Goal: Task Accomplishment & Management: Use online tool/utility

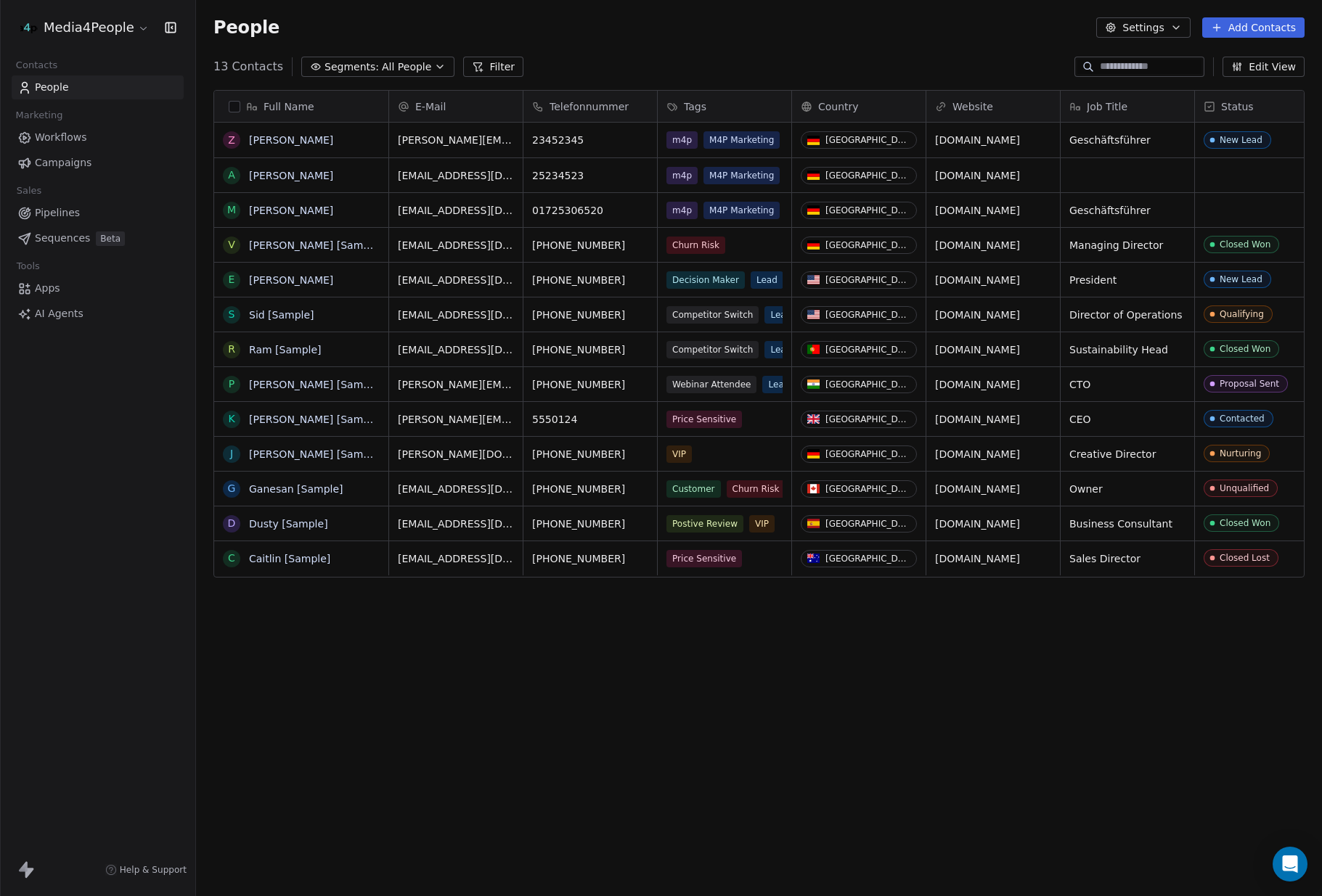
scroll to position [788, 1125]
click at [125, 24] on html "Media4People Contacts People Marketing Workflows Campaigns Sales Pipelines Sequ…" at bounding box center [661, 448] width 1322 height 896
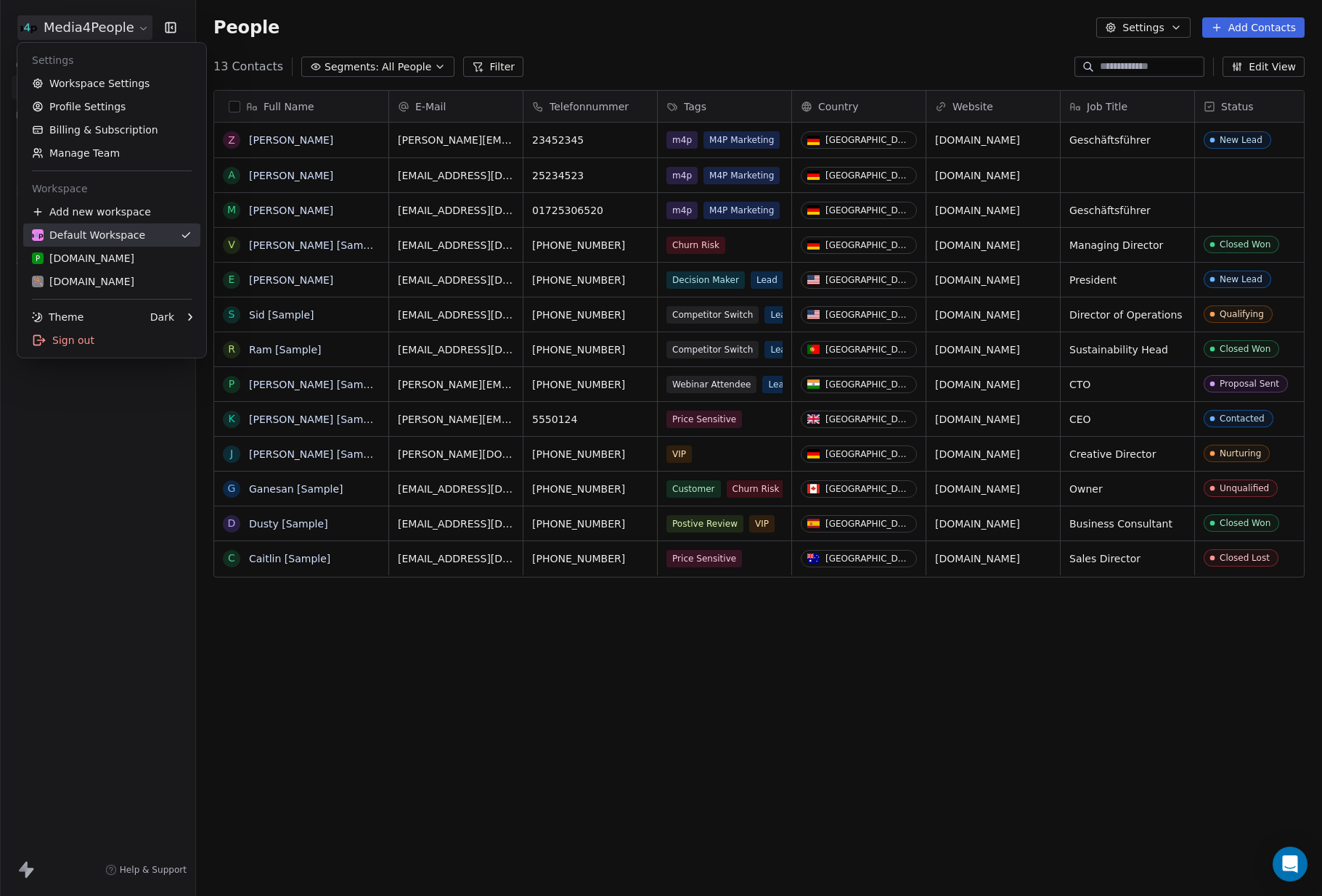
click at [105, 236] on div "Default Workspace" at bounding box center [88, 234] width 113 height 14
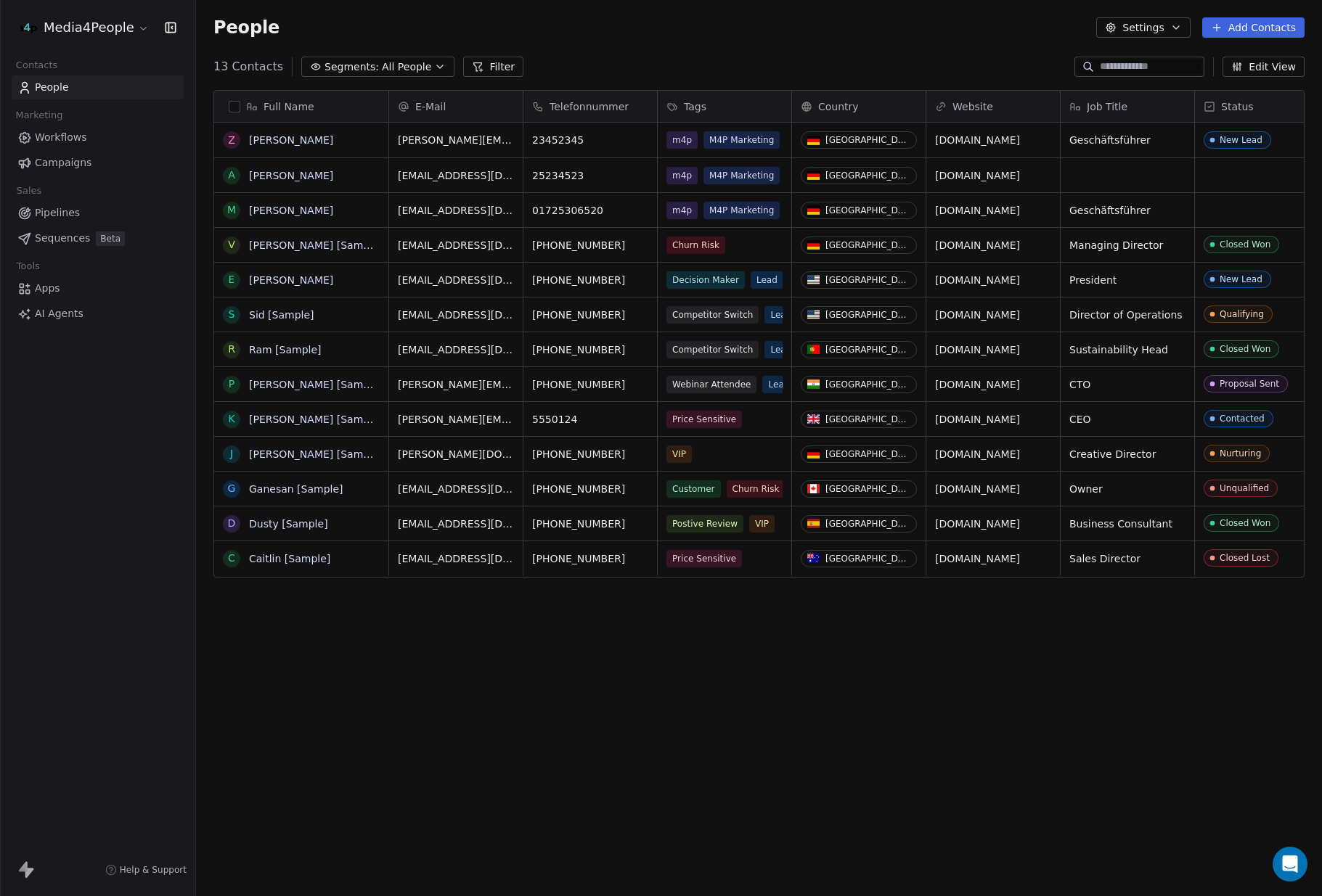
click at [73, 152] on link "Campaigns" at bounding box center [97, 163] width 172 height 24
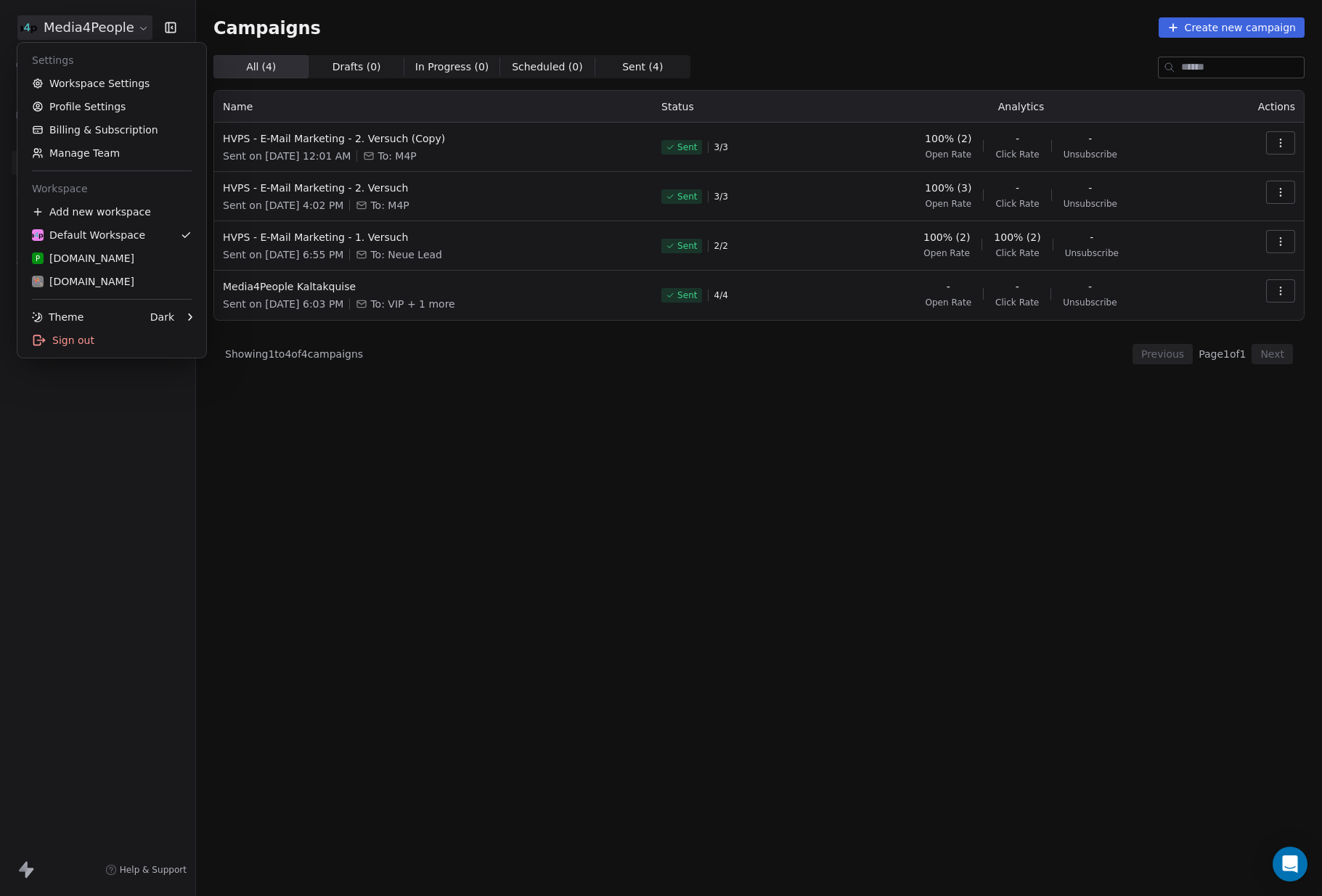
click at [97, 23] on html "Media4People Contacts People Marketing Workflows Campaigns Sales Pipelines Sequ…" at bounding box center [661, 448] width 1322 height 896
click at [91, 281] on div "[DOMAIN_NAME]" at bounding box center [83, 281] width 102 height 14
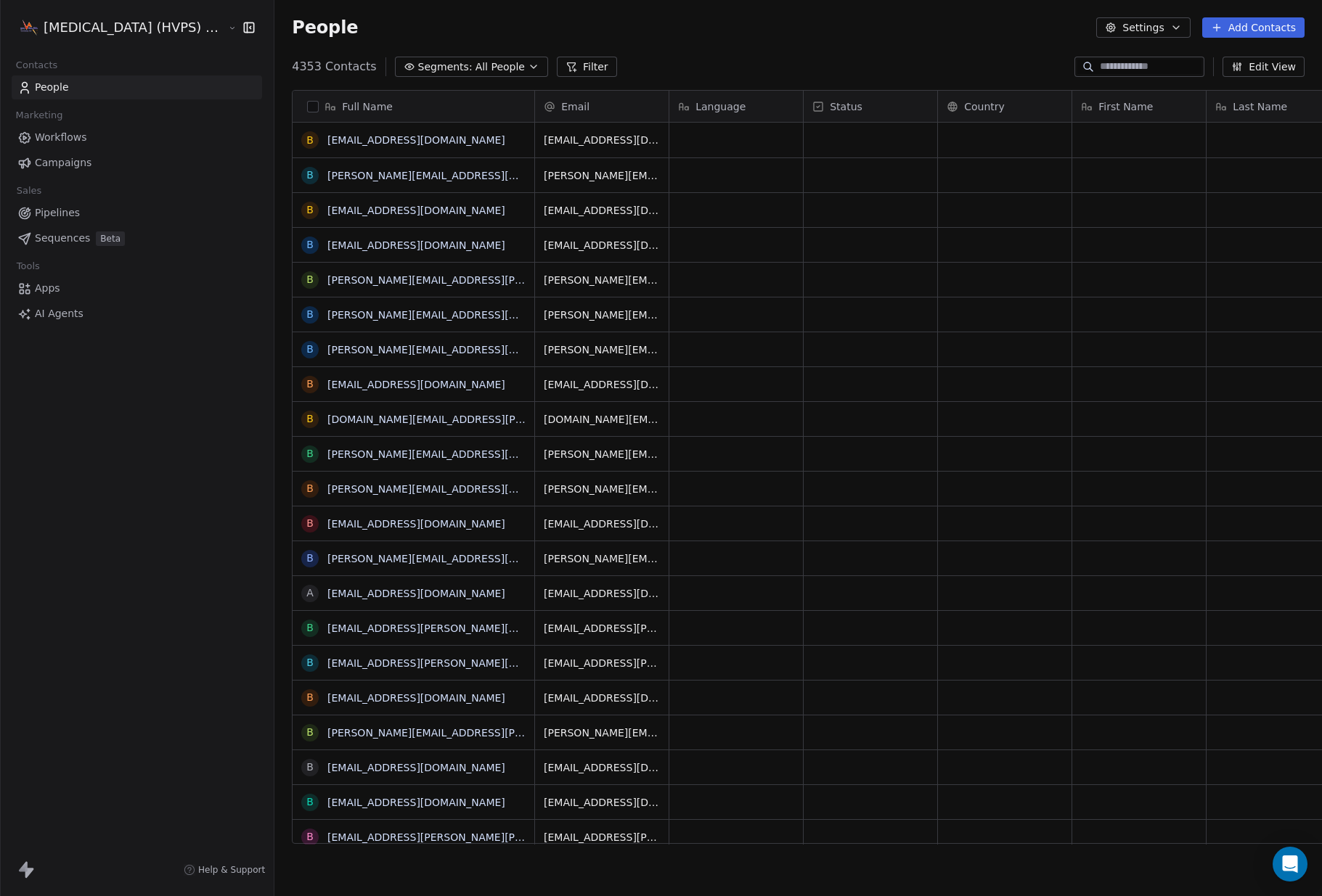
scroll to position [788, 1074]
click at [61, 159] on span "Campaigns" at bounding box center [63, 163] width 56 height 15
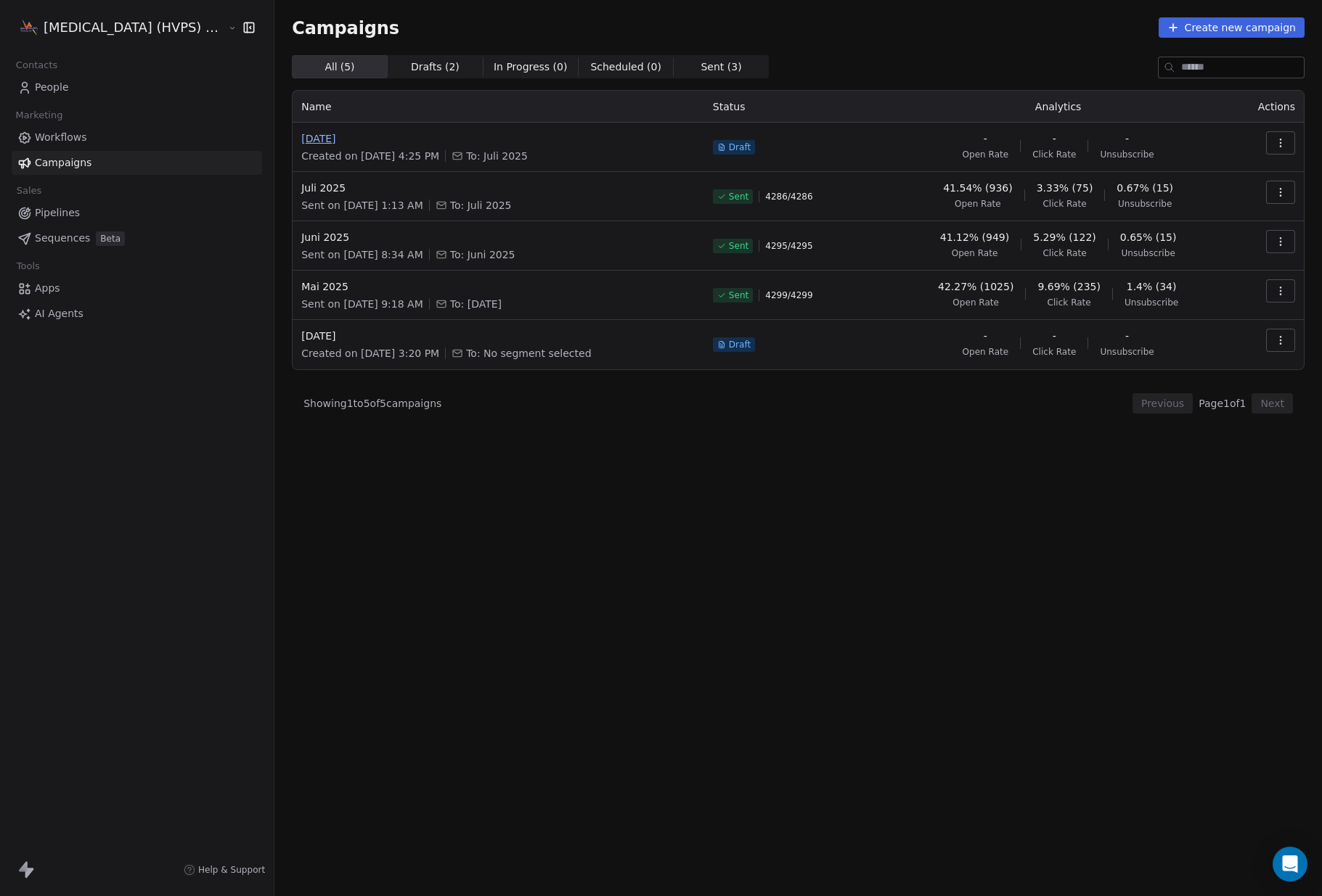
click at [314, 140] on span "[DATE]" at bounding box center [497, 138] width 394 height 14
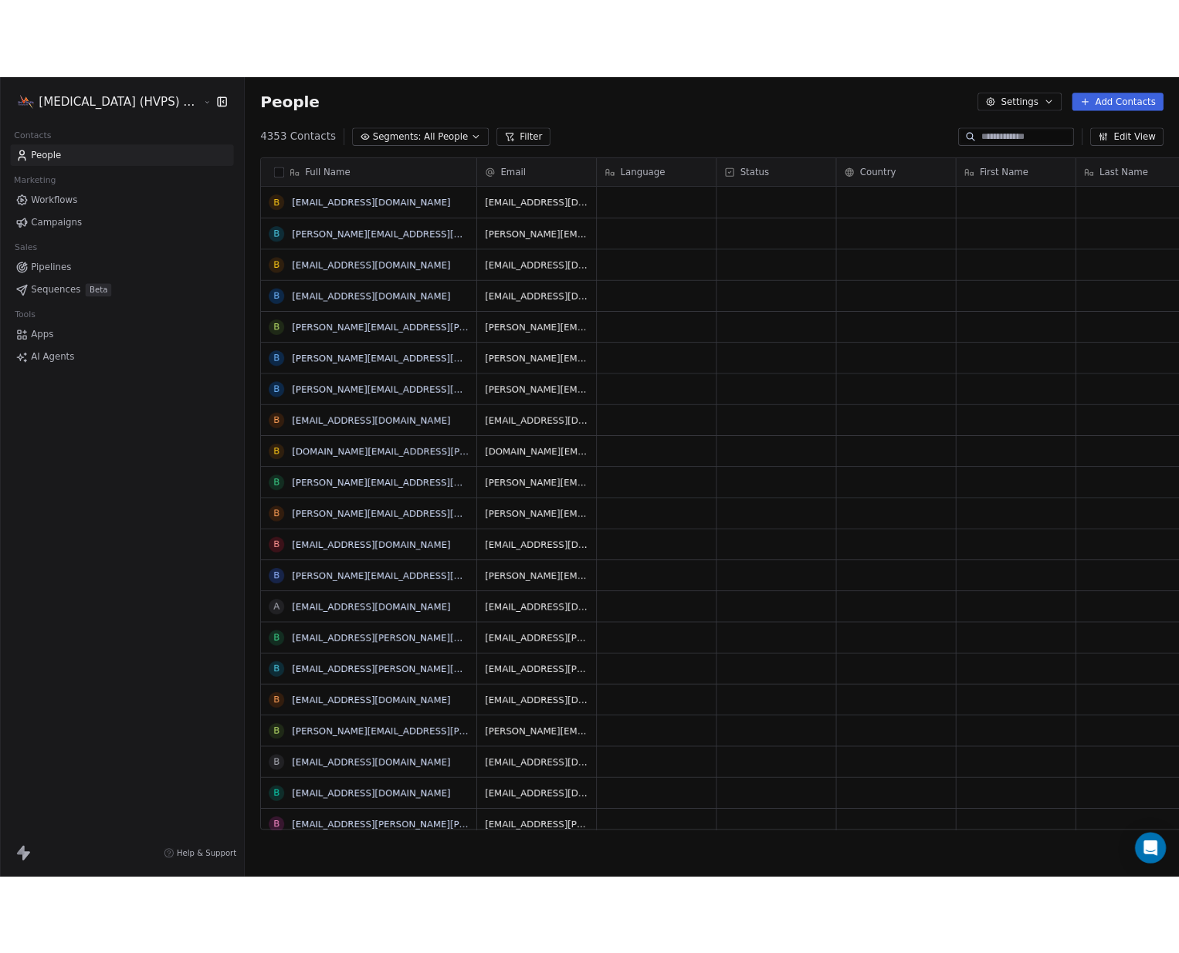
scroll to position [838, 1142]
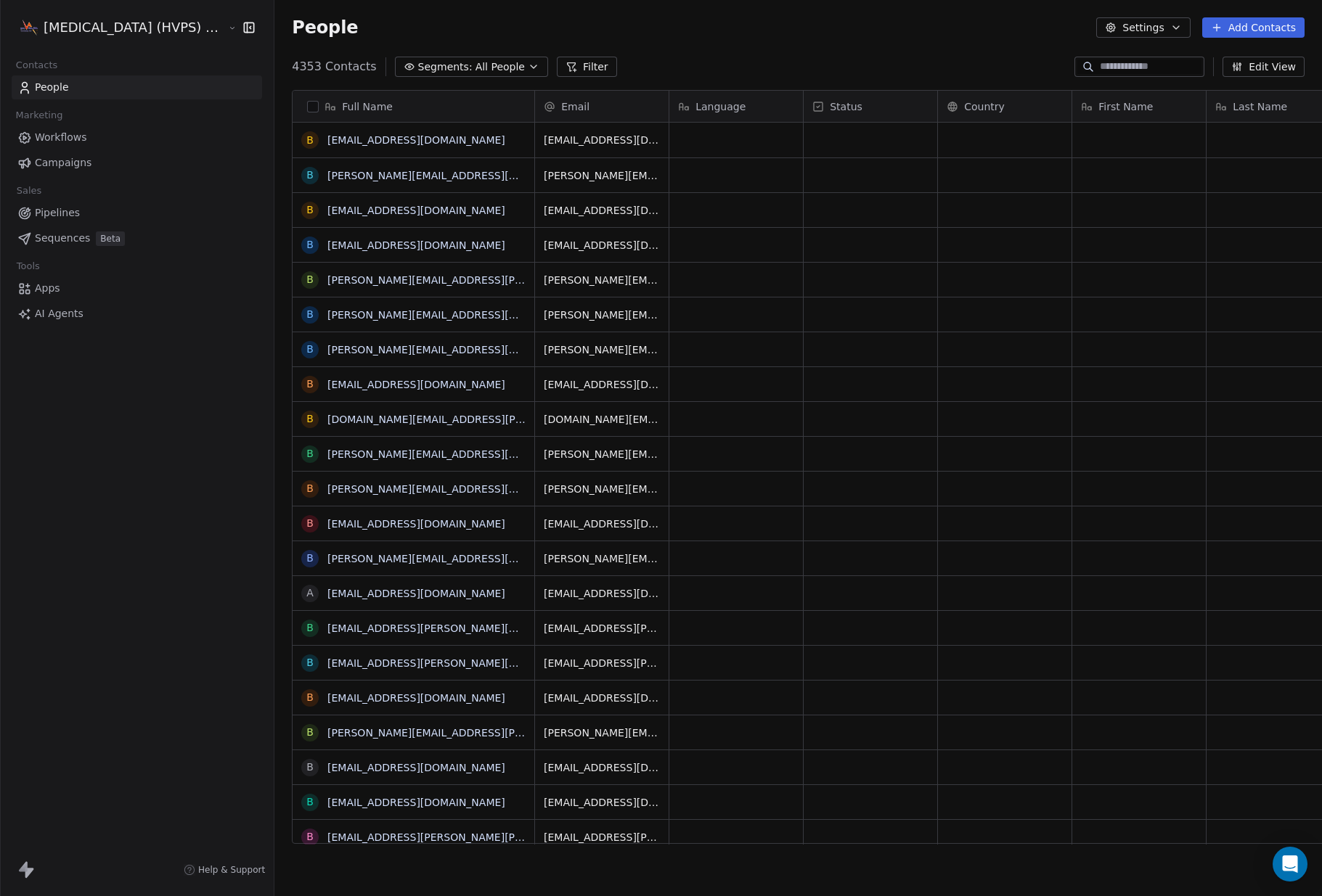
click at [70, 162] on span "Campaigns" at bounding box center [63, 163] width 56 height 15
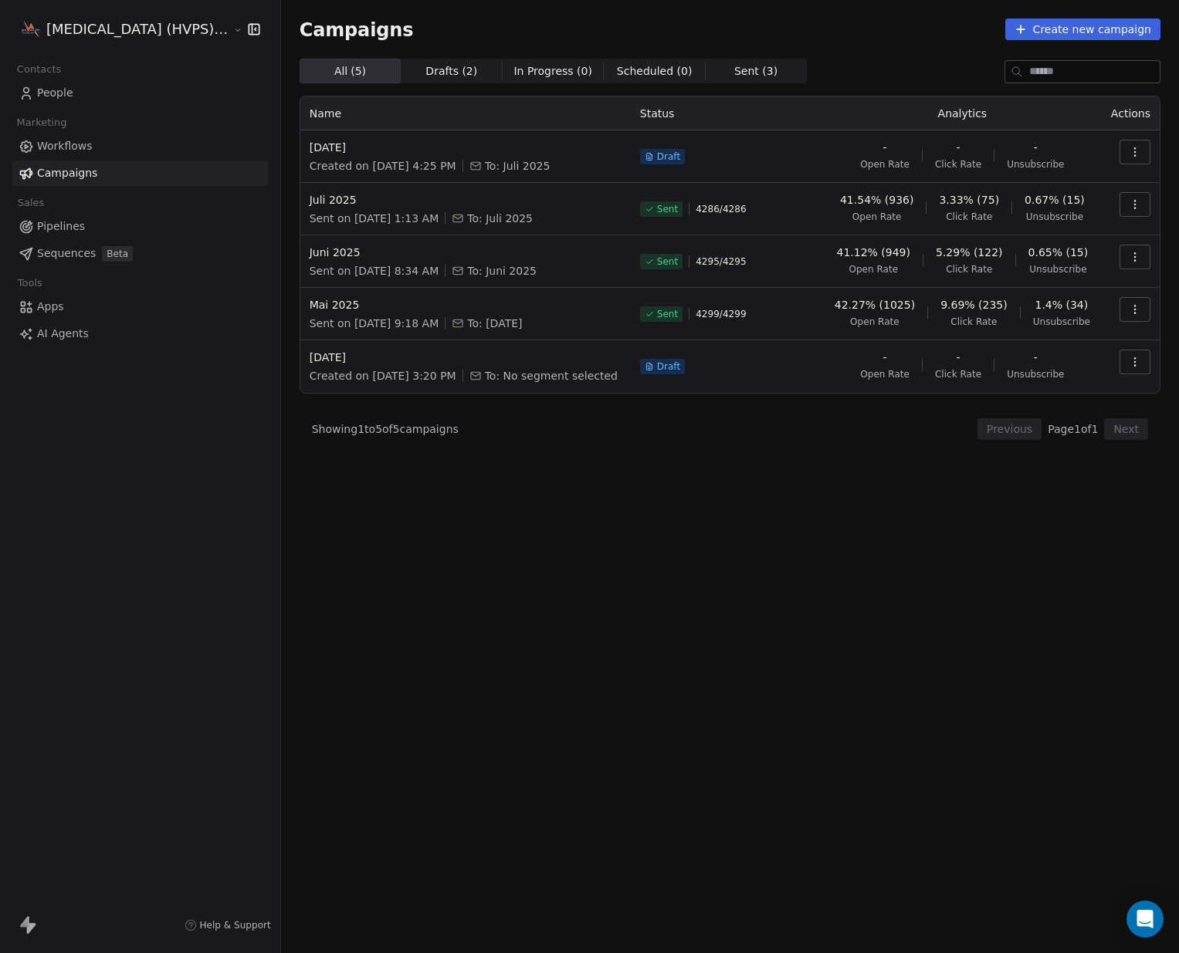
click at [188, 31] on html "High Voltage (HVPS) Condatas AG Contacts People Marketing Workflows Campaigns S…" at bounding box center [589, 476] width 1179 height 953
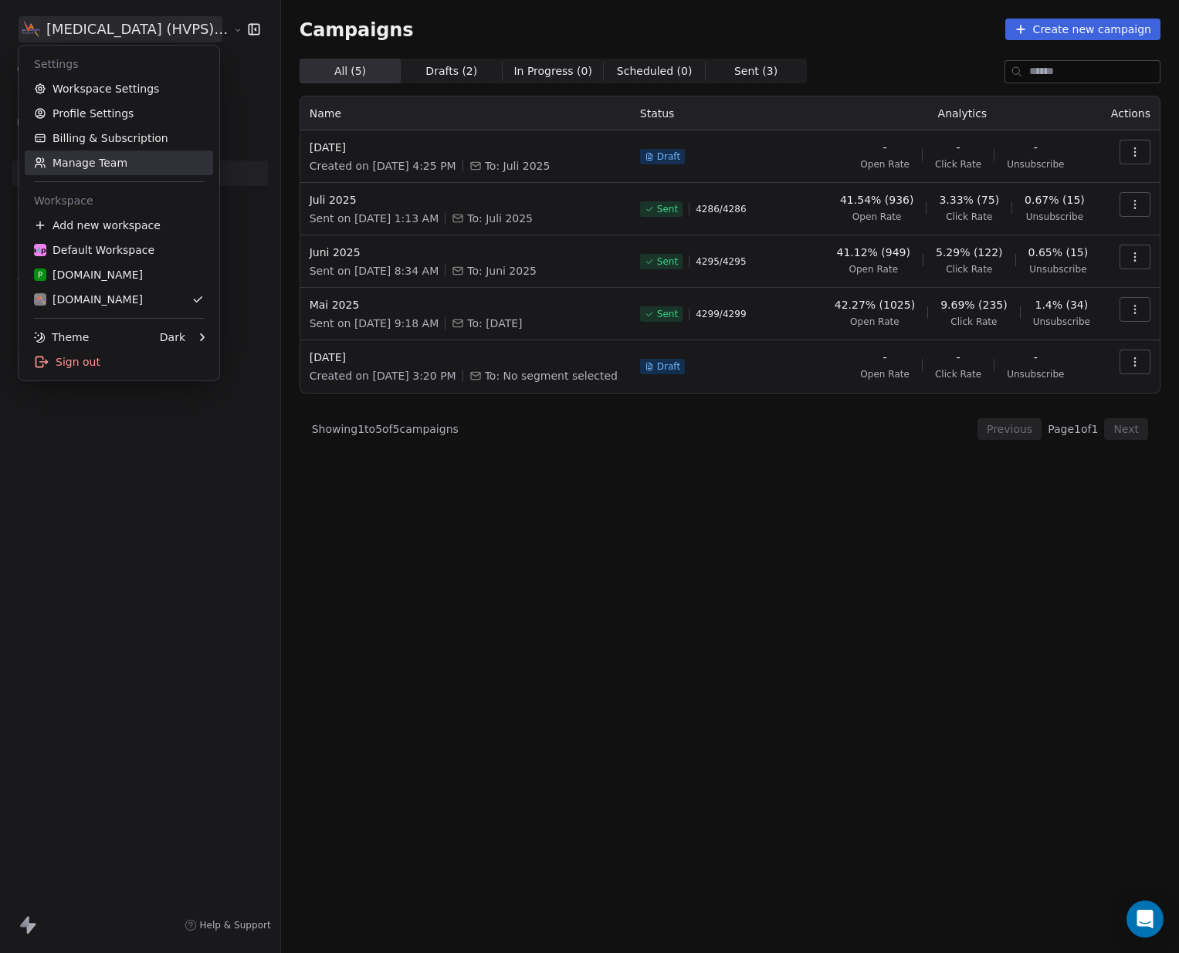
click at [110, 164] on link "Manage Team" at bounding box center [119, 163] width 188 height 25
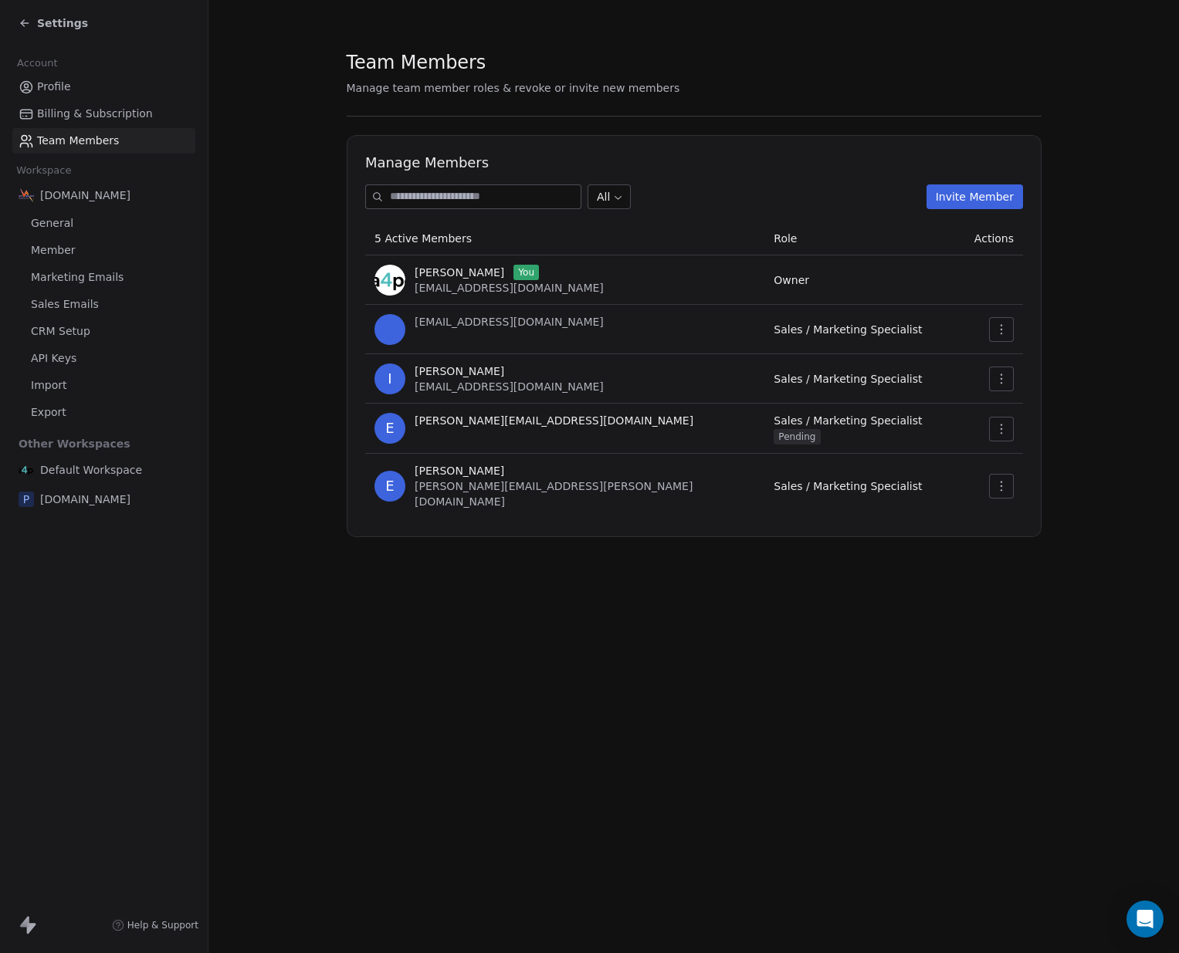
click at [63, 81] on span "Profile" at bounding box center [54, 87] width 34 height 16
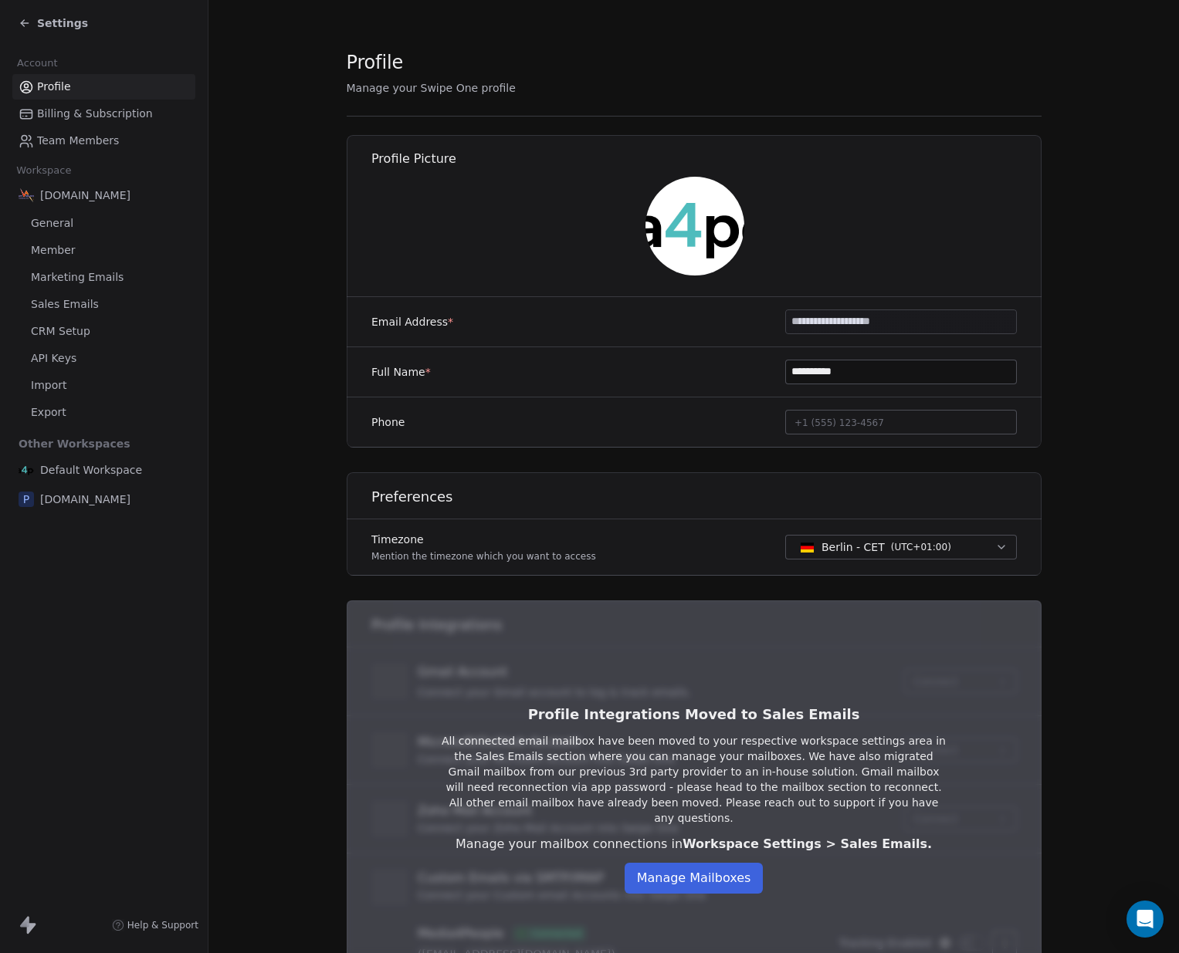
scroll to position [95, 0]
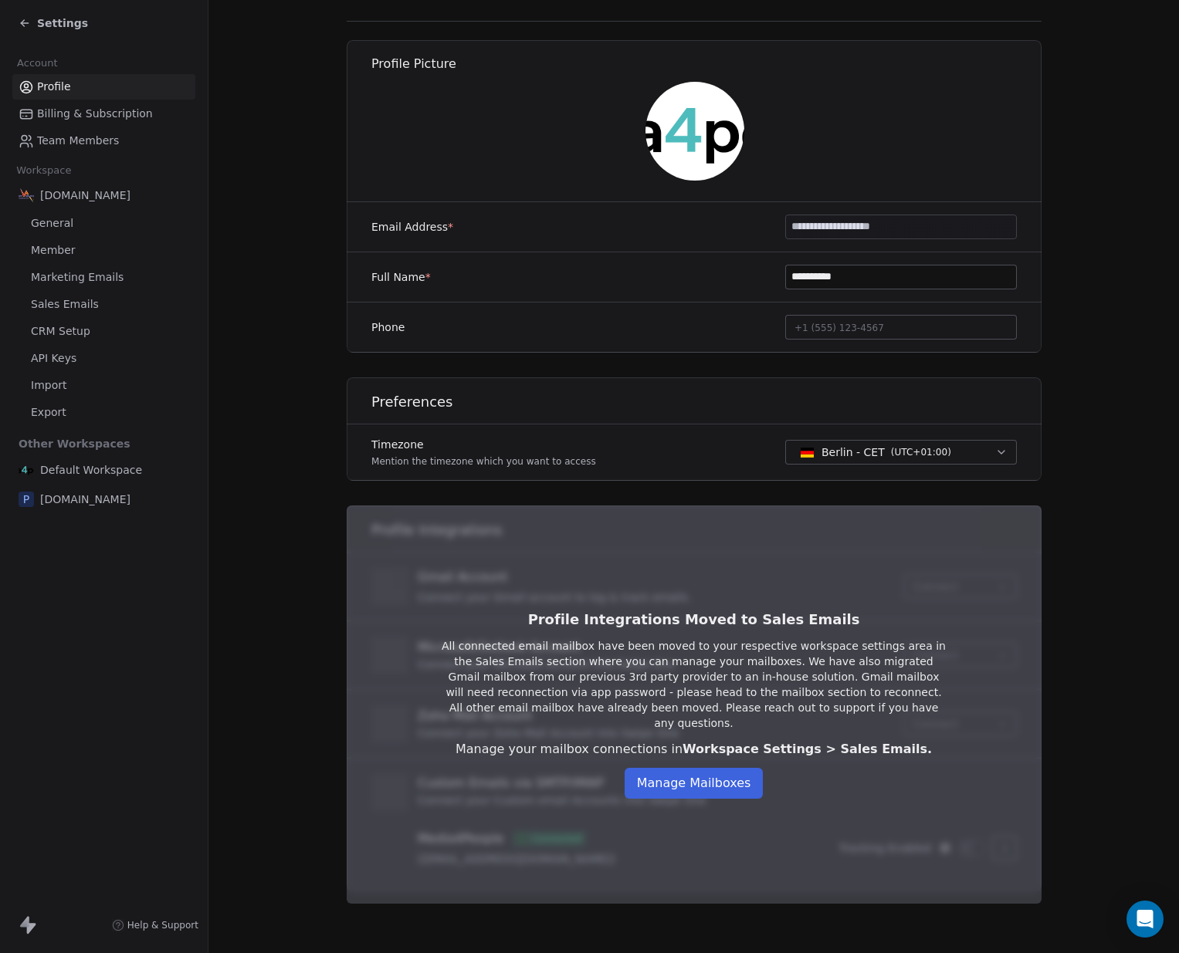
click at [90, 468] on span "Default Workspace" at bounding box center [91, 469] width 102 height 15
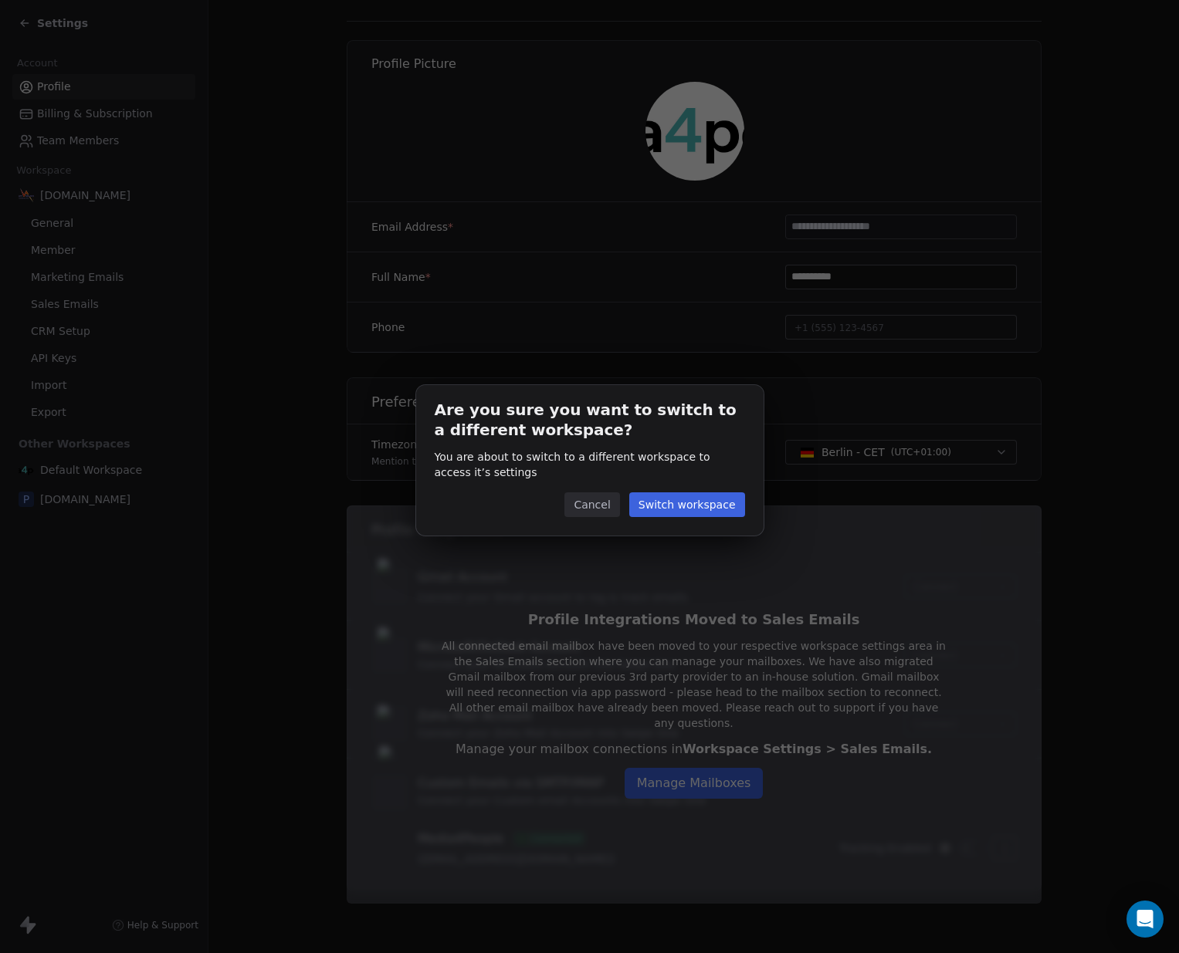
click at [706, 504] on button "Switch workspace" at bounding box center [687, 504] width 116 height 25
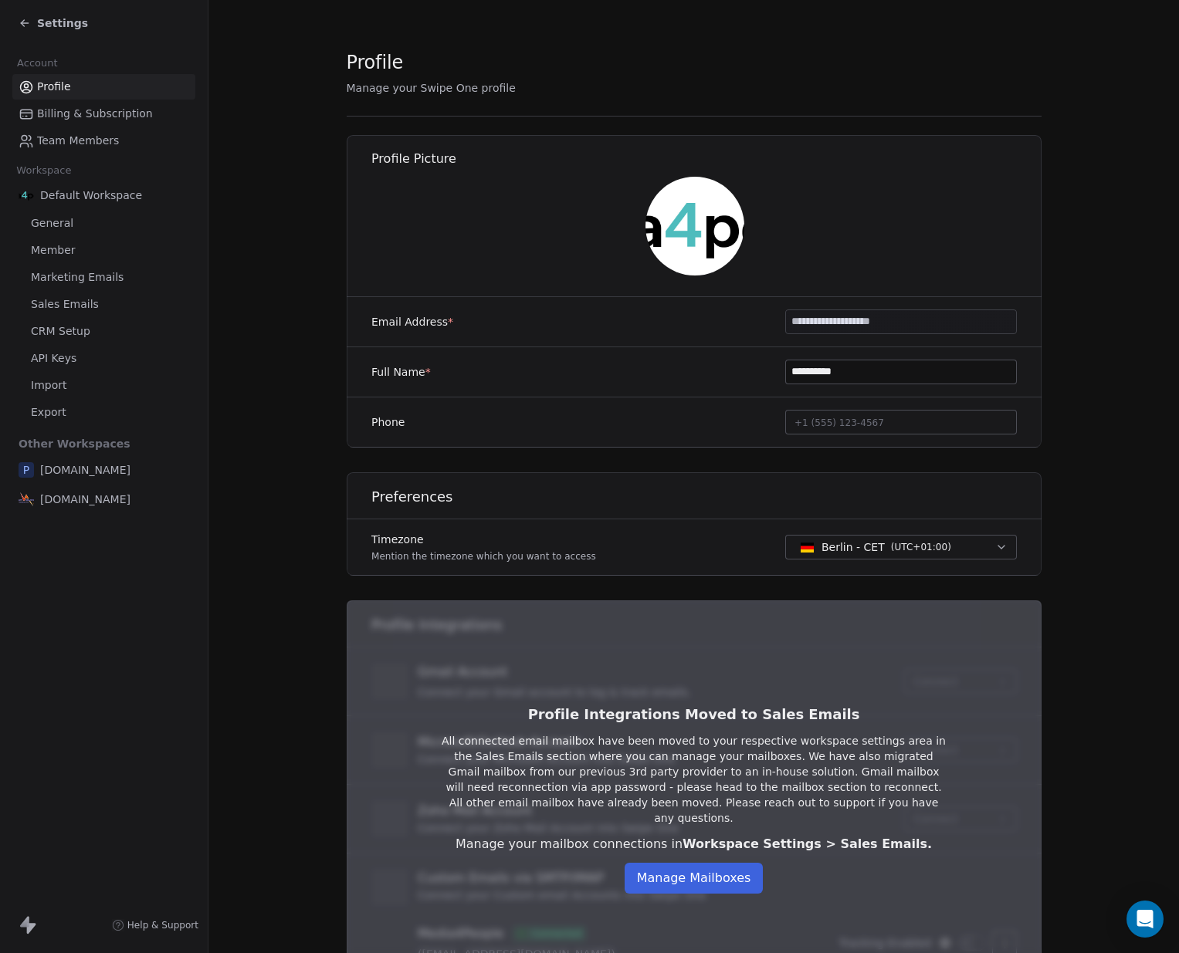
click at [22, 20] on icon at bounding box center [25, 23] width 12 height 12
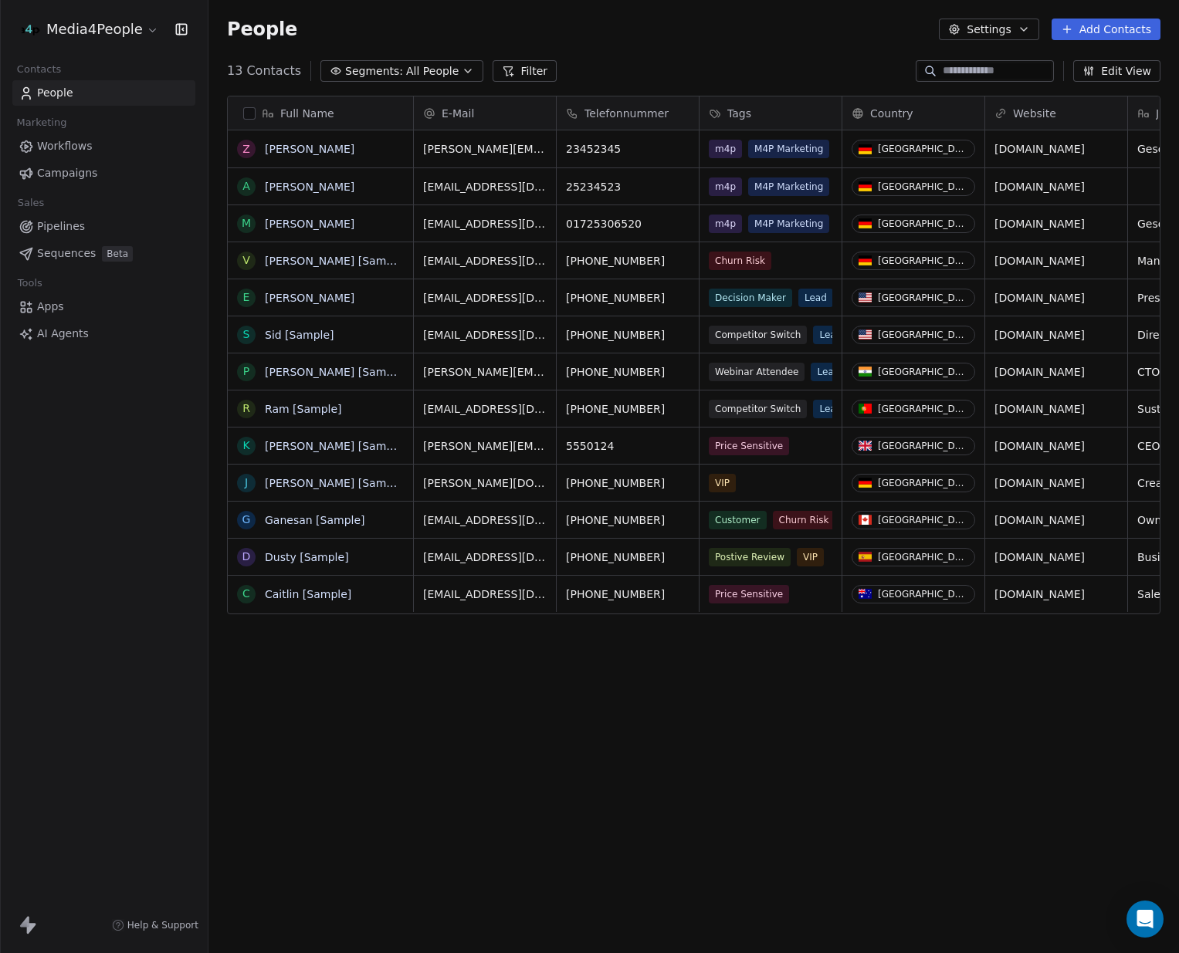
scroll to position [838, 970]
click at [80, 144] on span "Workflows" at bounding box center [65, 146] width 56 height 16
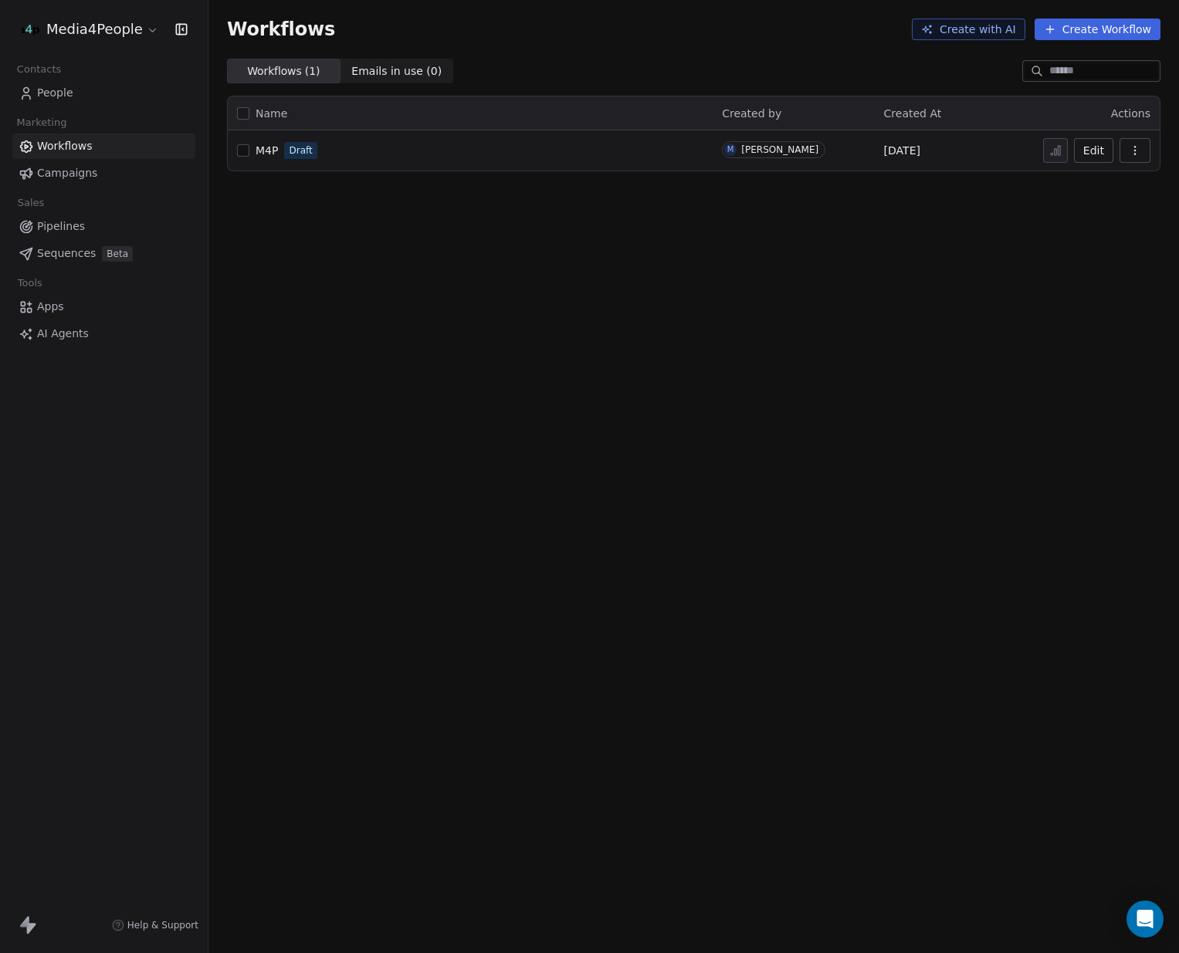
click at [67, 93] on span "People" at bounding box center [55, 93] width 36 height 16
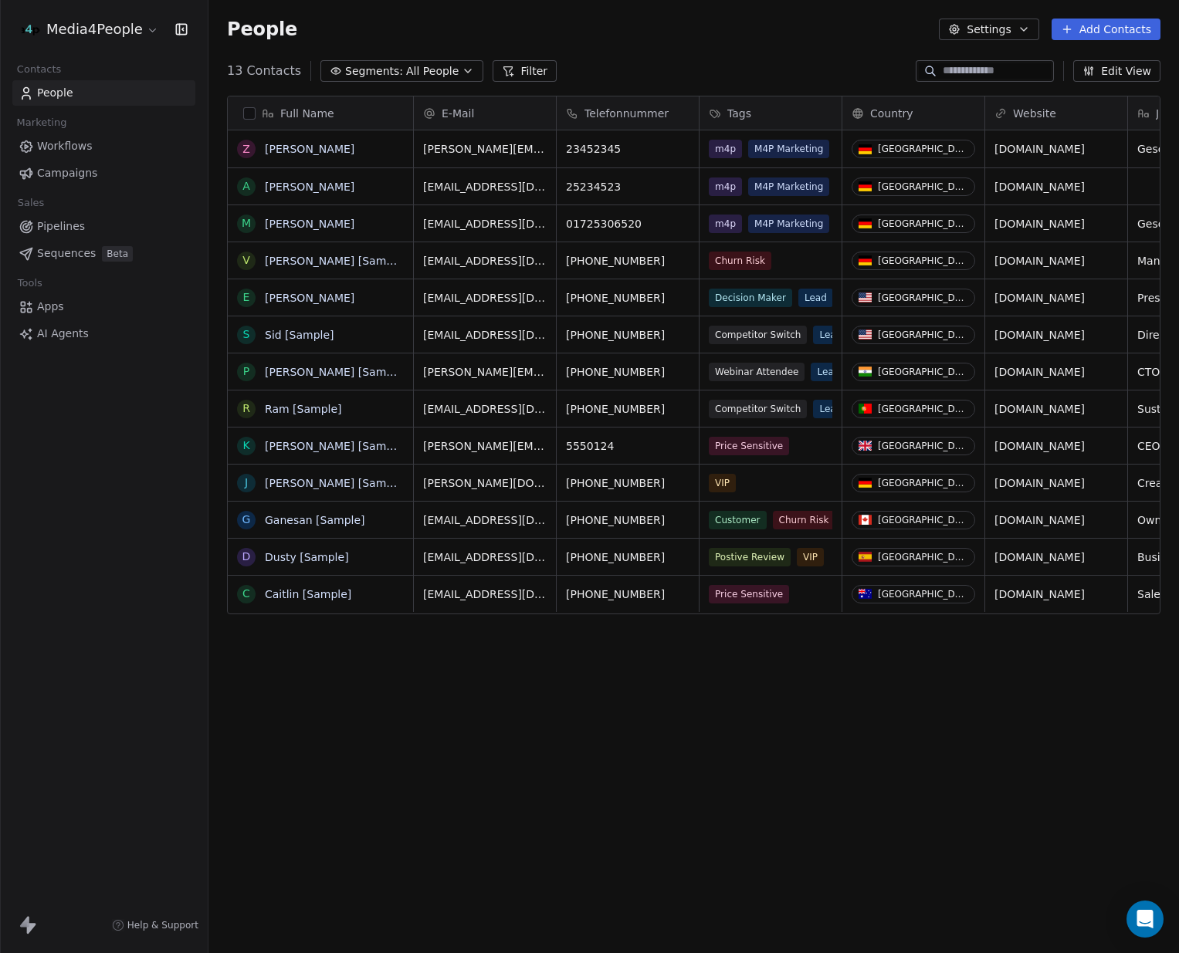
scroll to position [838, 970]
click at [69, 222] on span "Pipelines" at bounding box center [61, 226] width 48 height 16
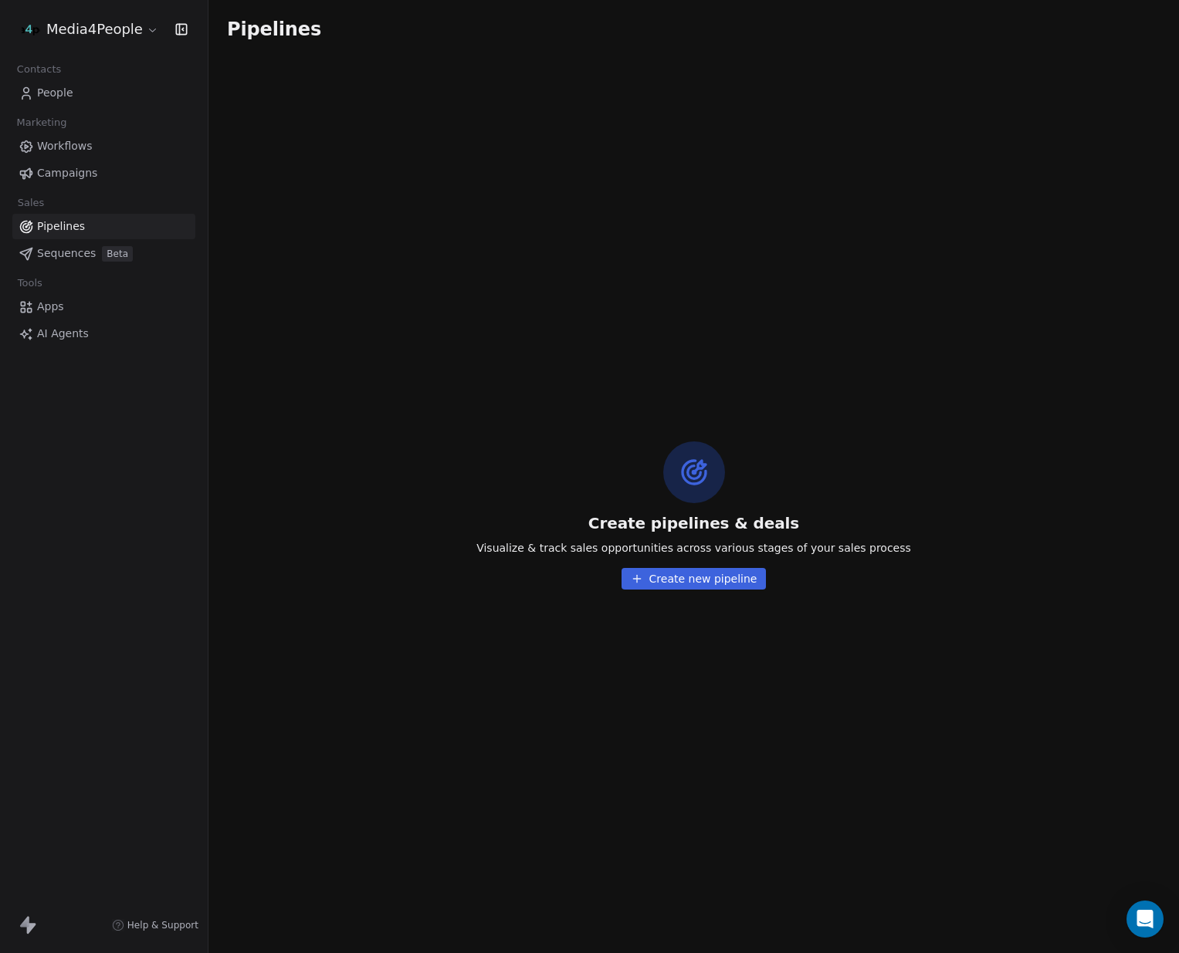
click at [66, 92] on span "People" at bounding box center [55, 93] width 36 height 16
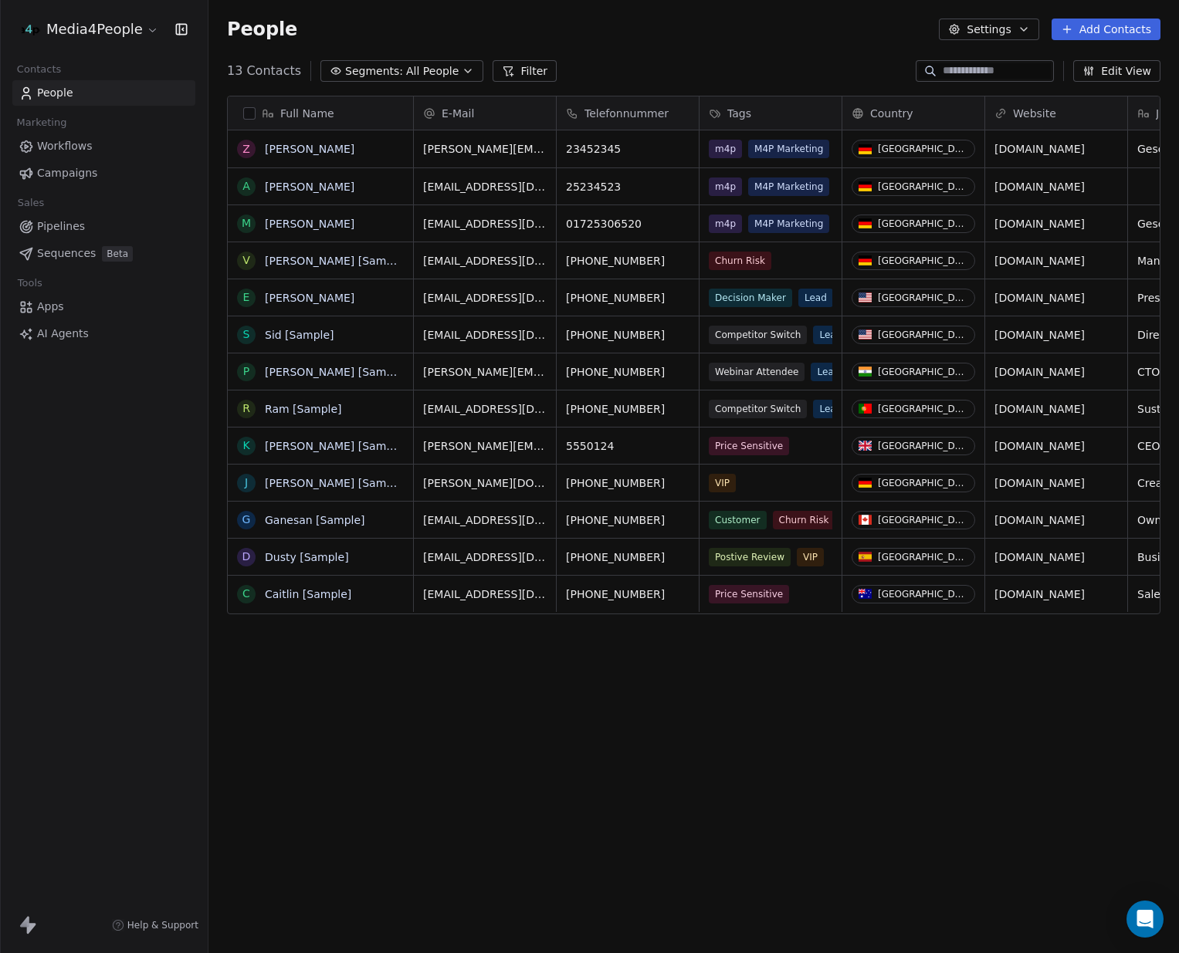
scroll to position [838, 970]
click at [113, 29] on html "Media4People Contacts People Marketing Workflows Campaigns Sales Pipelines Sequ…" at bounding box center [589, 476] width 1179 height 953
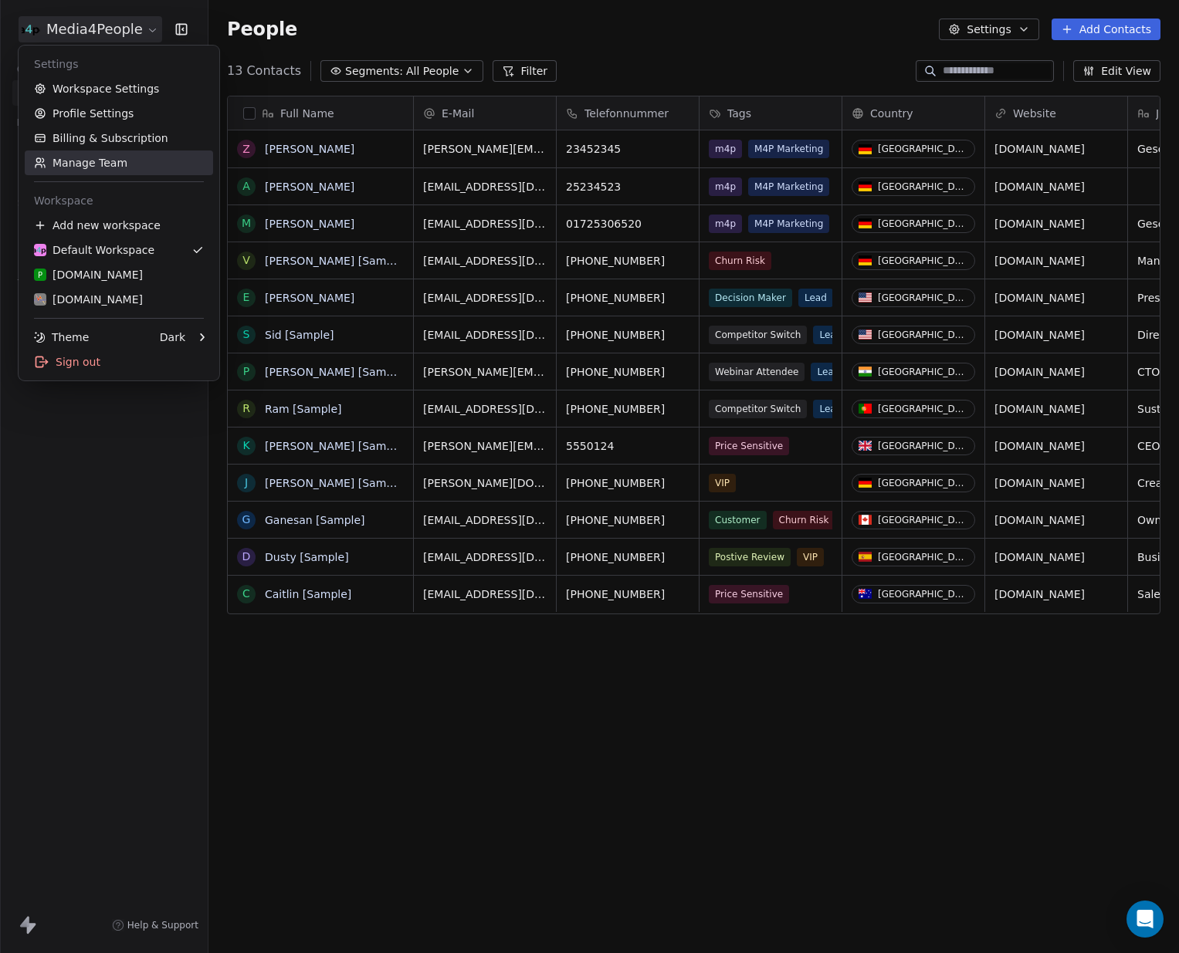
click at [103, 165] on link "Manage Team" at bounding box center [119, 163] width 188 height 25
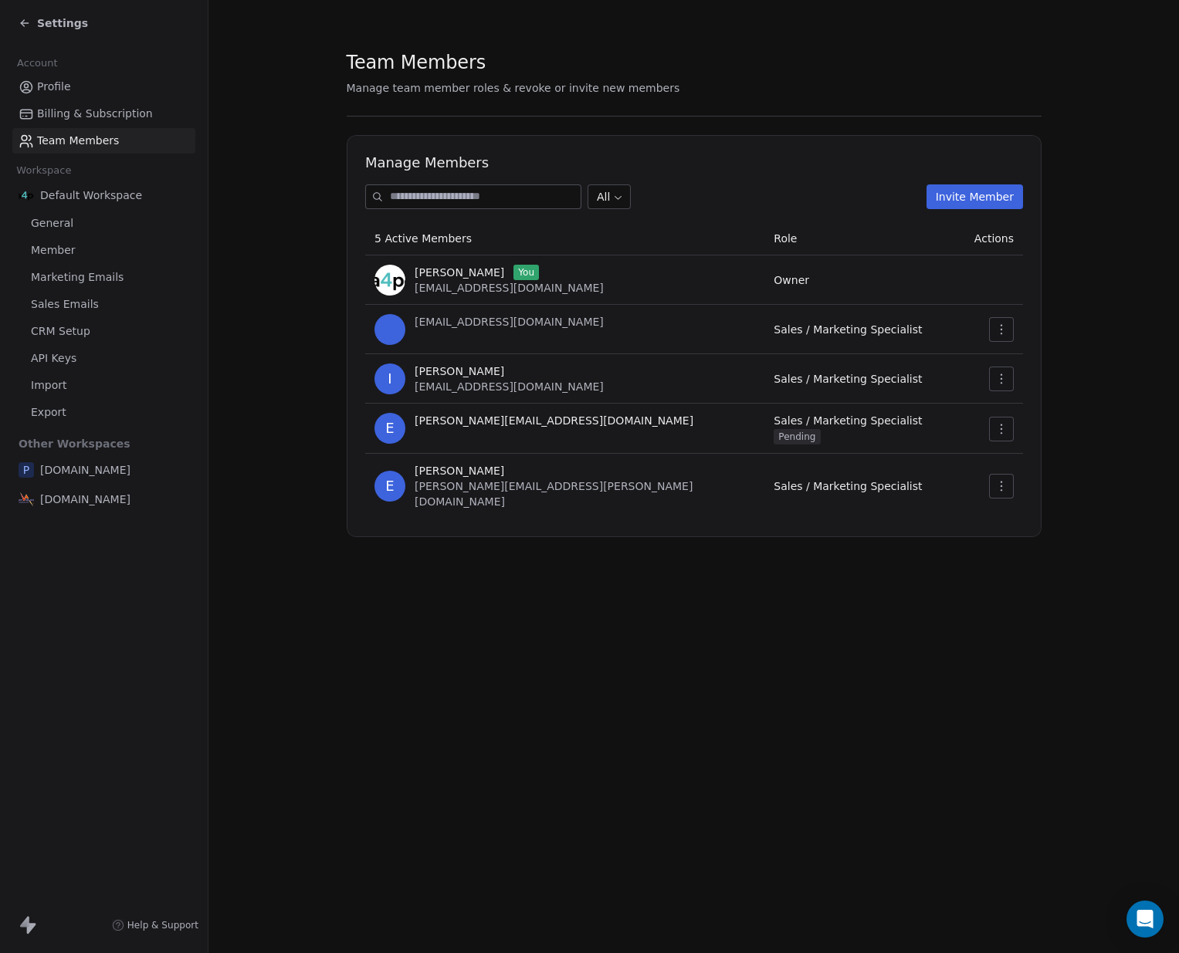
click at [976, 195] on button "Invite Member" at bounding box center [974, 196] width 96 height 25
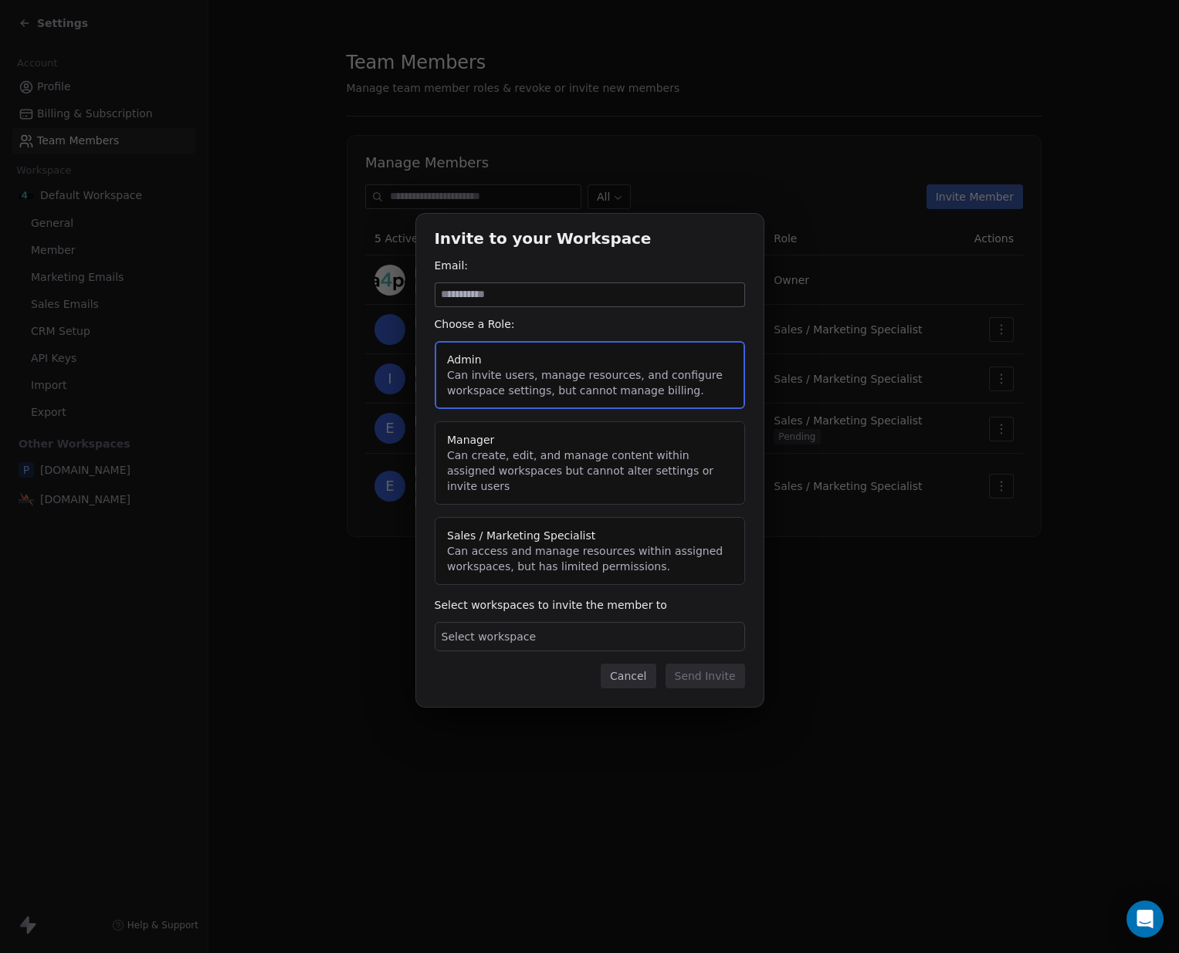
click at [584, 469] on button "Manager Can create, edit, and manage content within assigned workspaces but can…" at bounding box center [590, 462] width 310 height 83
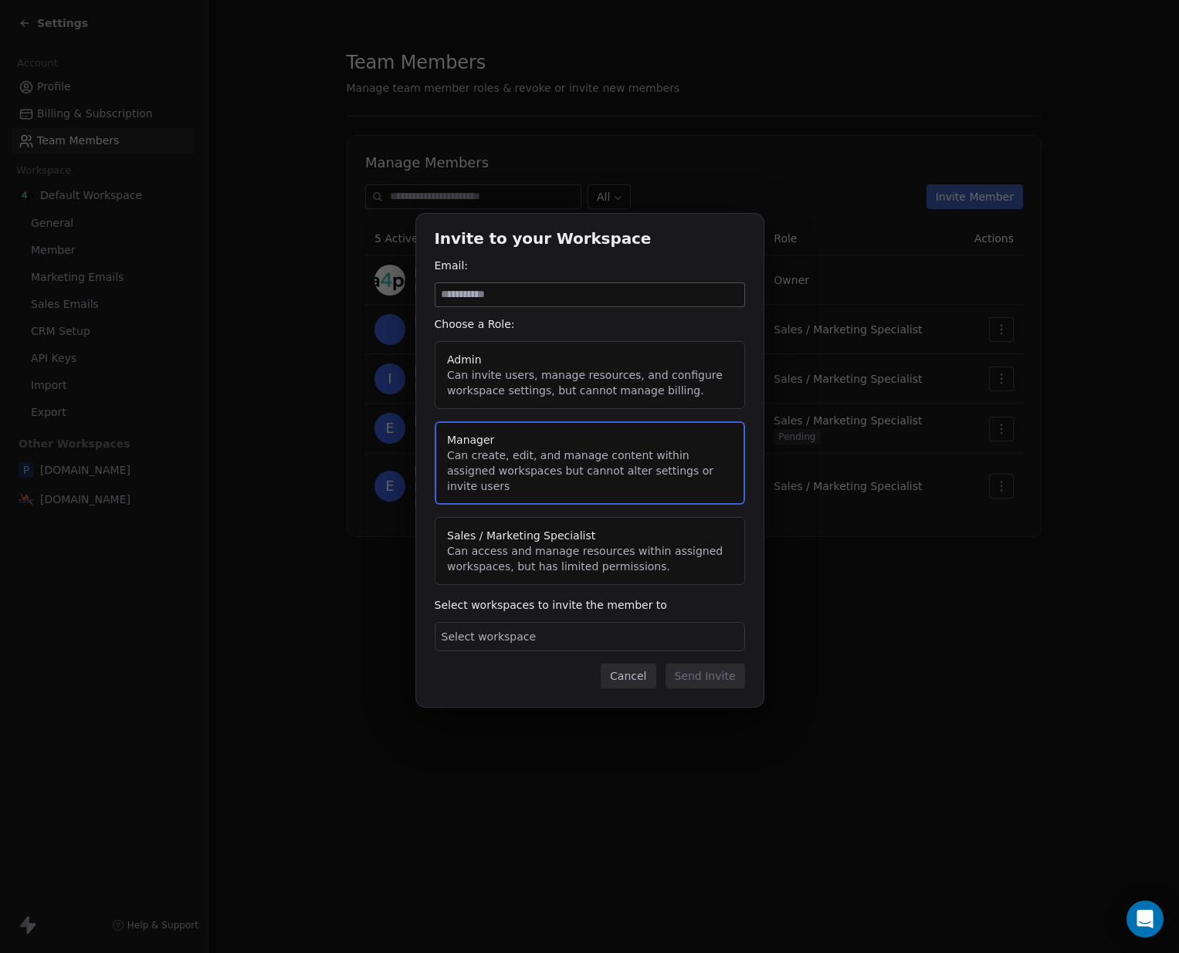
click at [570, 630] on div "Select workspace" at bounding box center [590, 636] width 310 height 29
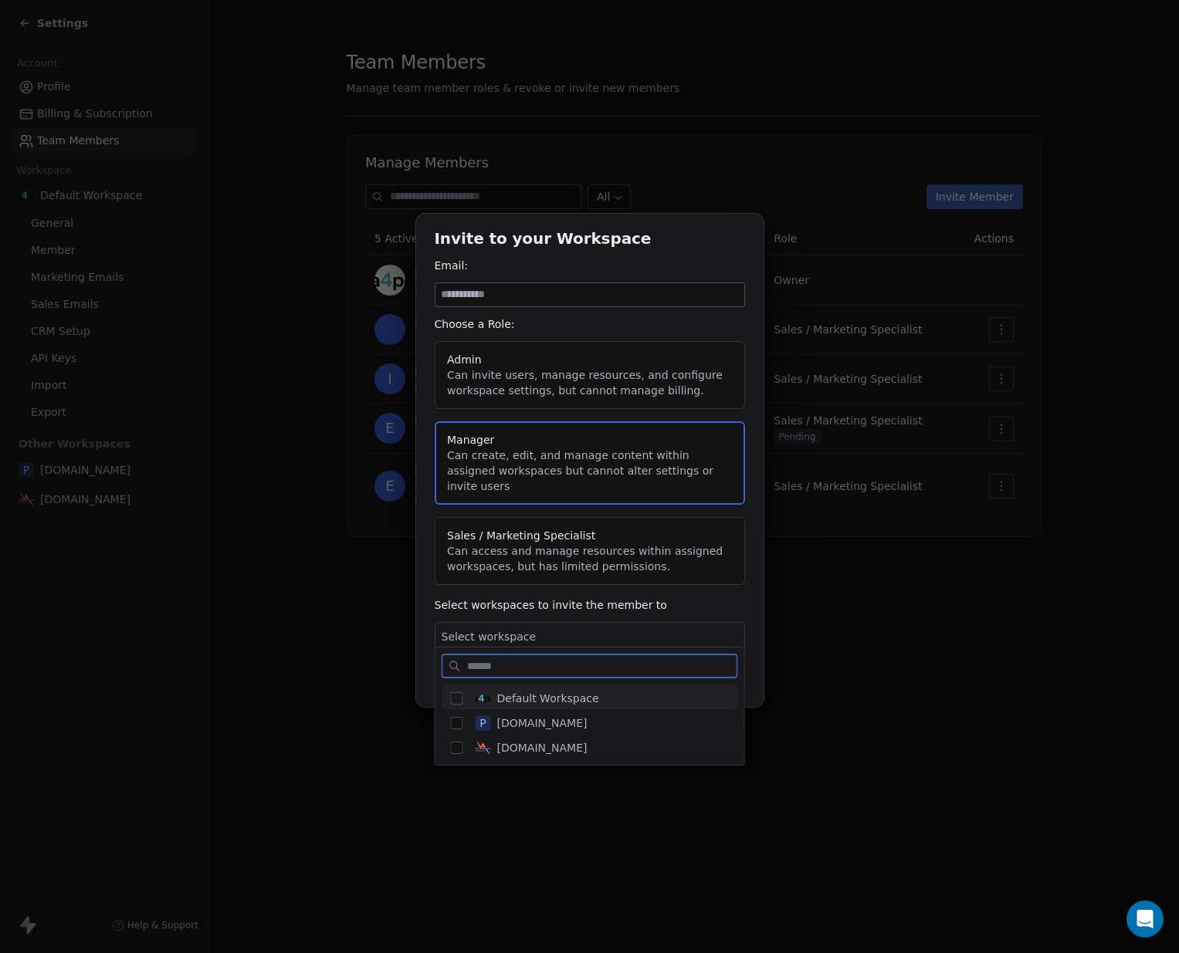
click at [565, 702] on span "Default Workspace" at bounding box center [548, 698] width 102 height 15
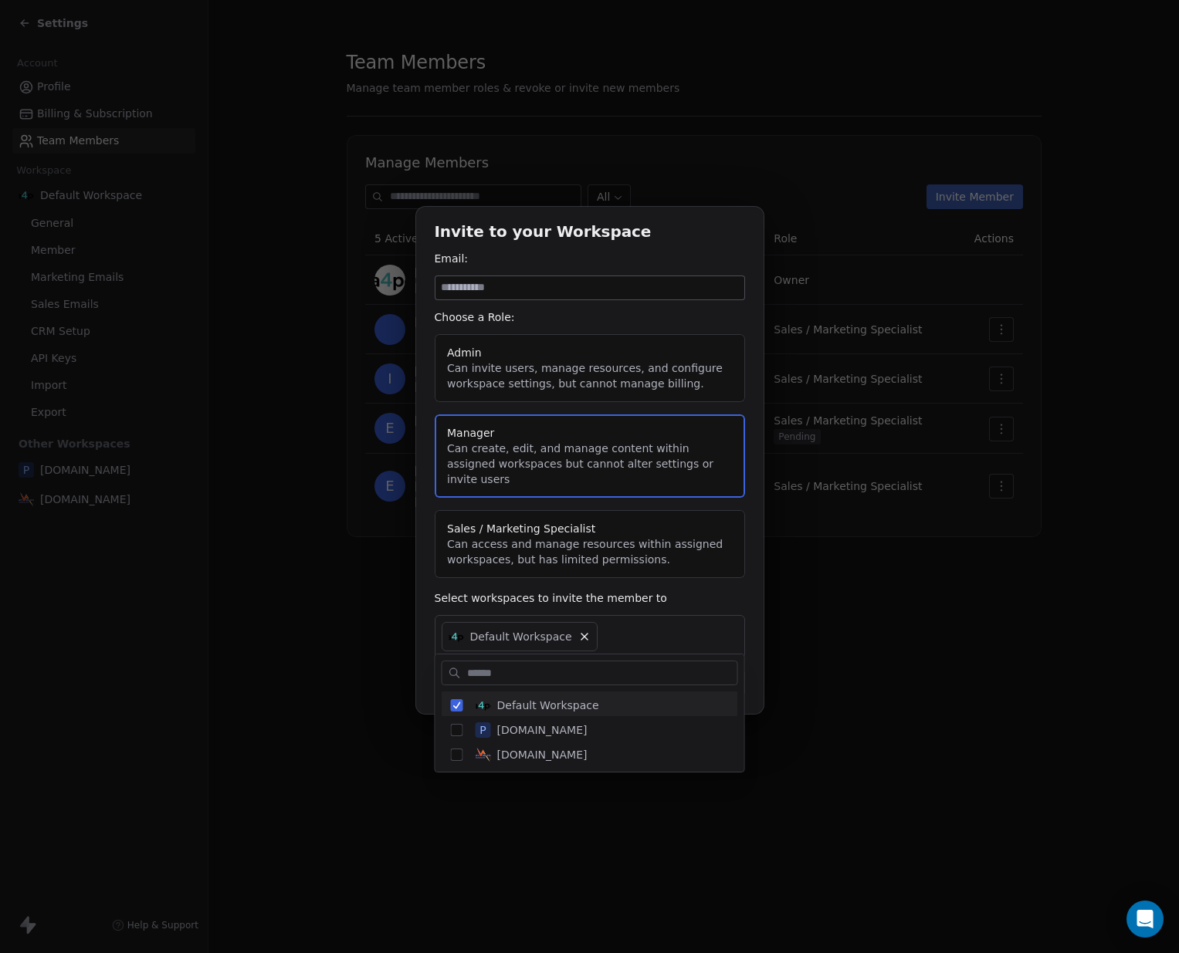
drag, startPoint x: 567, startPoint y: 290, endPoint x: 560, endPoint y: 301, distance: 13.3
click at [567, 291] on div "Invite to your Workspace Email: Choose a Role: Admin Can invite users, manage r…" at bounding box center [589, 477] width 1179 height 590
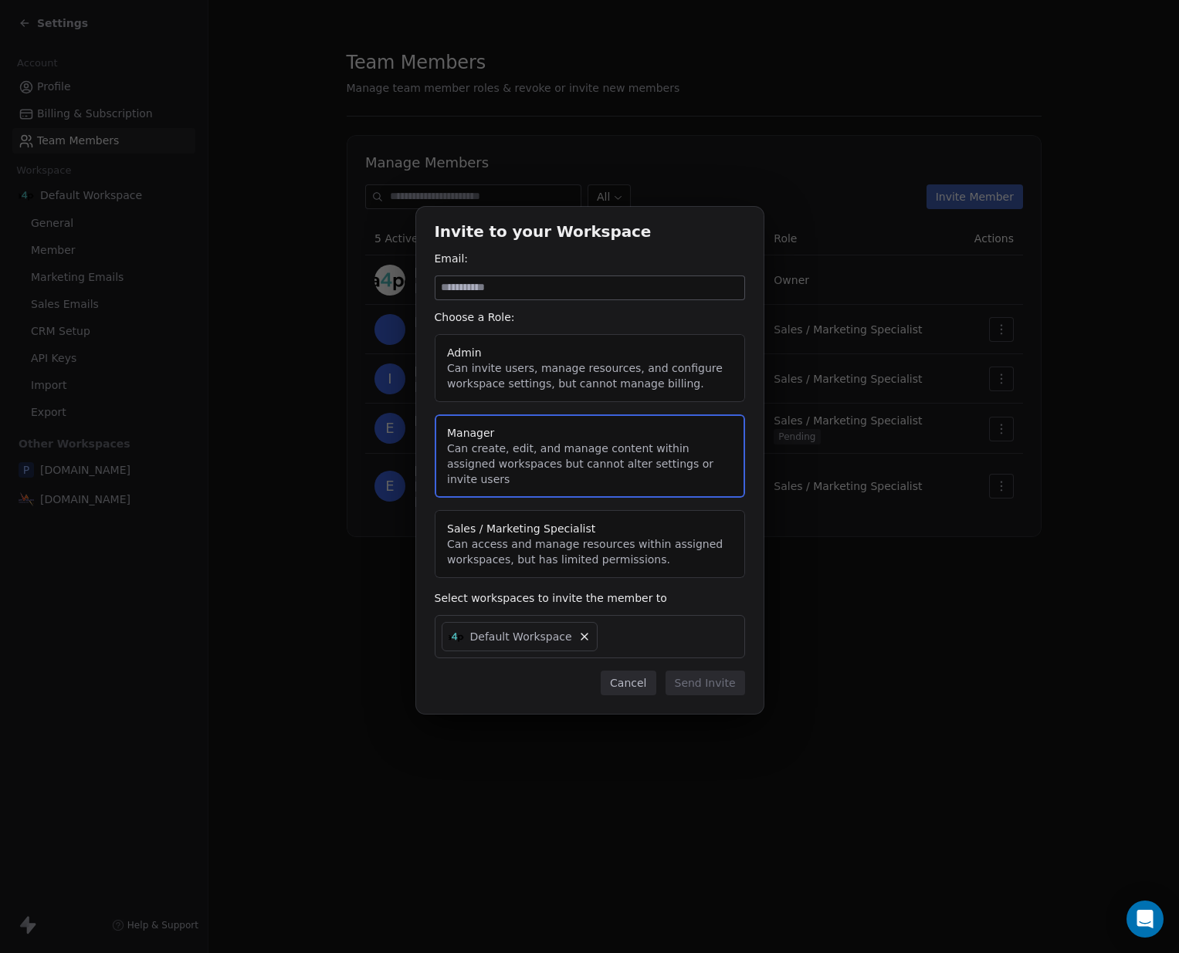
click at [560, 300] on input at bounding box center [589, 287] width 309 height 23
paste input "*********"
type input "**********"
click at [632, 533] on button "Sales / Marketing Specialist Can access and manage resources within assigned wo…" at bounding box center [590, 544] width 310 height 68
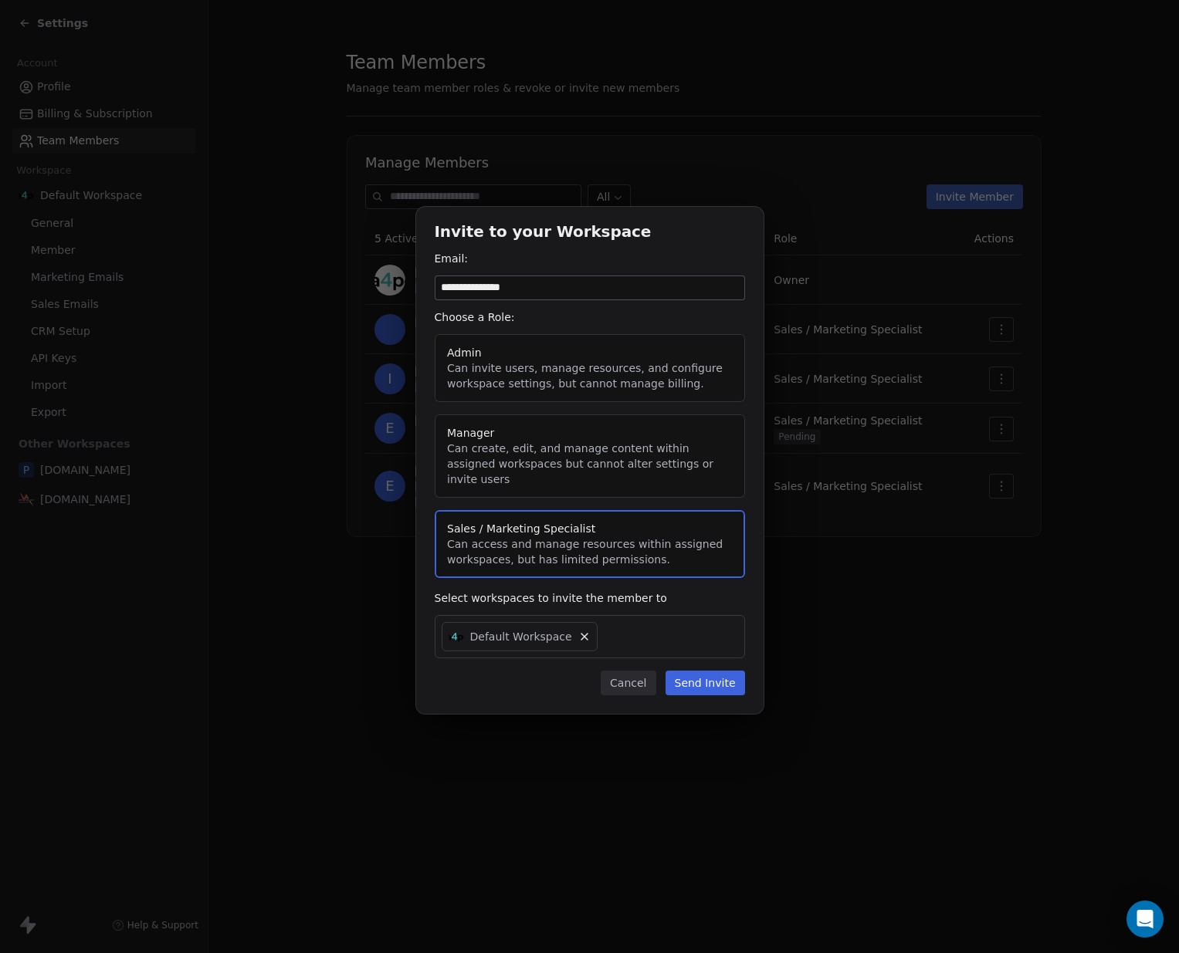
click at [601, 475] on button "Manager Can create, edit, and manage content within assigned workspaces but can…" at bounding box center [590, 456] width 310 height 83
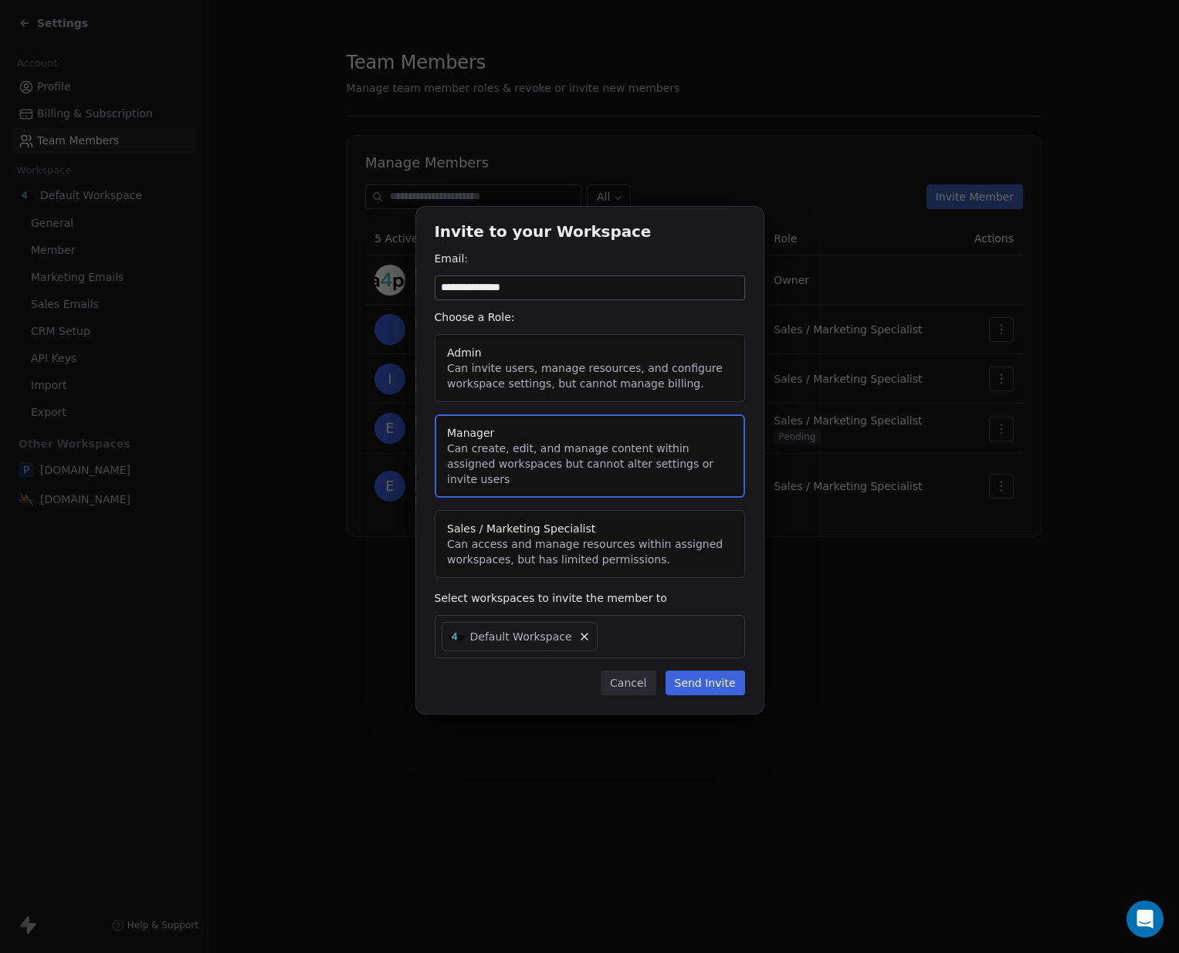
click at [701, 674] on button "Send Invite" at bounding box center [705, 683] width 80 height 25
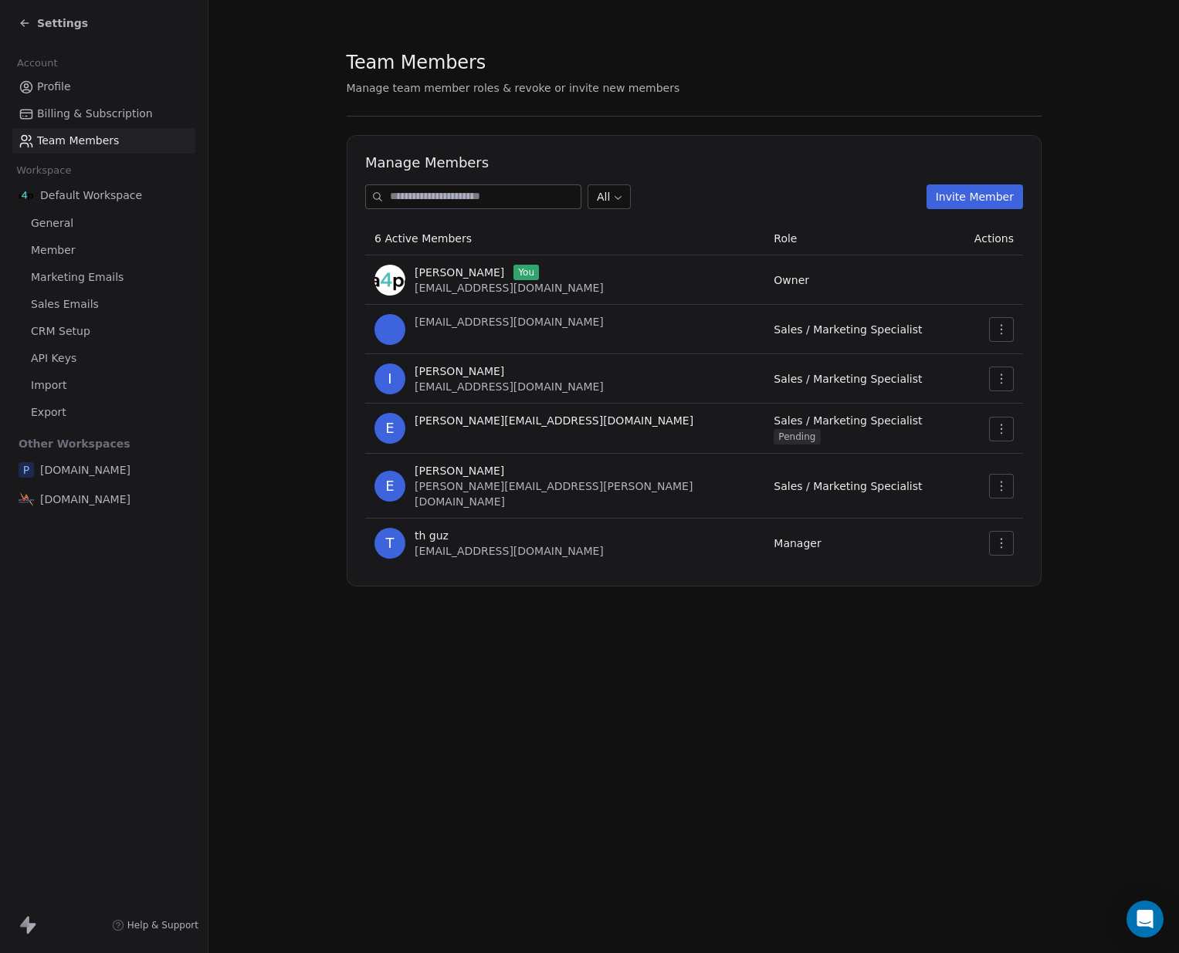
click at [62, 84] on span "Profile" at bounding box center [54, 87] width 34 height 16
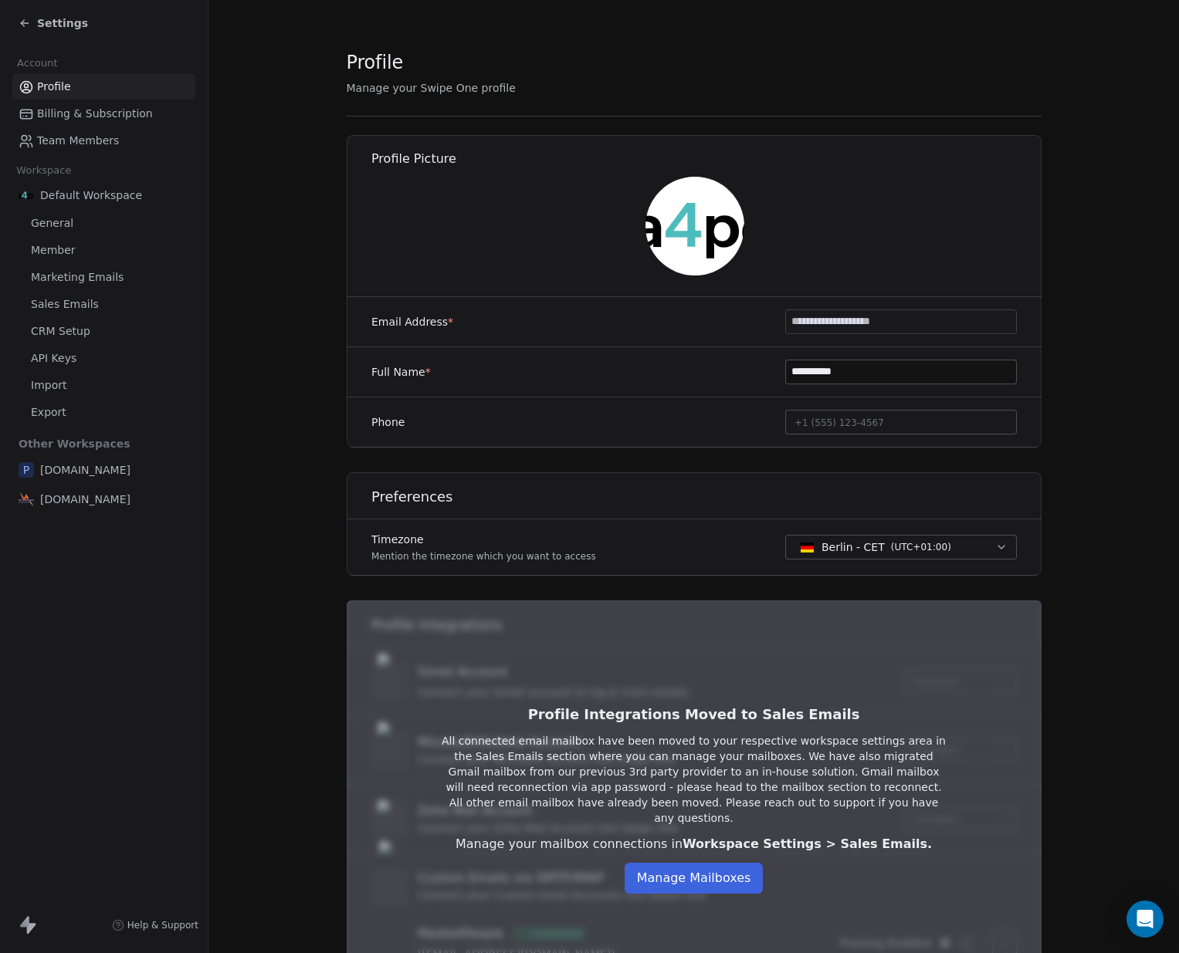
click at [77, 249] on link "Member" at bounding box center [103, 250] width 183 height 25
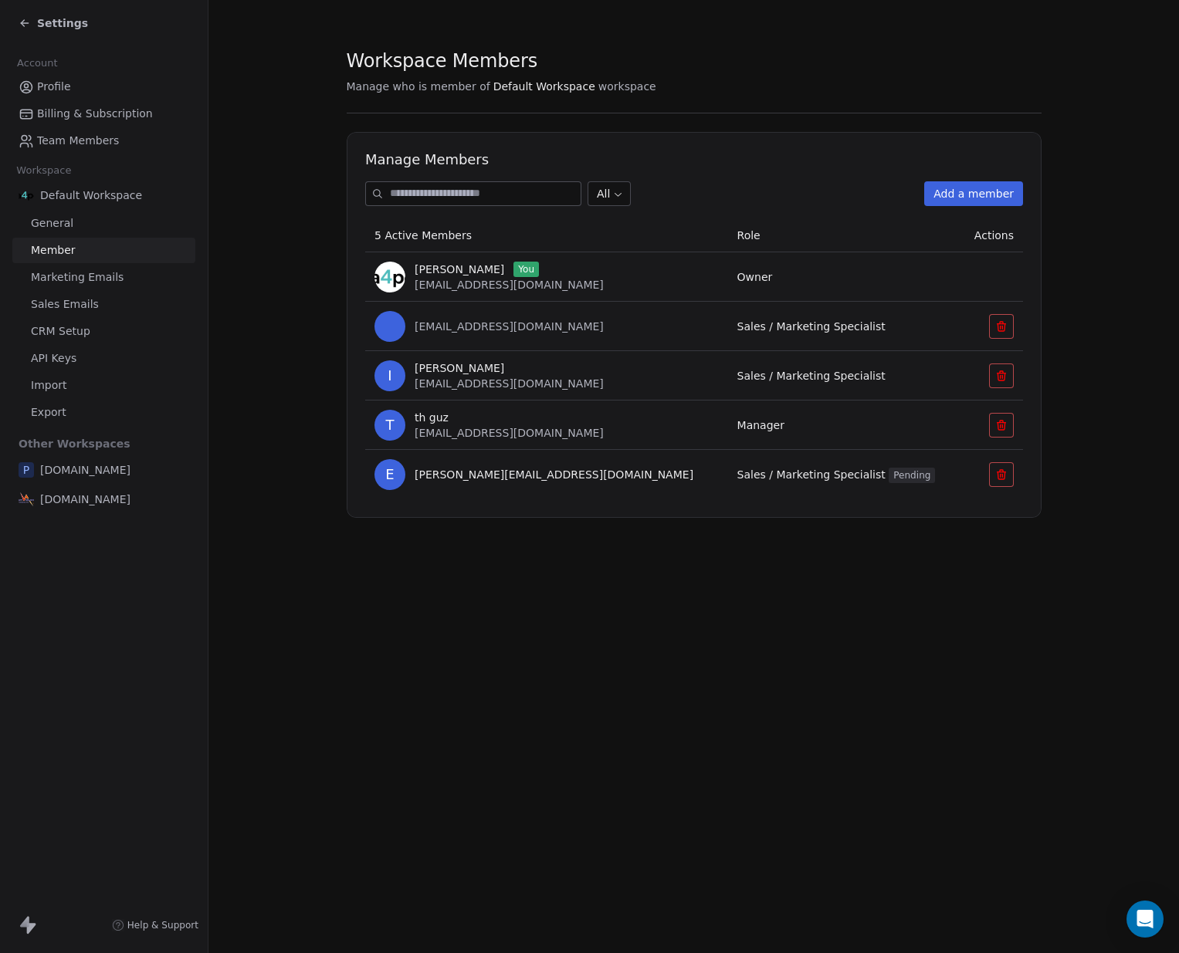
click at [24, 19] on icon at bounding box center [25, 23] width 12 height 12
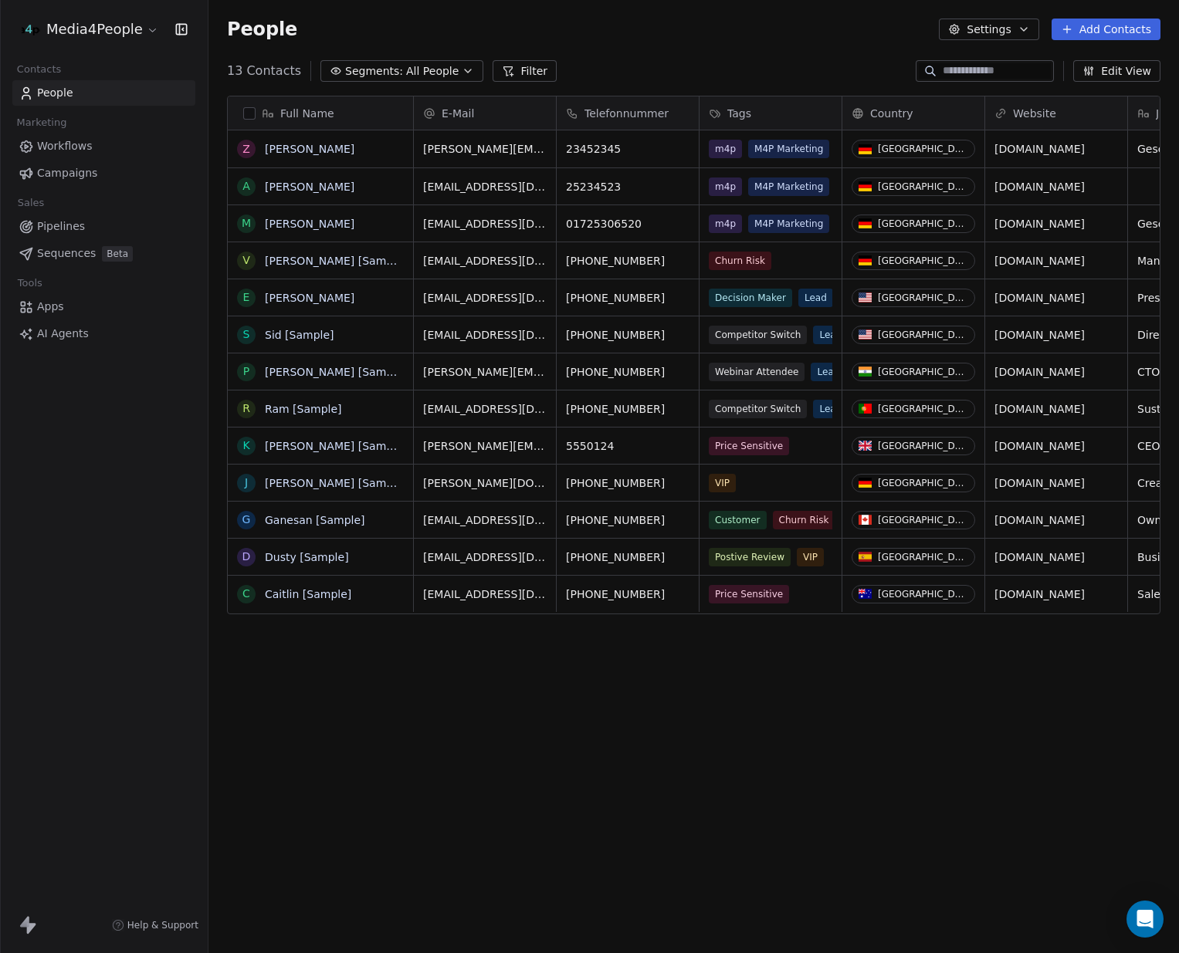
scroll to position [838, 970]
click at [69, 93] on span "People" at bounding box center [55, 93] width 36 height 16
click at [245, 113] on button "button" at bounding box center [249, 113] width 12 height 12
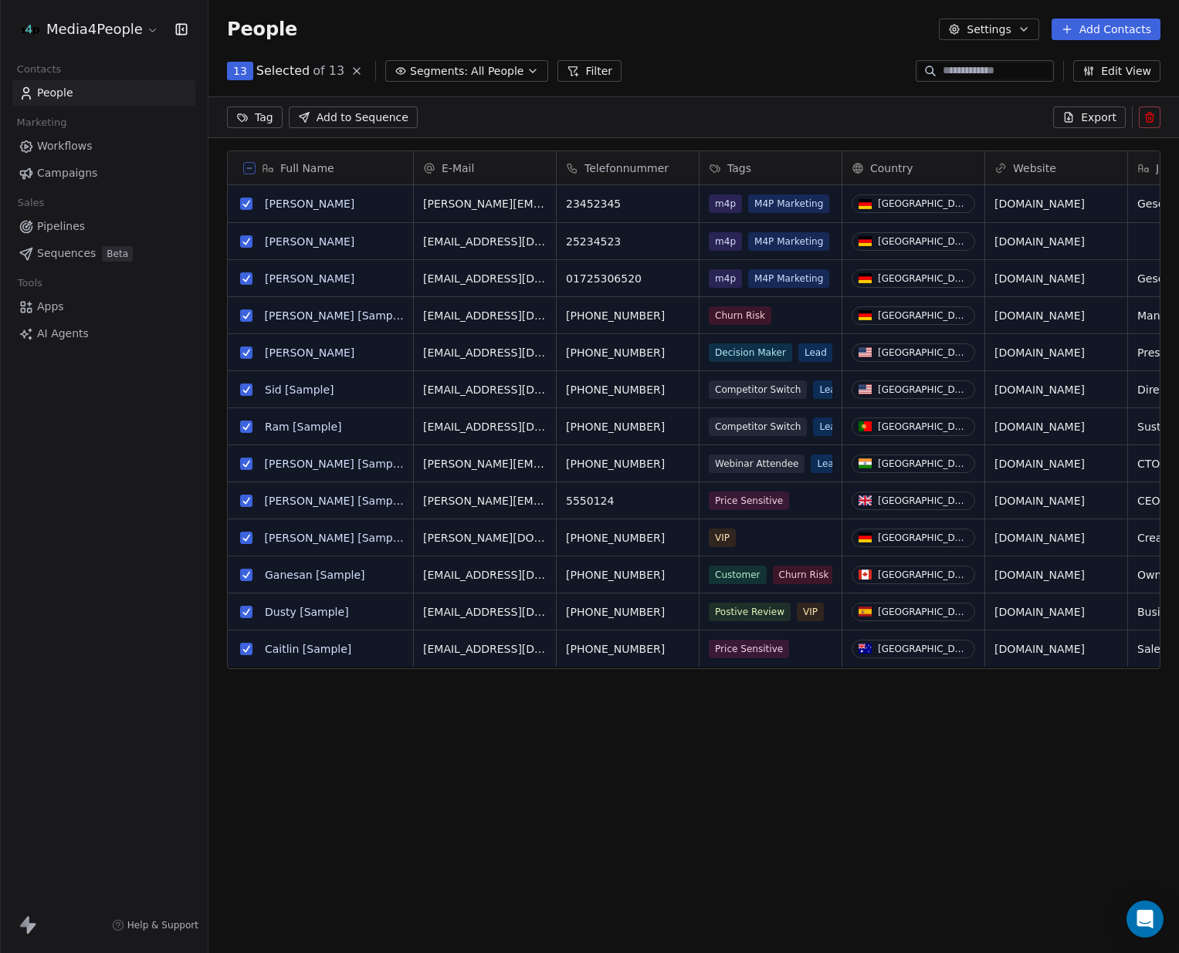
click at [1148, 115] on icon at bounding box center [1150, 115] width 8 height 0
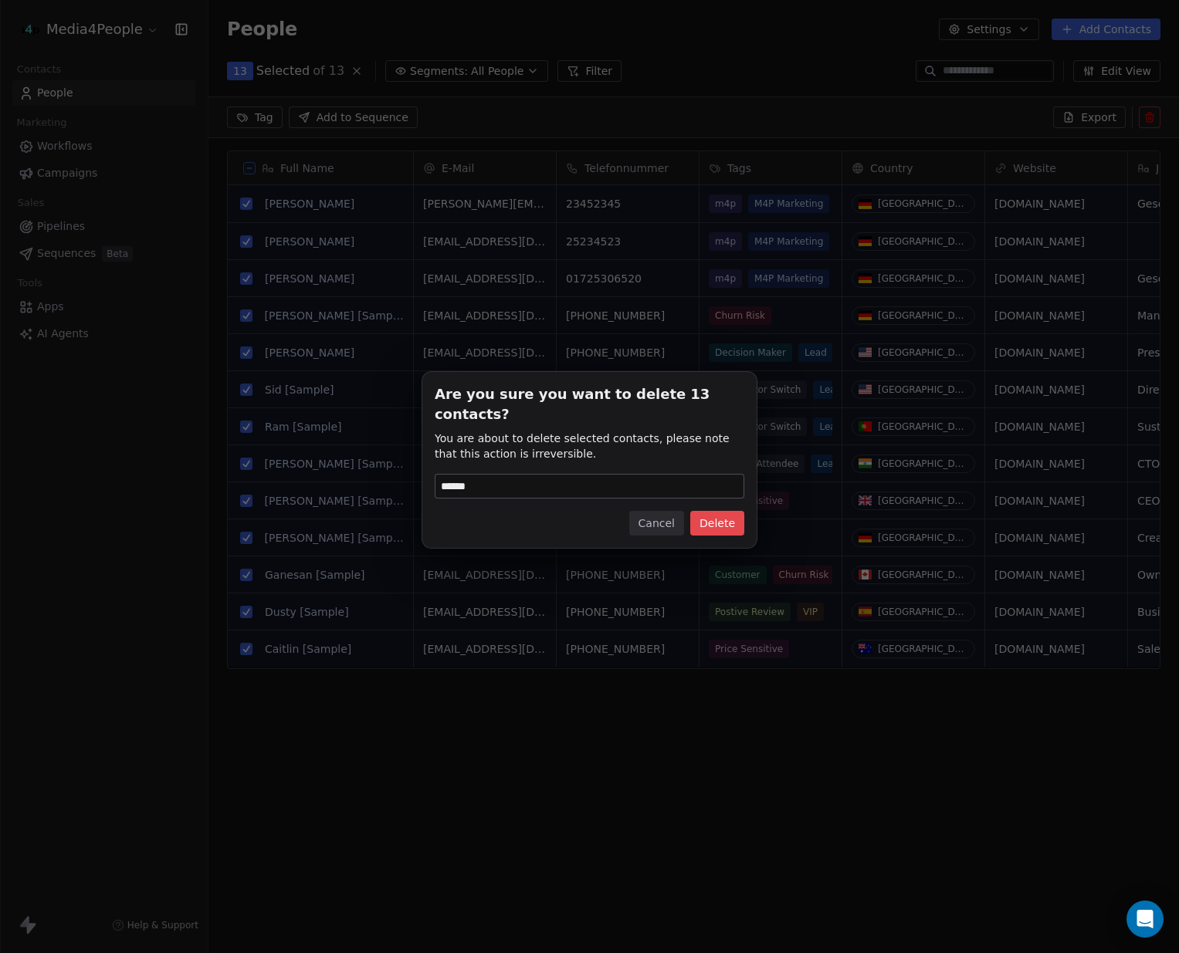
type input "******"
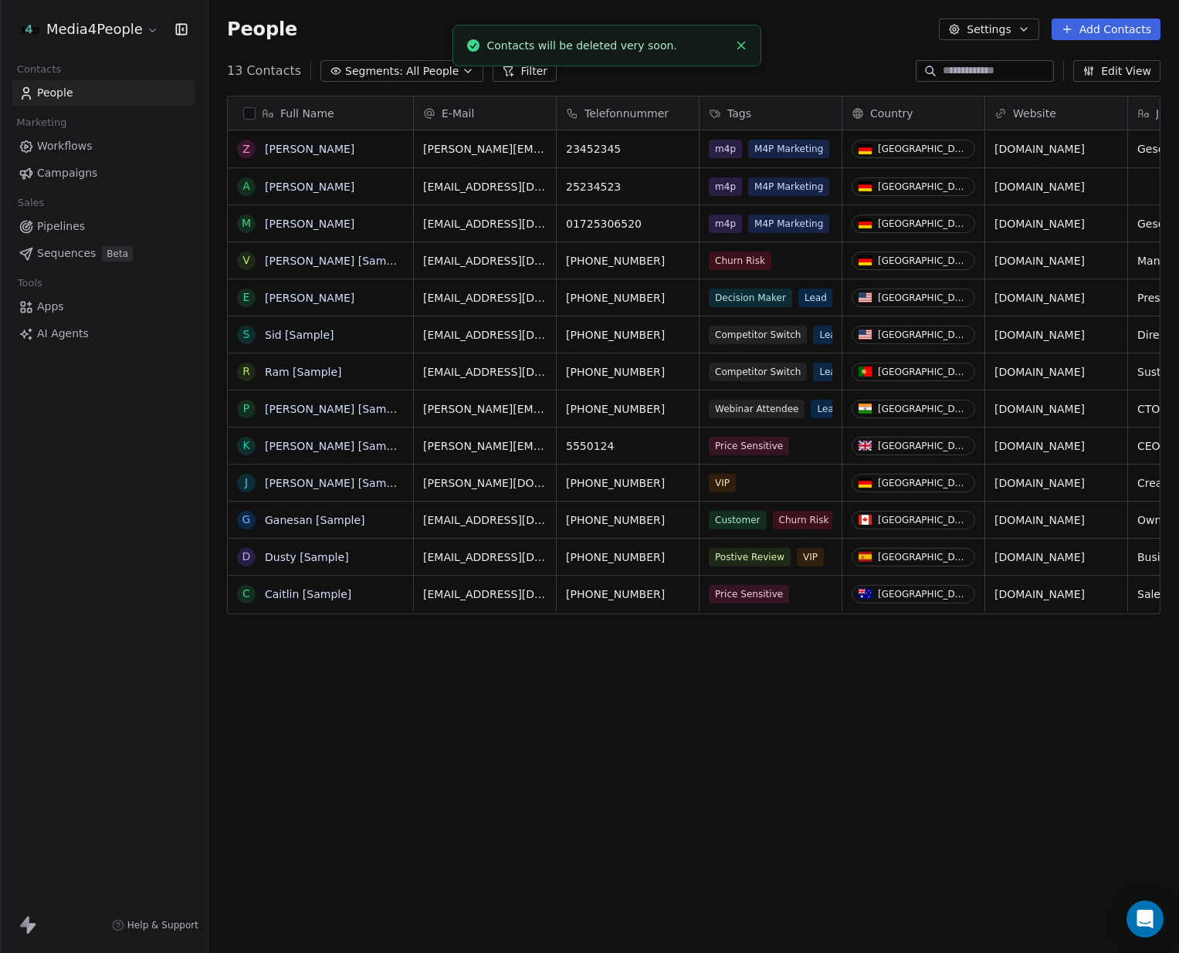
scroll to position [838, 970]
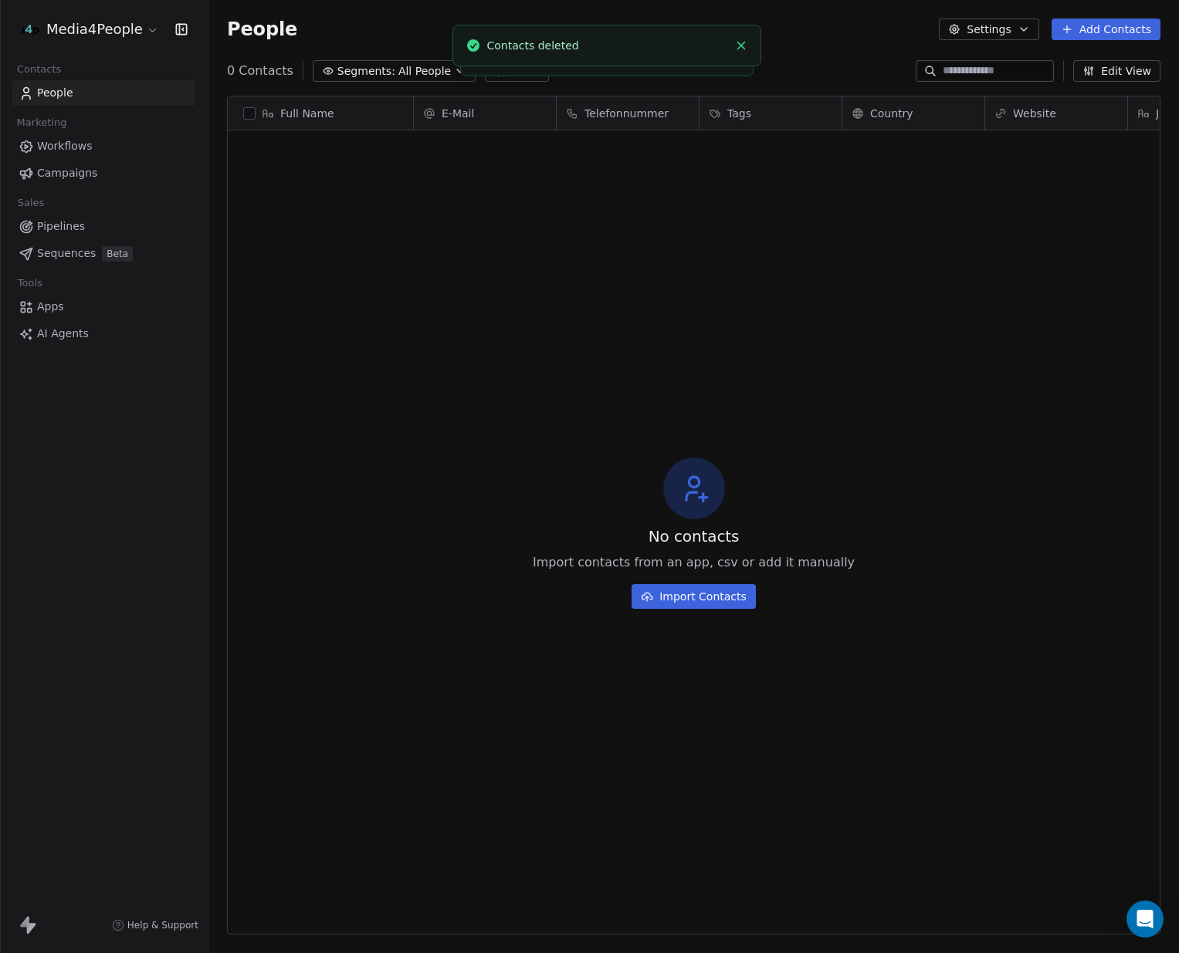
click at [1119, 30] on button "Add Contacts" at bounding box center [1105, 30] width 109 height 22
click at [1106, 63] on span "Create new contact" at bounding box center [1111, 63] width 106 height 16
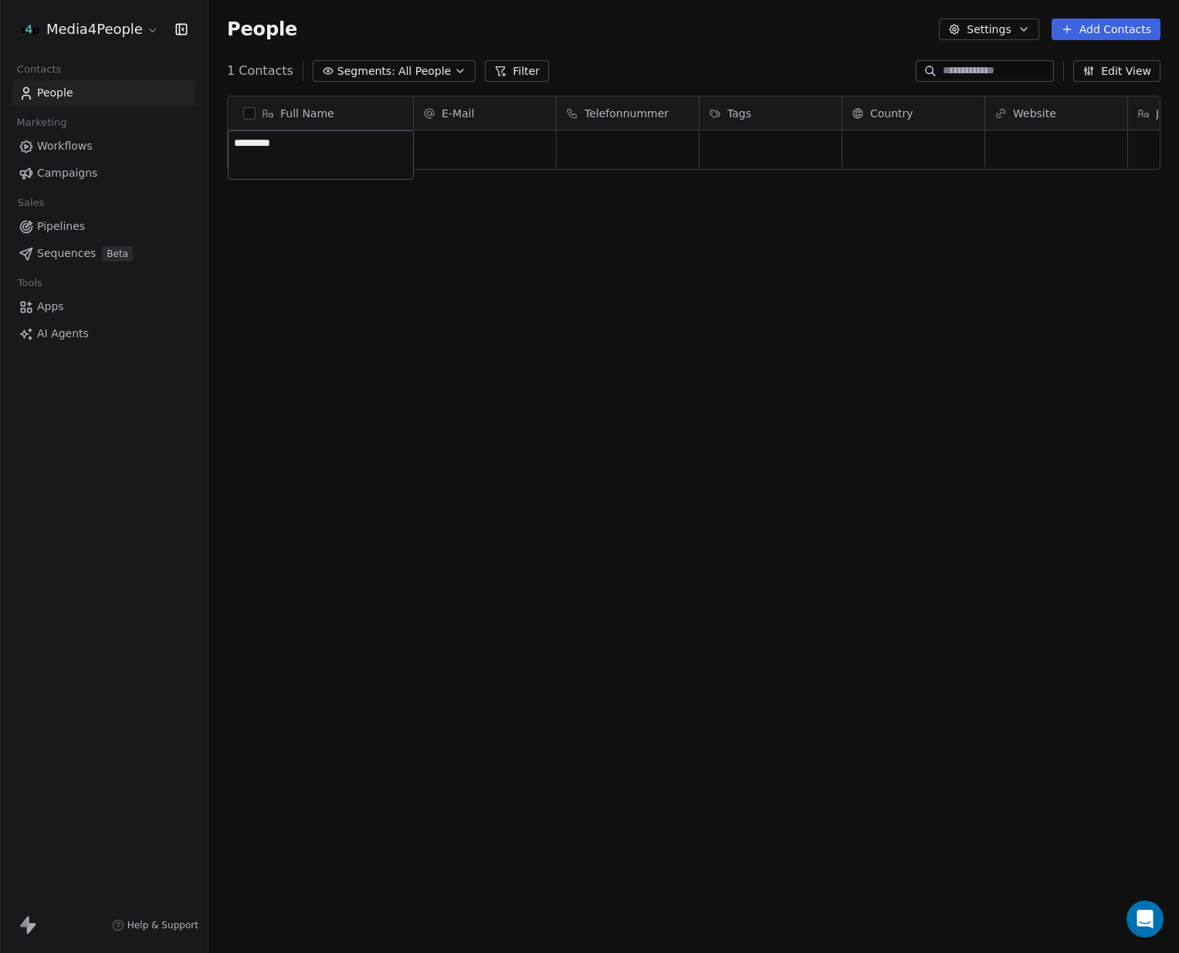
type textarea "**********"
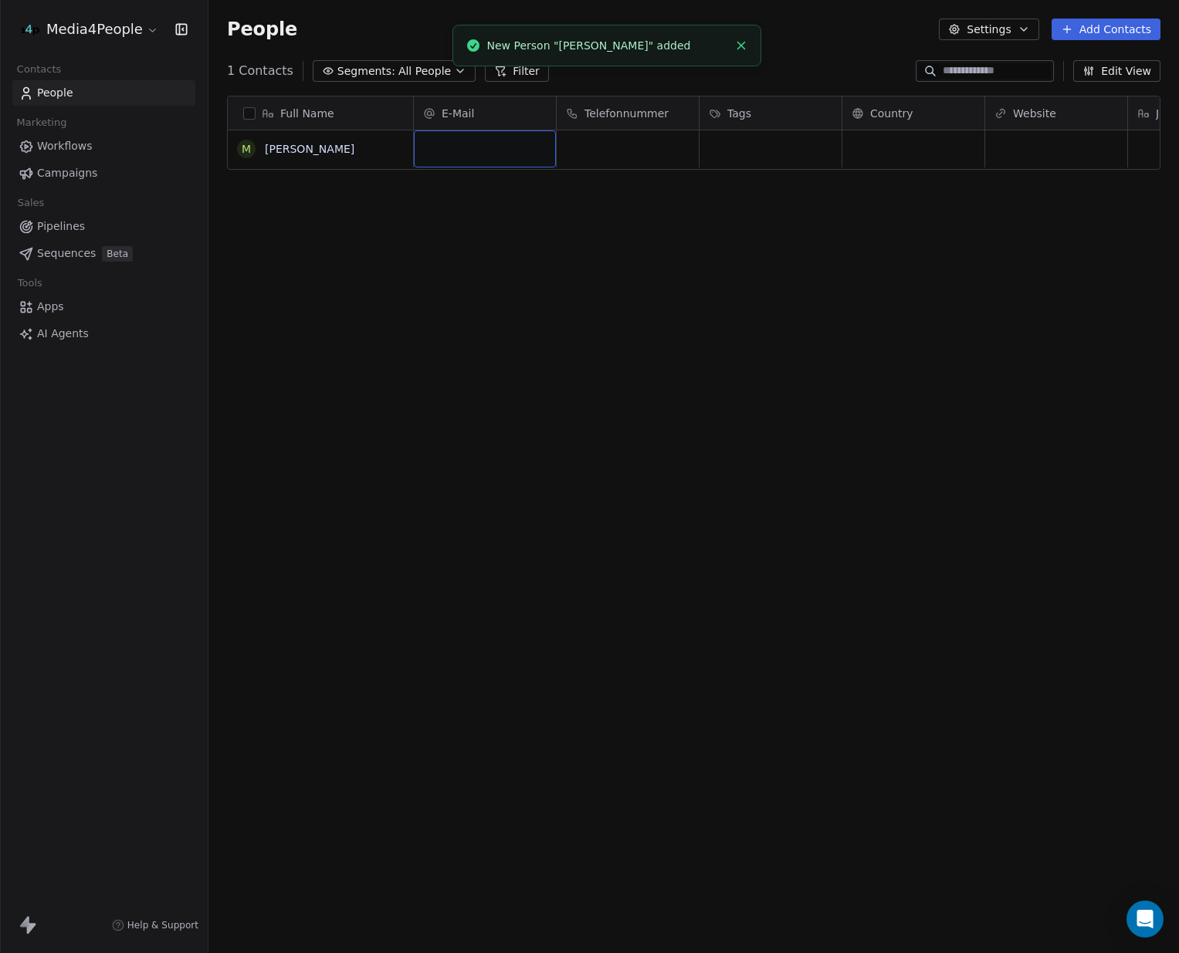
click at [506, 160] on div "grid" at bounding box center [485, 148] width 142 height 37
type input "**********"
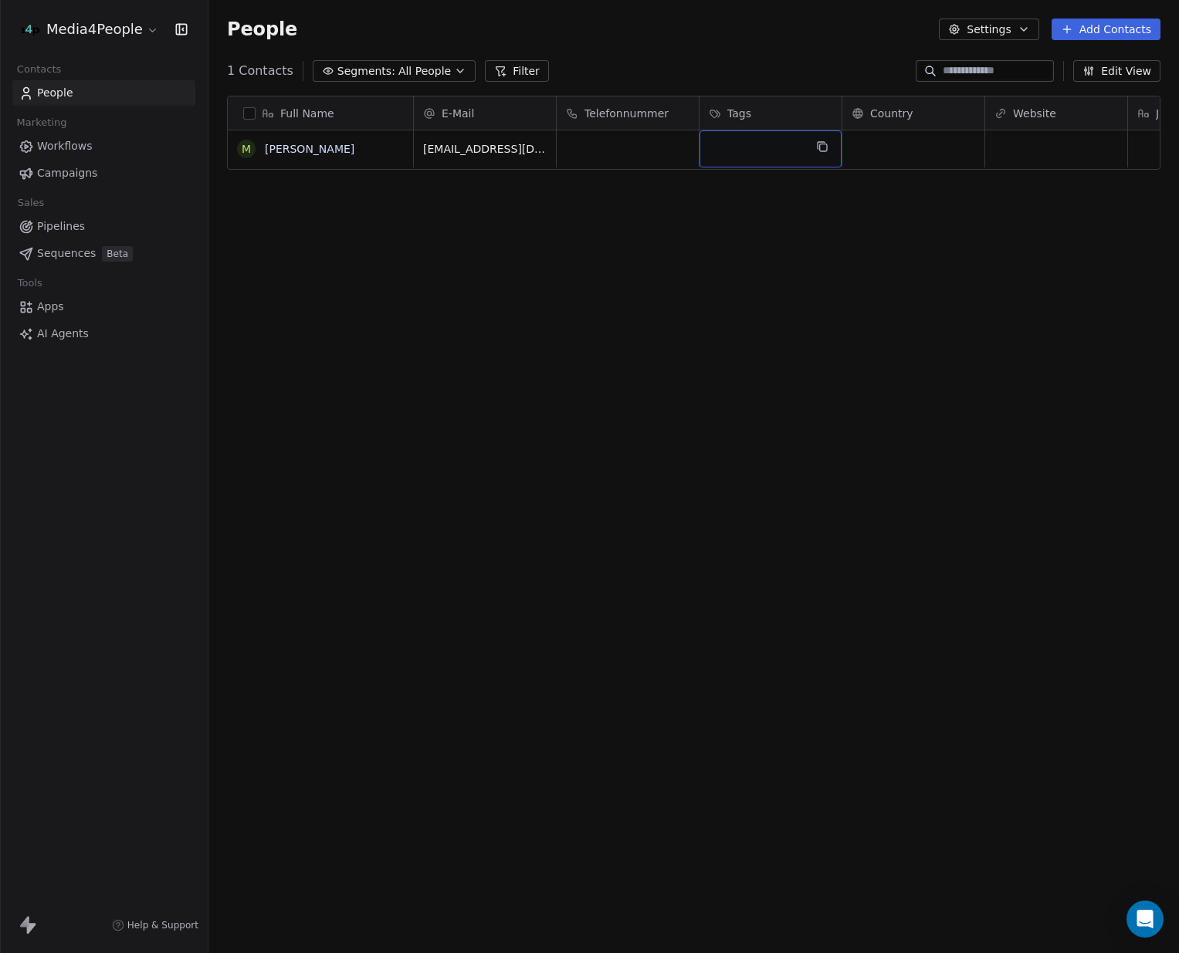
click at [775, 133] on div "grid" at bounding box center [770, 148] width 142 height 37
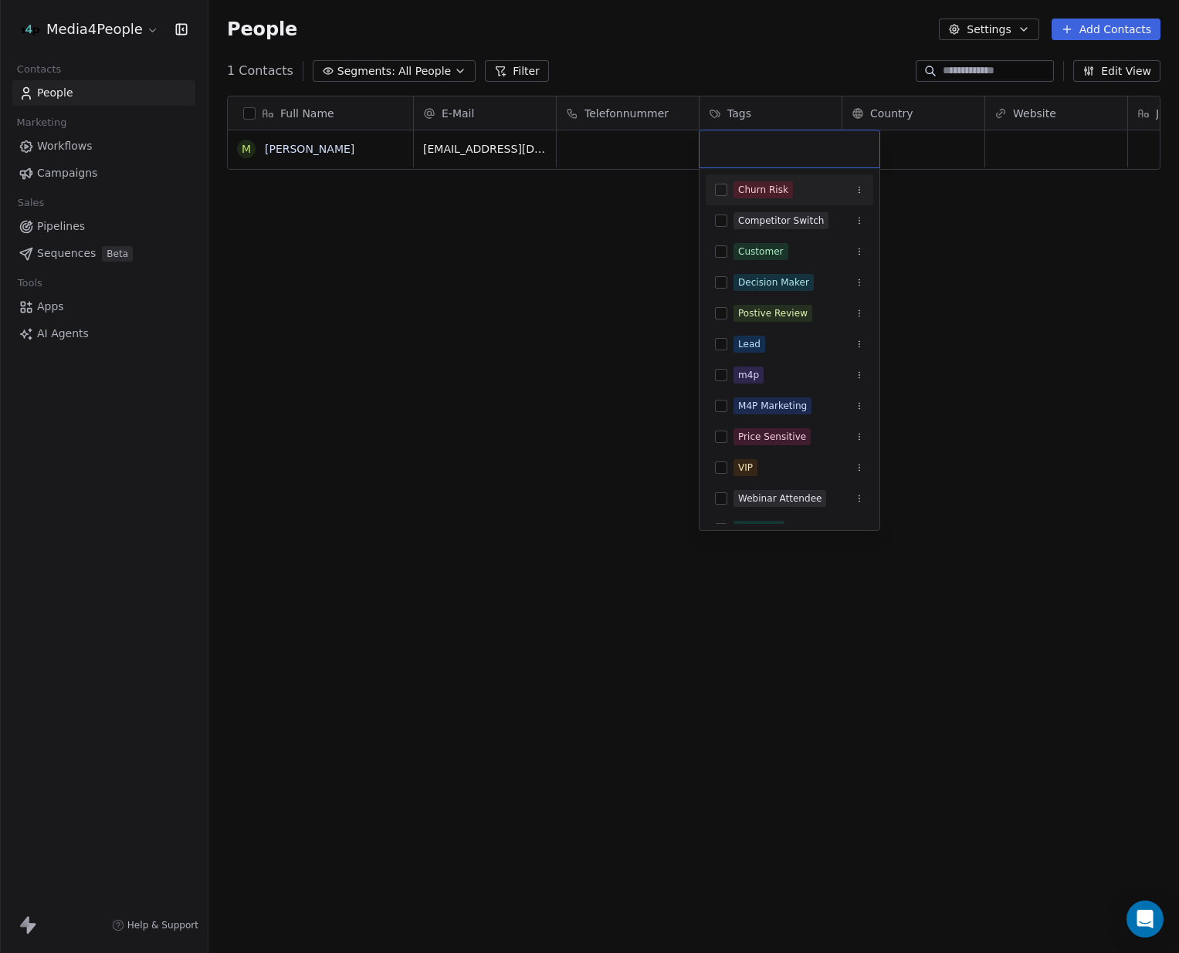
click at [777, 151] on input "text" at bounding box center [789, 148] width 161 height 17
click at [723, 404] on button "Suggestions" at bounding box center [721, 406] width 12 height 12
click at [1045, 298] on html "Media4People Contacts People Marketing Workflows Campaigns Sales Pipelines Sequ…" at bounding box center [589, 476] width 1179 height 953
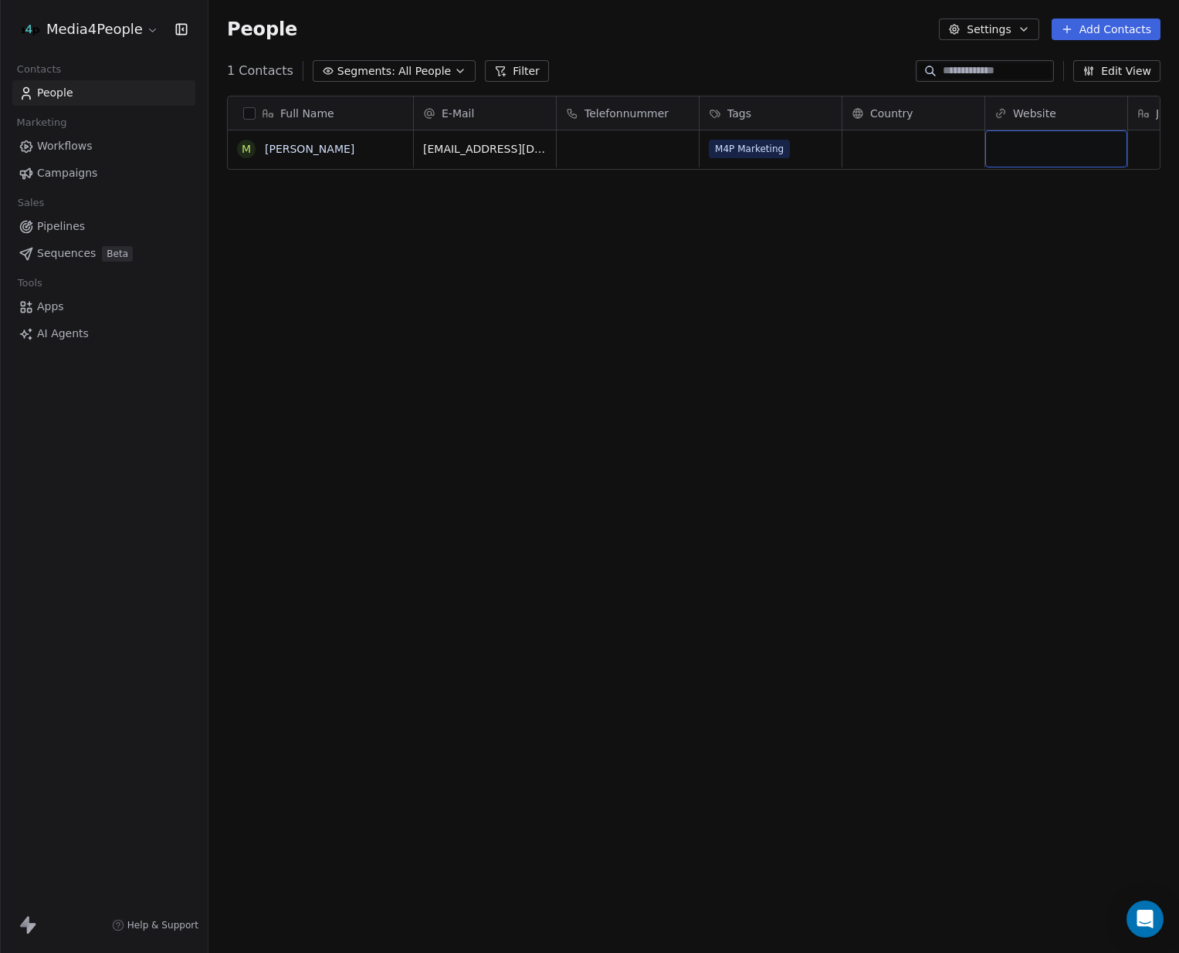
click at [1027, 140] on div "grid" at bounding box center [1056, 148] width 142 height 37
click at [964, 263] on html "Media4People Contacts People Marketing Workflows Campaigns Sales Pipelines Sequ…" at bounding box center [589, 476] width 1179 height 953
click at [789, 266] on div "Full Name M Mehmet Gür E-Mail Telefonnummer Tags Country Website Job Title Stat…" at bounding box center [693, 502] width 970 height 839
click at [506, 143] on span "[EMAIL_ADDRESS][DOMAIN_NAME]" at bounding box center [516, 152] width 184 height 31
type input "**********"
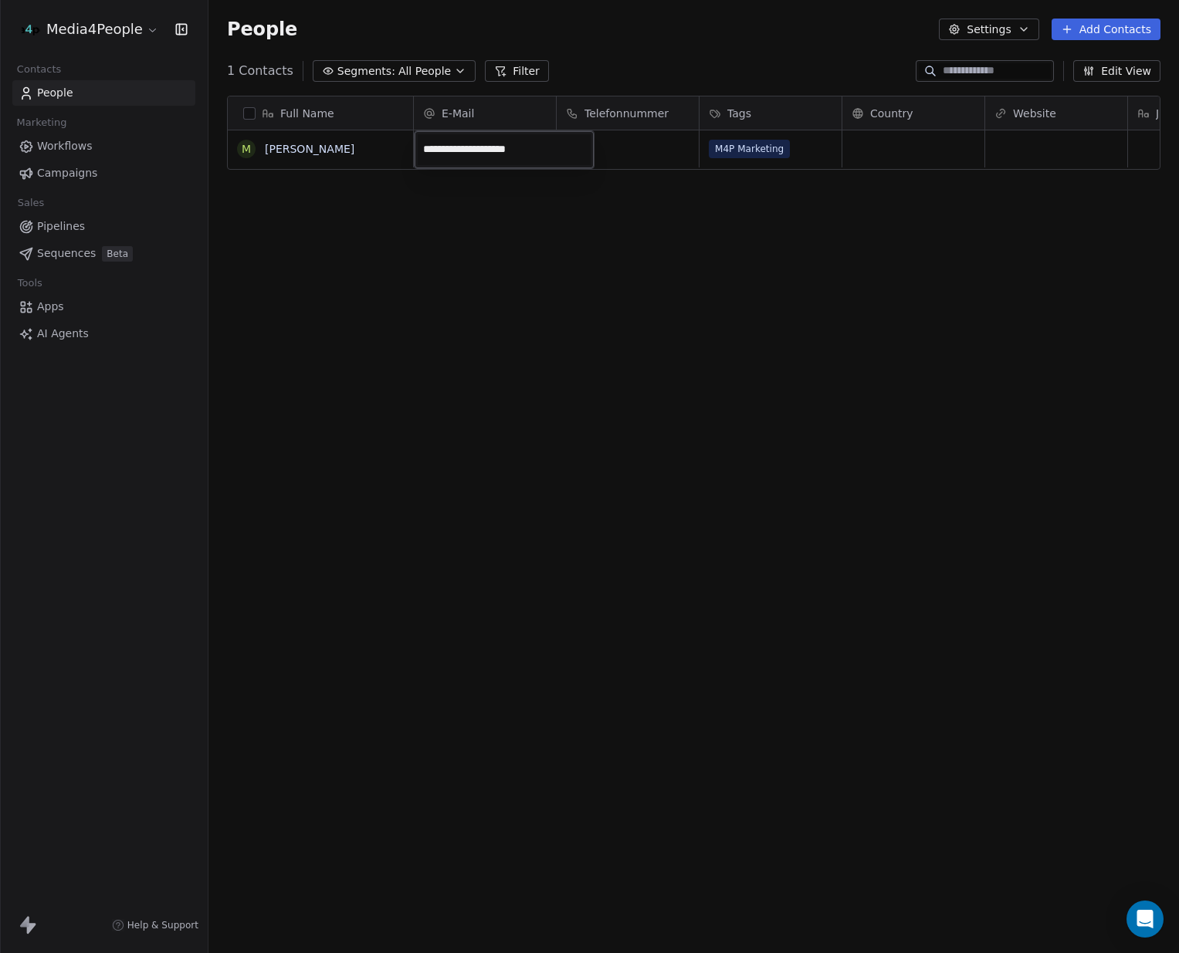
type input "**********"
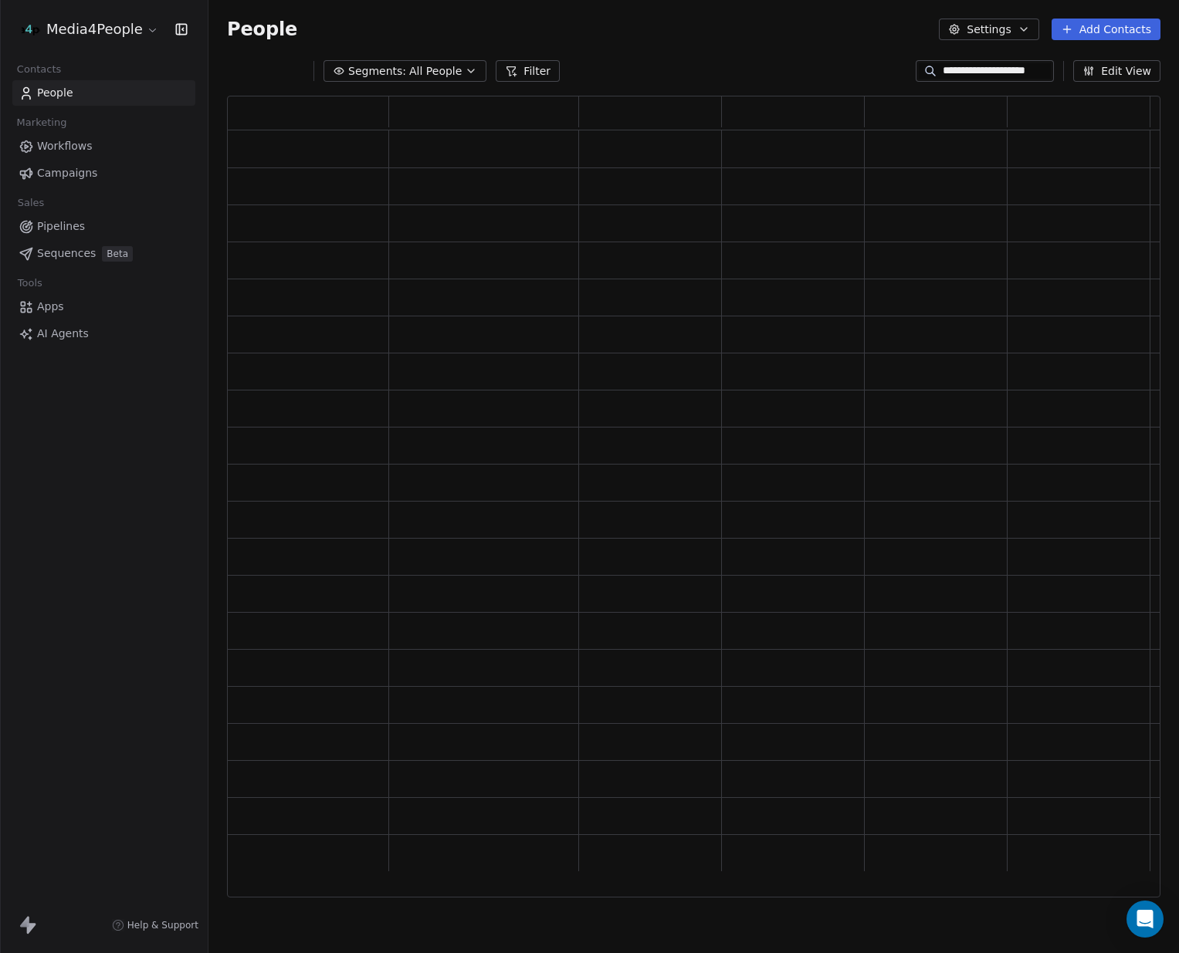
click at [412, 222] on div "grid" at bounding box center [483, 224] width 177 height 24
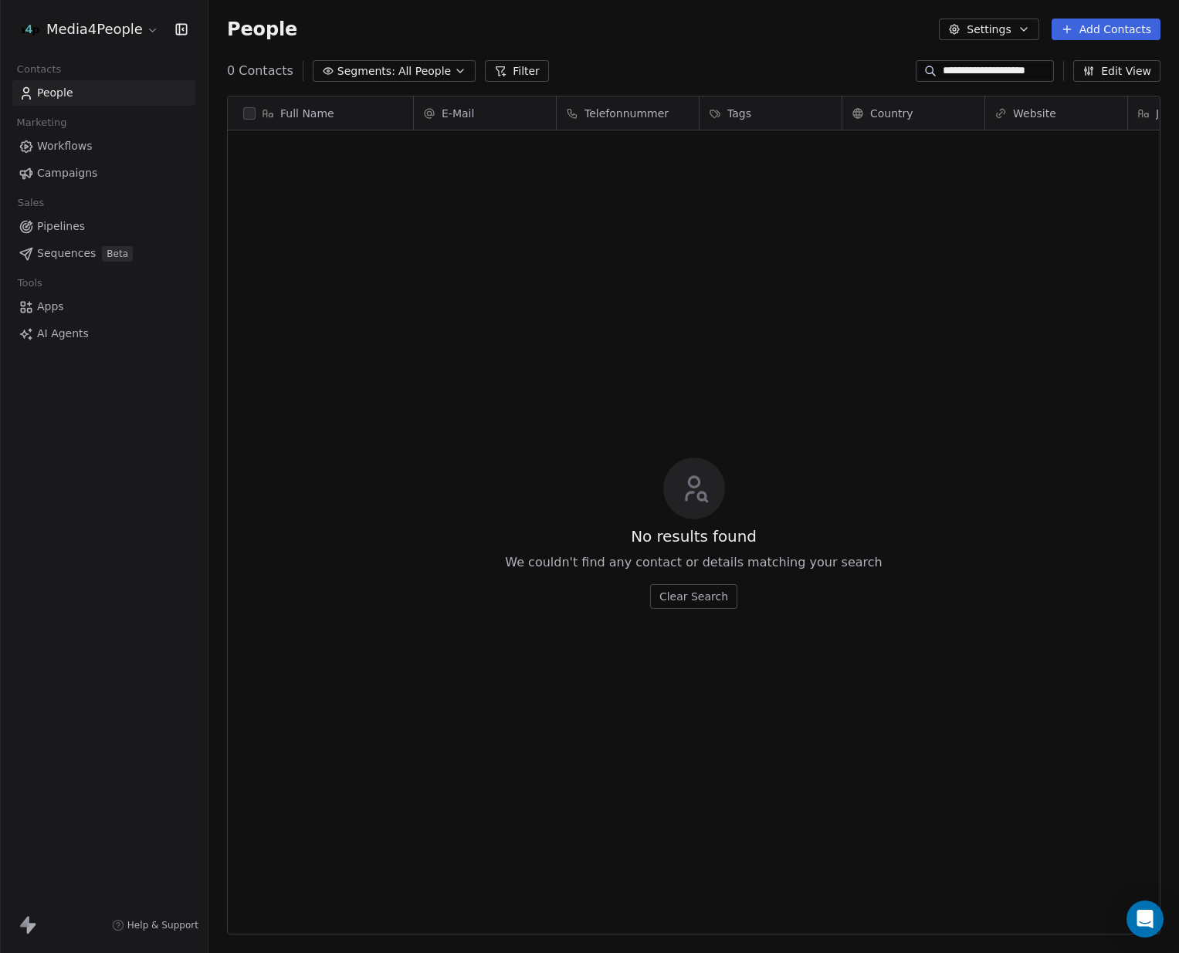
scroll to position [838, 970]
click at [1112, 25] on button "Add Contacts" at bounding box center [1105, 30] width 109 height 22
click at [1082, 55] on span "Create new contact" at bounding box center [1111, 63] width 106 height 16
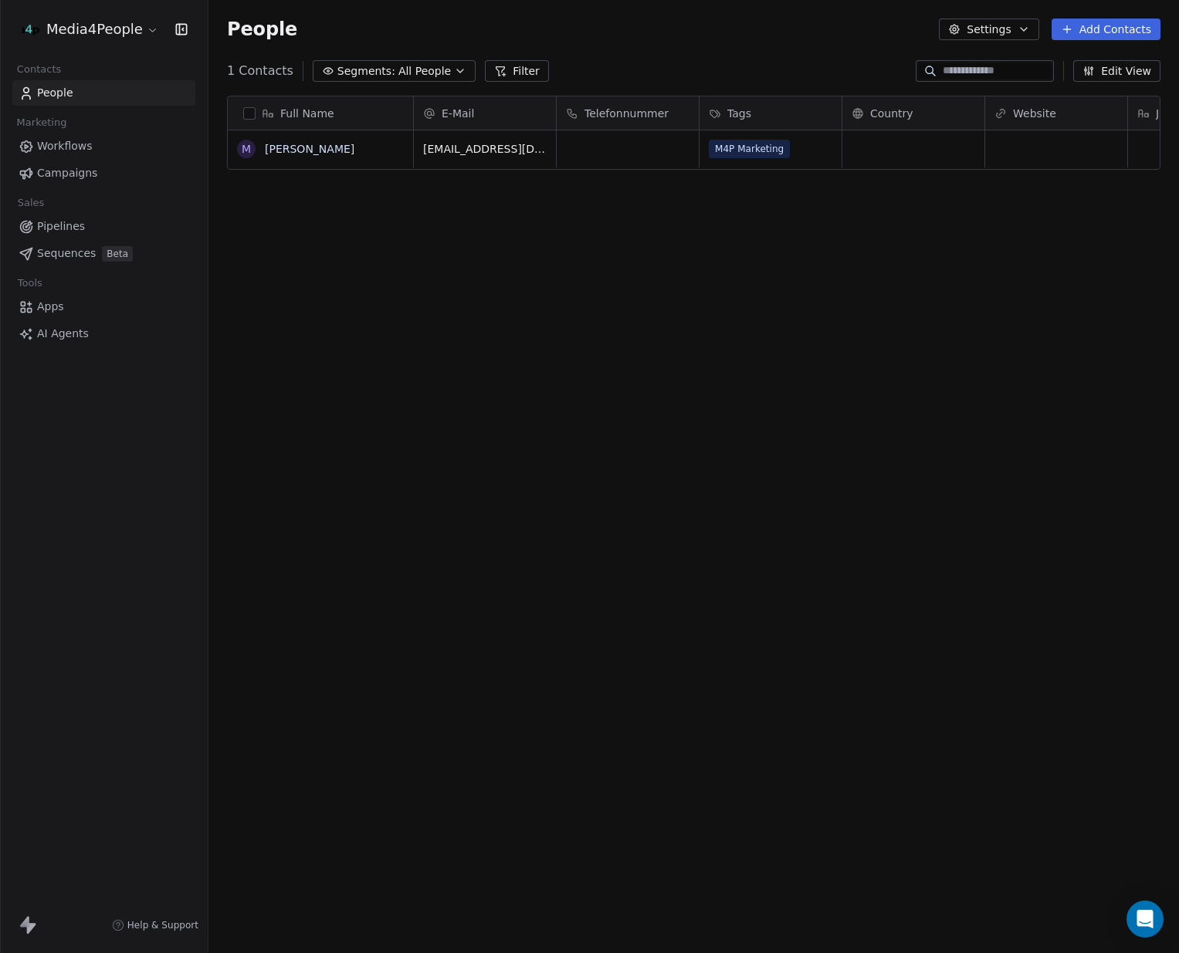
scroll to position [838, 970]
drag, startPoint x: 1097, startPoint y: 26, endPoint x: 919, endPoint y: 359, distance: 377.5
click at [922, 359] on section "People Settings Add Contacts 1 Contacts Segments: All People Filter Edit View T…" at bounding box center [693, 476] width 970 height 953
click at [343, 147] on span "[PERSON_NAME]" at bounding box center [321, 148] width 110 height 15
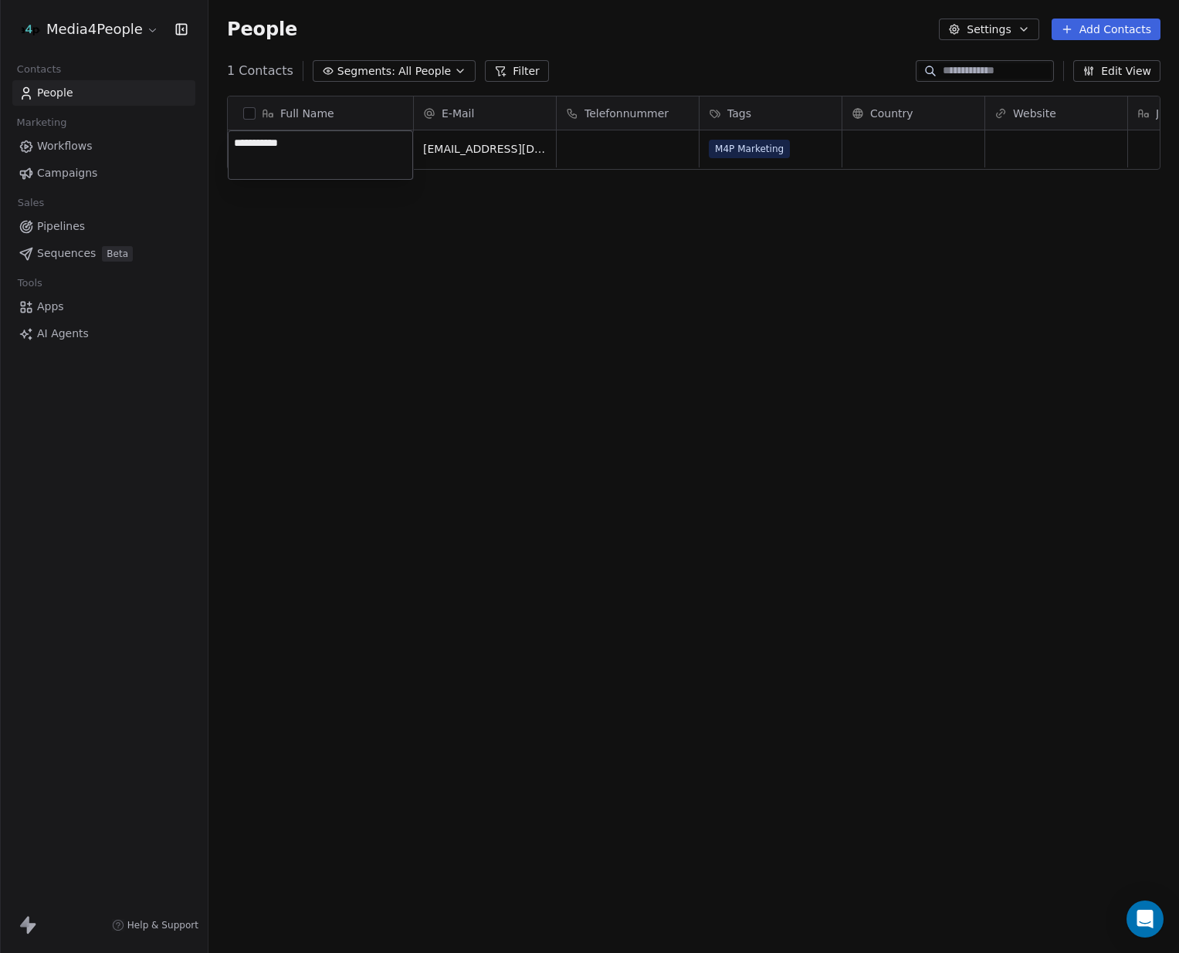
type textarea "**********"
click at [1112, 29] on button "Add Contacts" at bounding box center [1105, 30] width 109 height 22
click at [1100, 64] on span "Create new contact" at bounding box center [1111, 63] width 106 height 16
type textarea "**********"
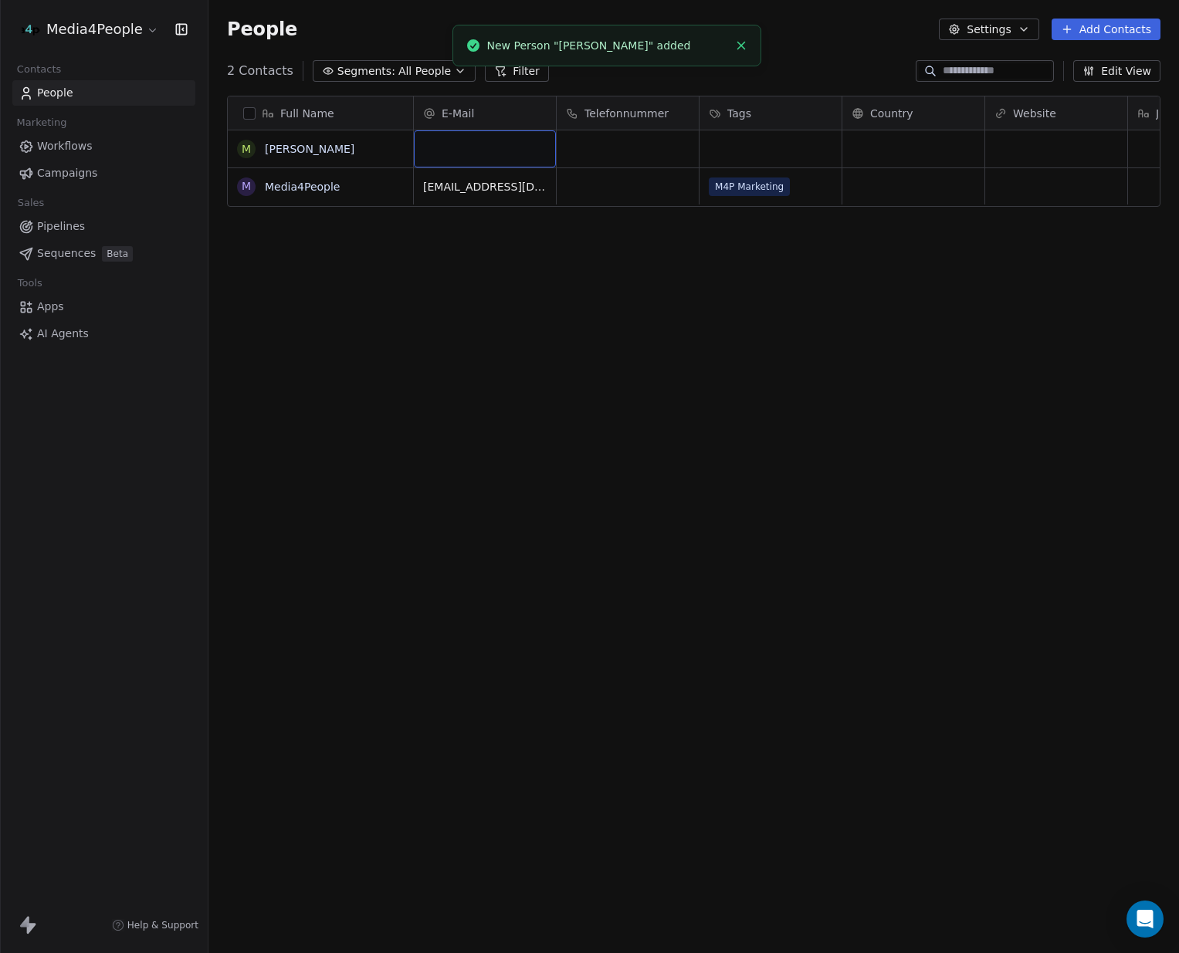
click at [464, 143] on div "grid" at bounding box center [485, 148] width 142 height 37
click at [146, 30] on html "Media4People Contacts People Marketing Workflows Campaigns Sales Pipelines Sequ…" at bounding box center [589, 476] width 1179 height 953
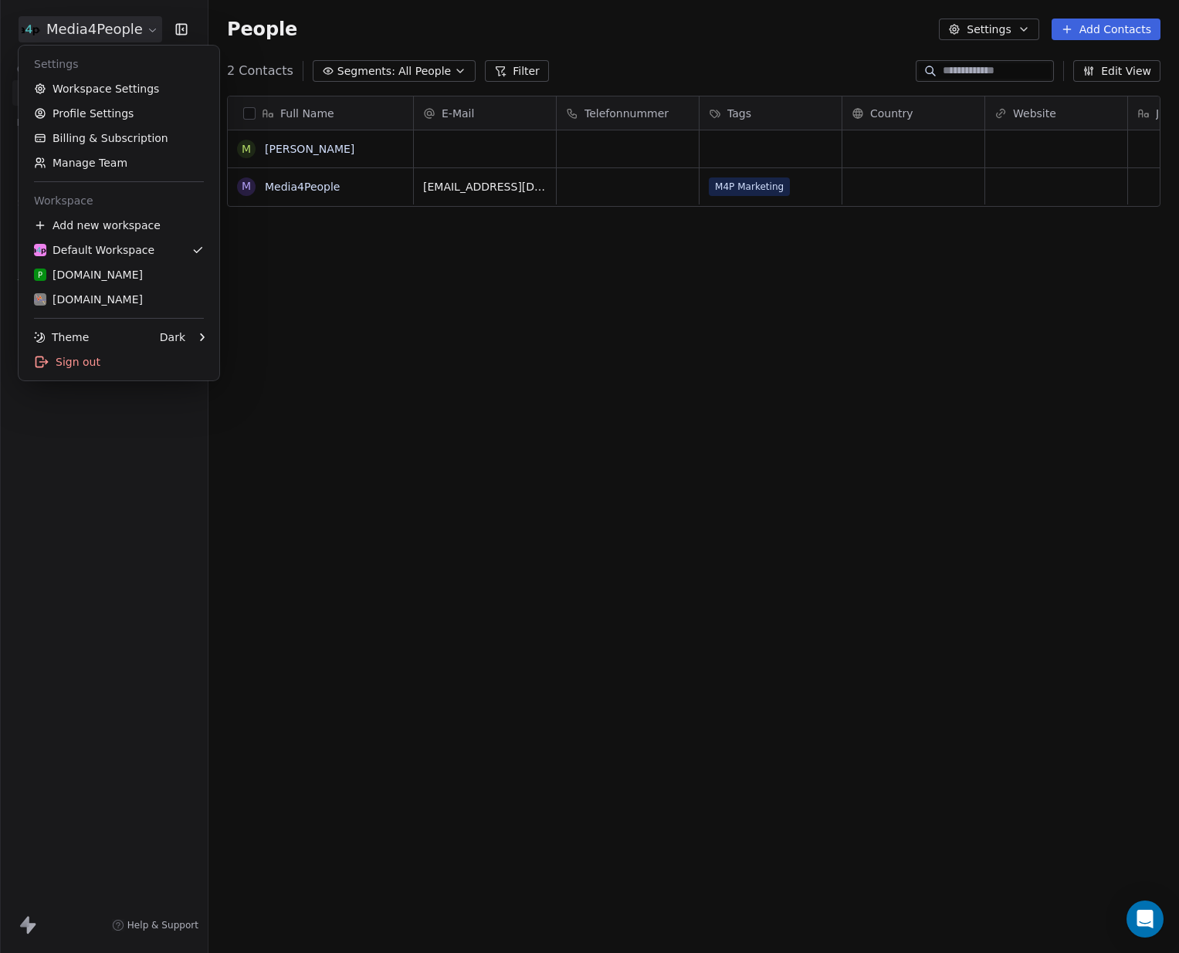
click at [146, 30] on html "Media4People Contacts People Marketing Workflows Campaigns Sales Pipelines Sequ…" at bounding box center [589, 476] width 1179 height 953
click at [439, 325] on html "Media4People Contacts People Marketing Workflows Campaigns Sales Pipelines Sequ…" at bounding box center [589, 476] width 1179 height 953
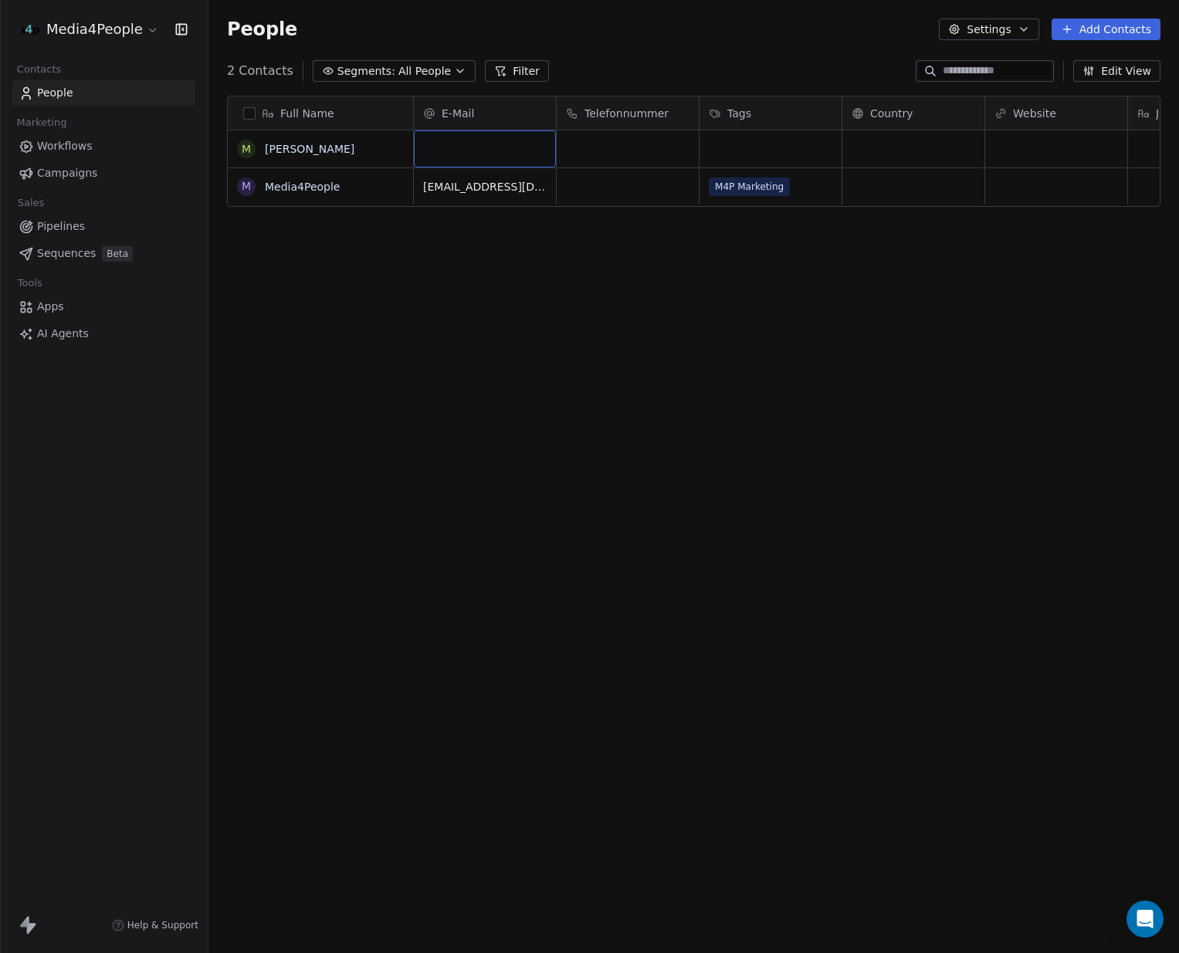
click at [509, 162] on div "grid" at bounding box center [485, 148] width 142 height 37
type input "**********"
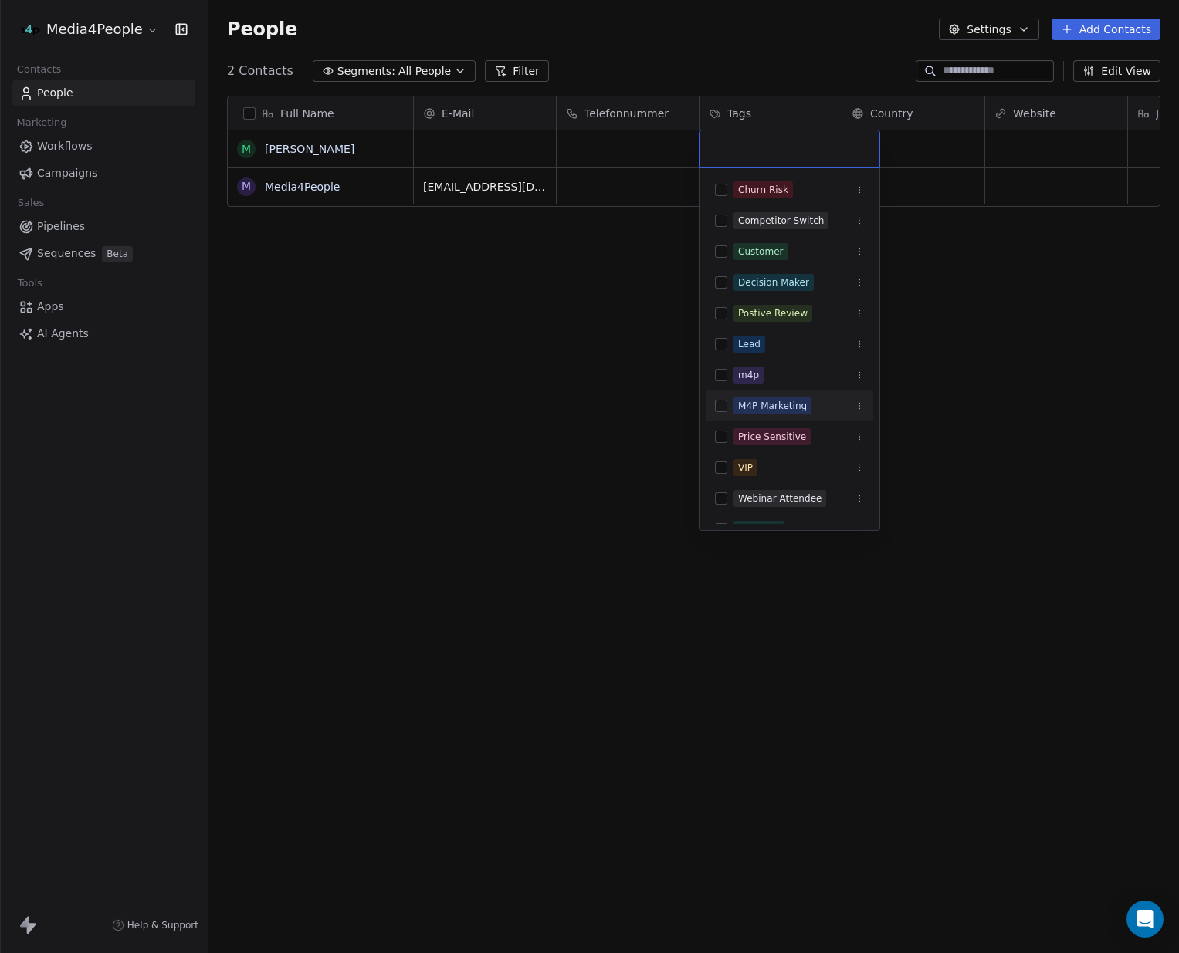
click at [777, 405] on div "M4P Marketing" at bounding box center [772, 406] width 69 height 14
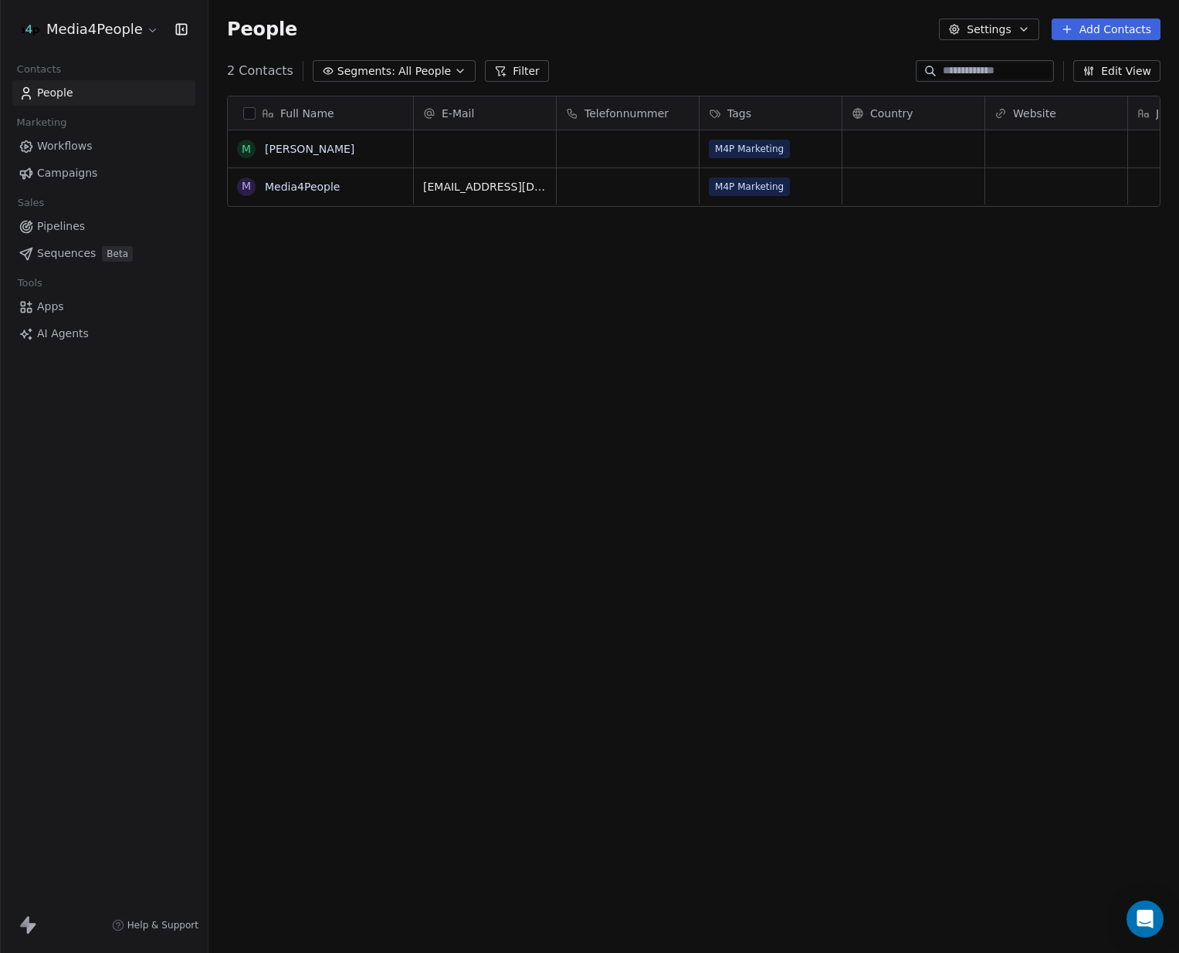
click at [568, 392] on html "Media4People Contacts People Marketing Workflows Campaigns Sales Pipelines Sequ…" at bounding box center [589, 476] width 1179 height 953
click at [945, 134] on div "grid" at bounding box center [913, 148] width 142 height 37
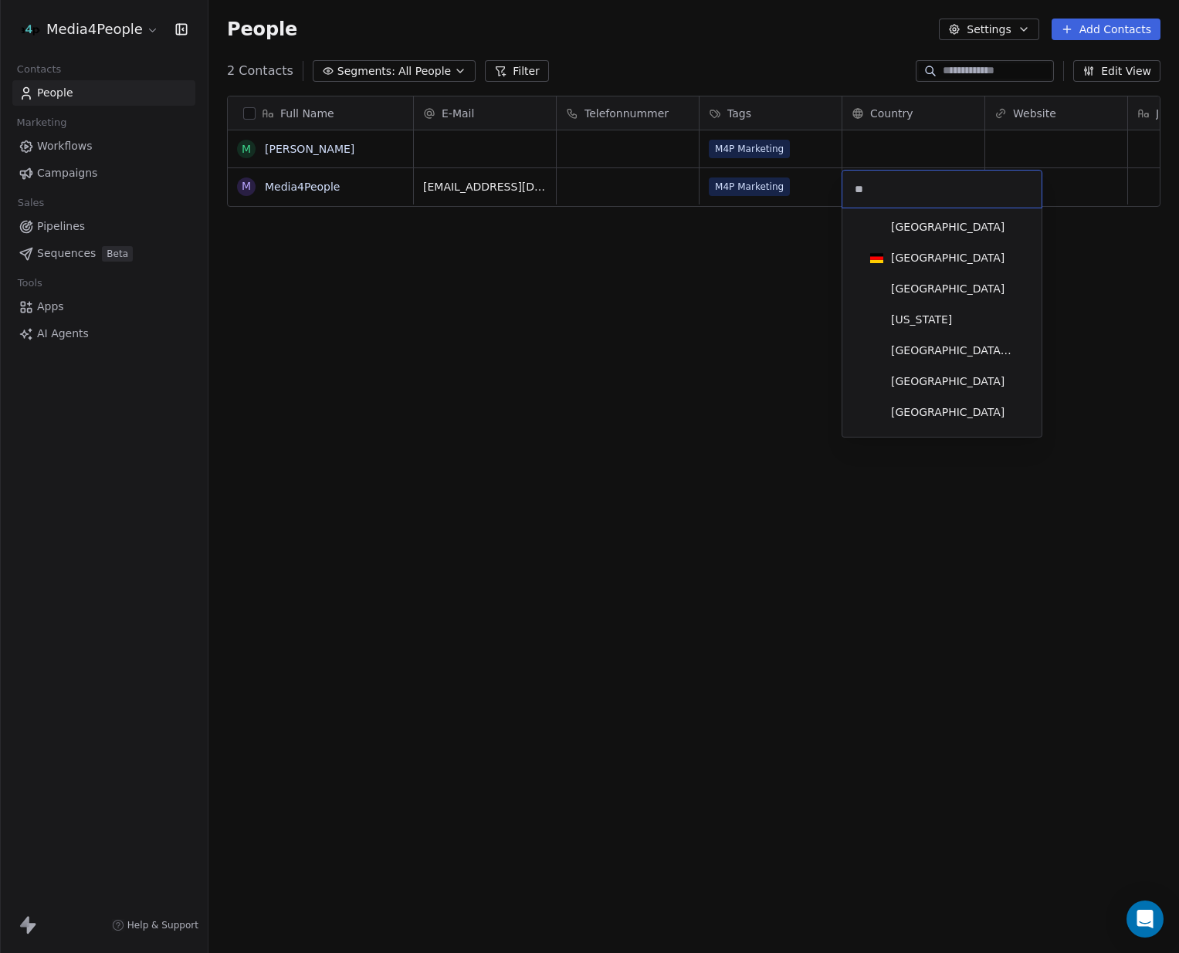
type input "***"
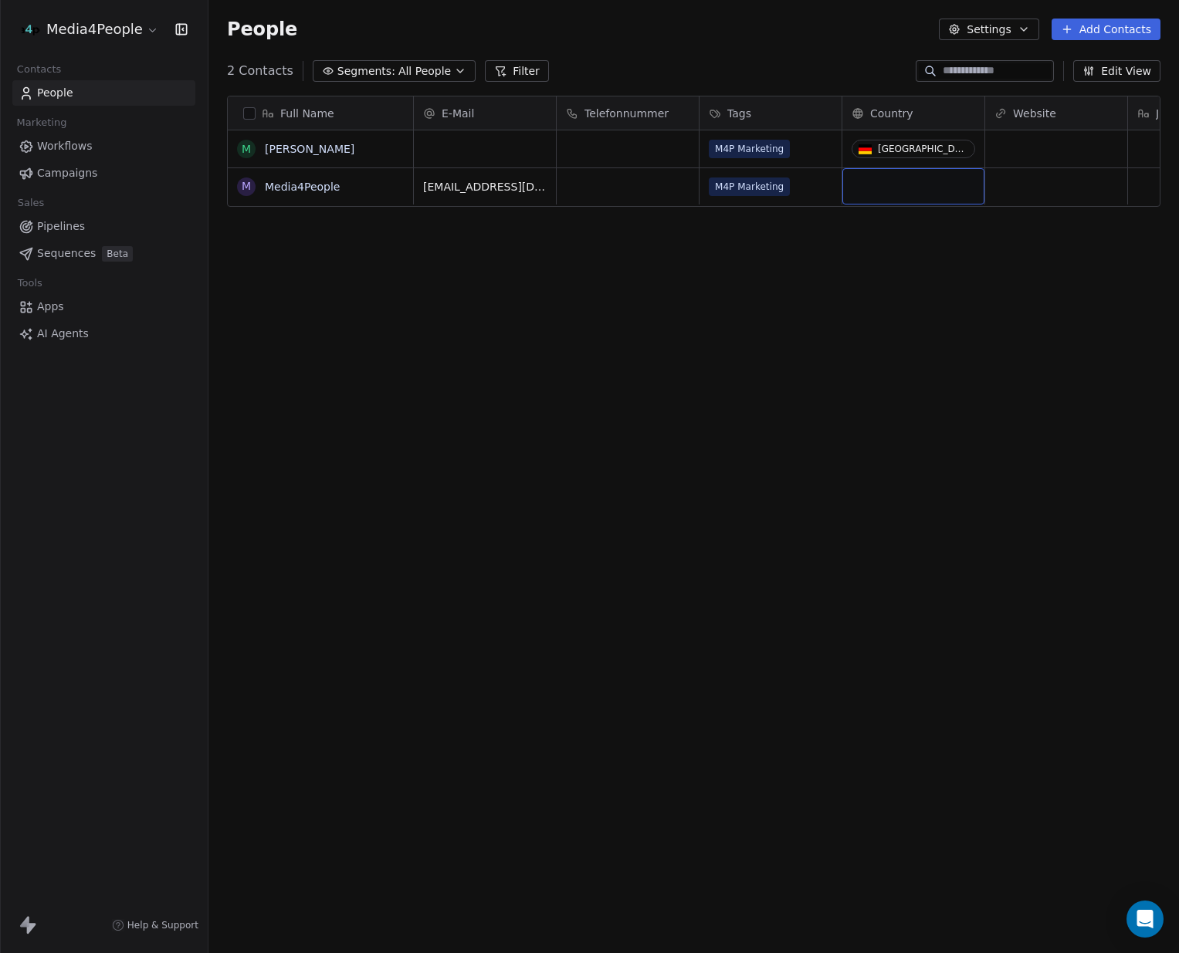
click at [929, 195] on div "grid" at bounding box center [913, 186] width 142 height 36
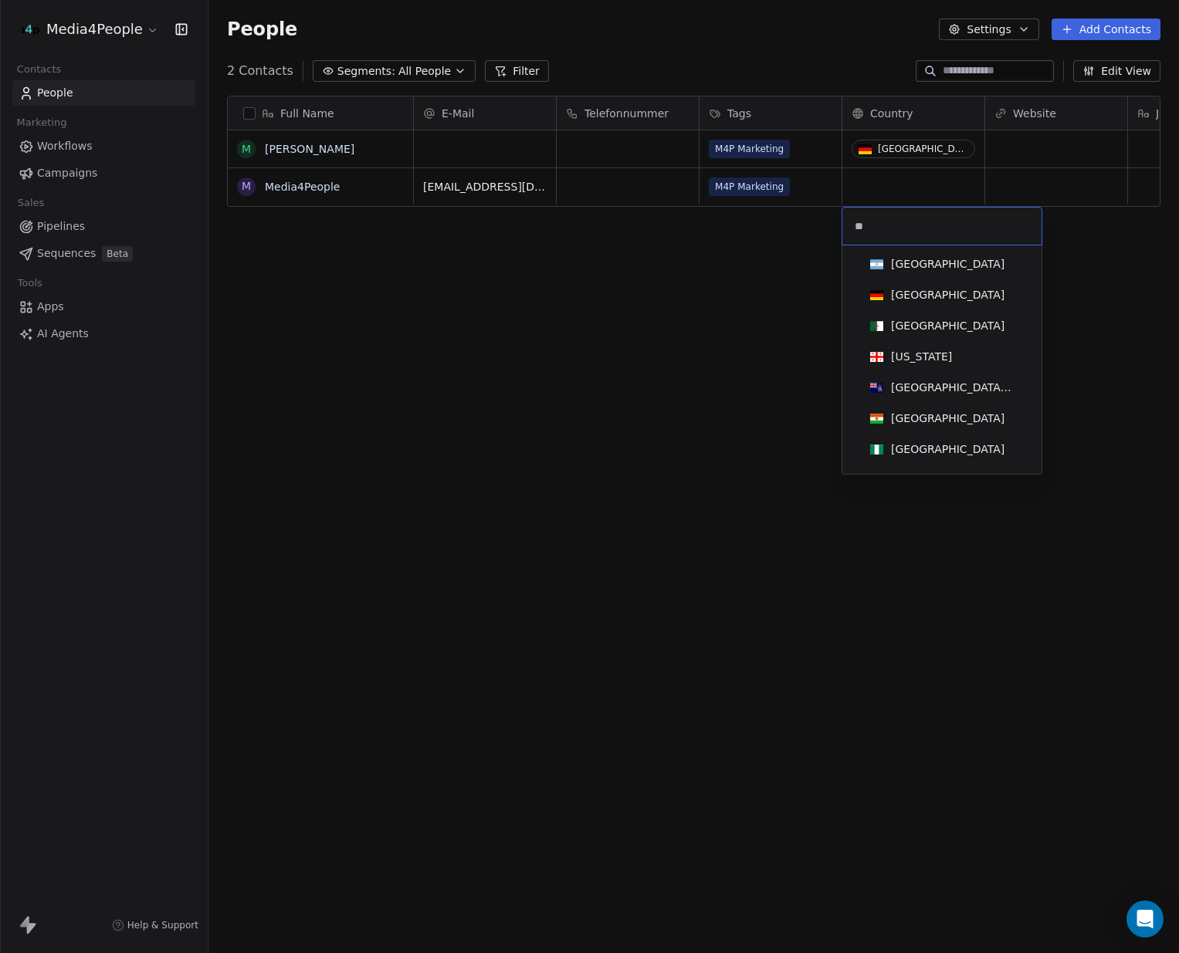
type input "***"
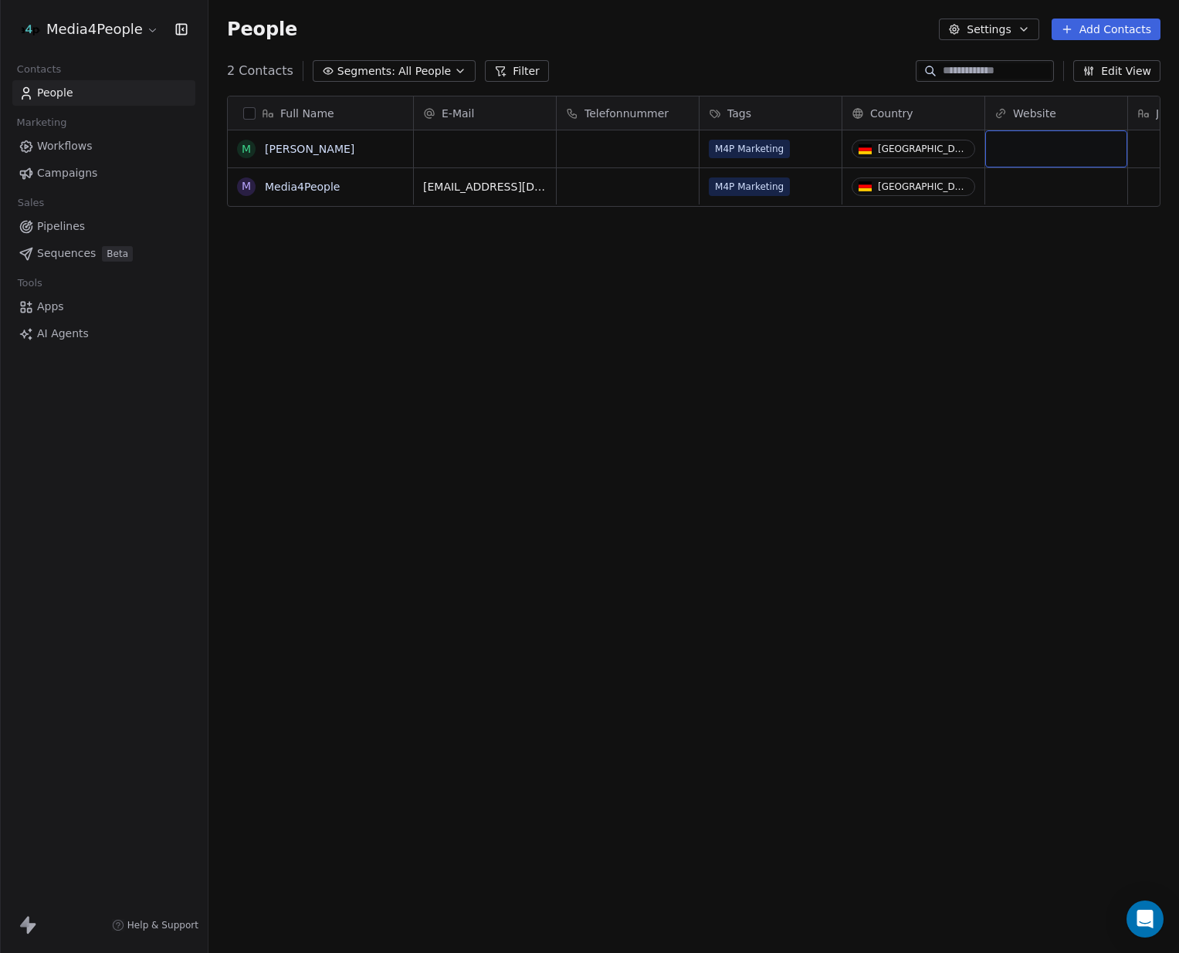
click at [1057, 151] on div "grid" at bounding box center [1056, 148] width 142 height 37
click at [1027, 153] on input "**********" at bounding box center [1056, 149] width 135 height 31
type input "**********"
click at [1116, 159] on div "https://media4people.de" at bounding box center [1069, 148] width 168 height 37
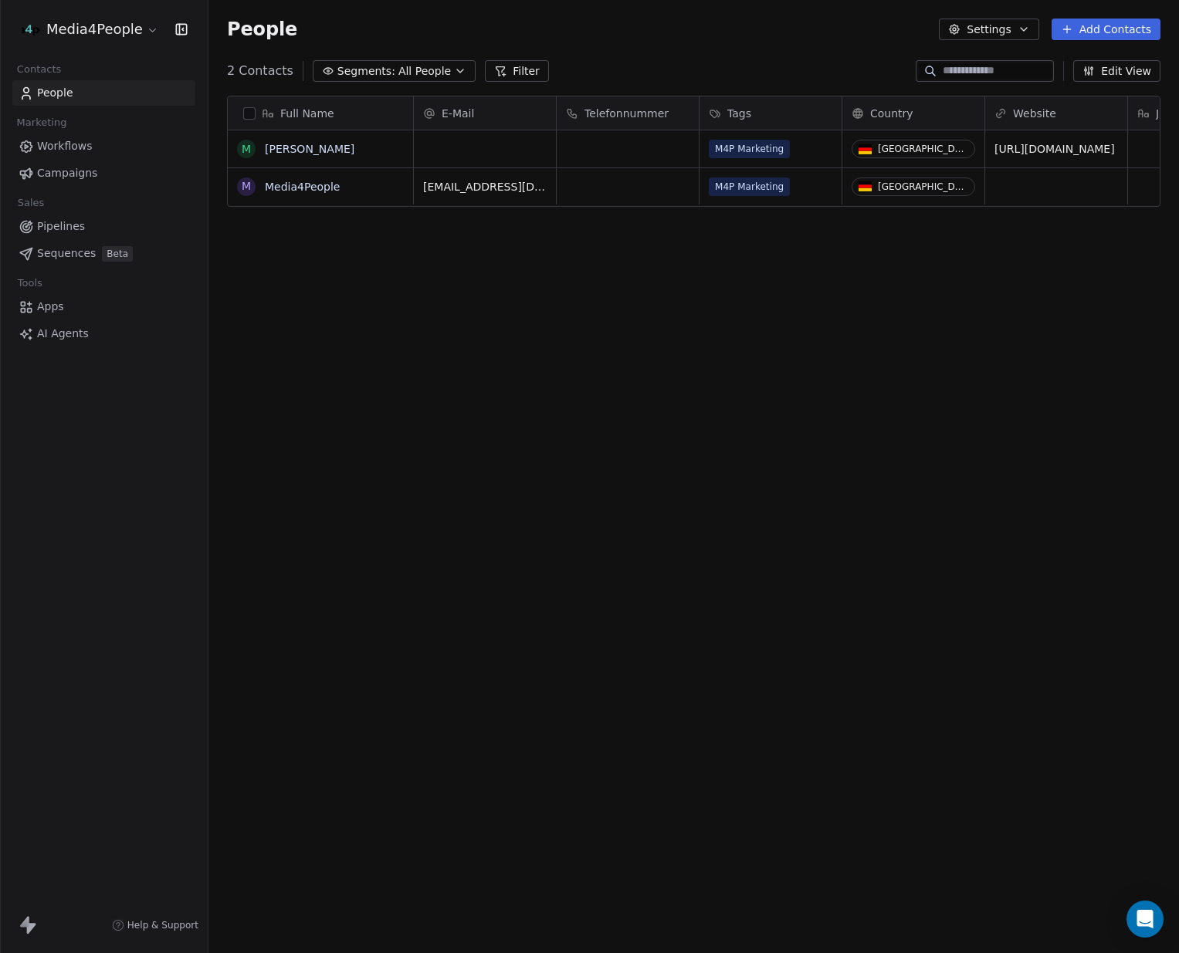
drag, startPoint x: 1105, startPoint y: 172, endPoint x: 1091, endPoint y: 183, distance: 17.6
click at [1104, 173] on html "Media4People Contacts People Marketing Workflows Campaigns Sales Pipelines Sequ…" at bounding box center [589, 476] width 1179 height 953
click at [1091, 183] on div "grid" at bounding box center [1056, 186] width 142 height 36
click at [1045, 304] on html "**********" at bounding box center [589, 476] width 1179 height 953
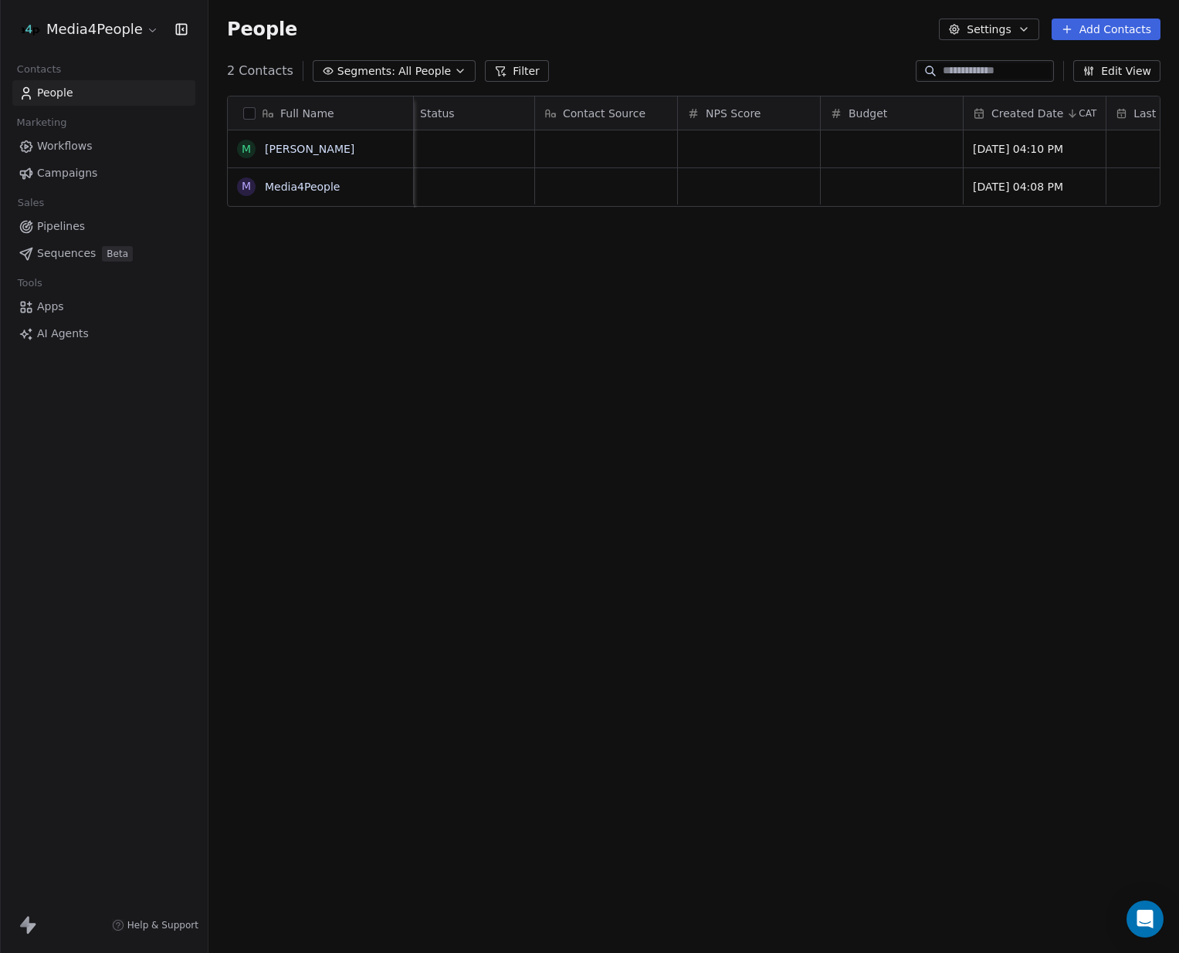
scroll to position [0, 0]
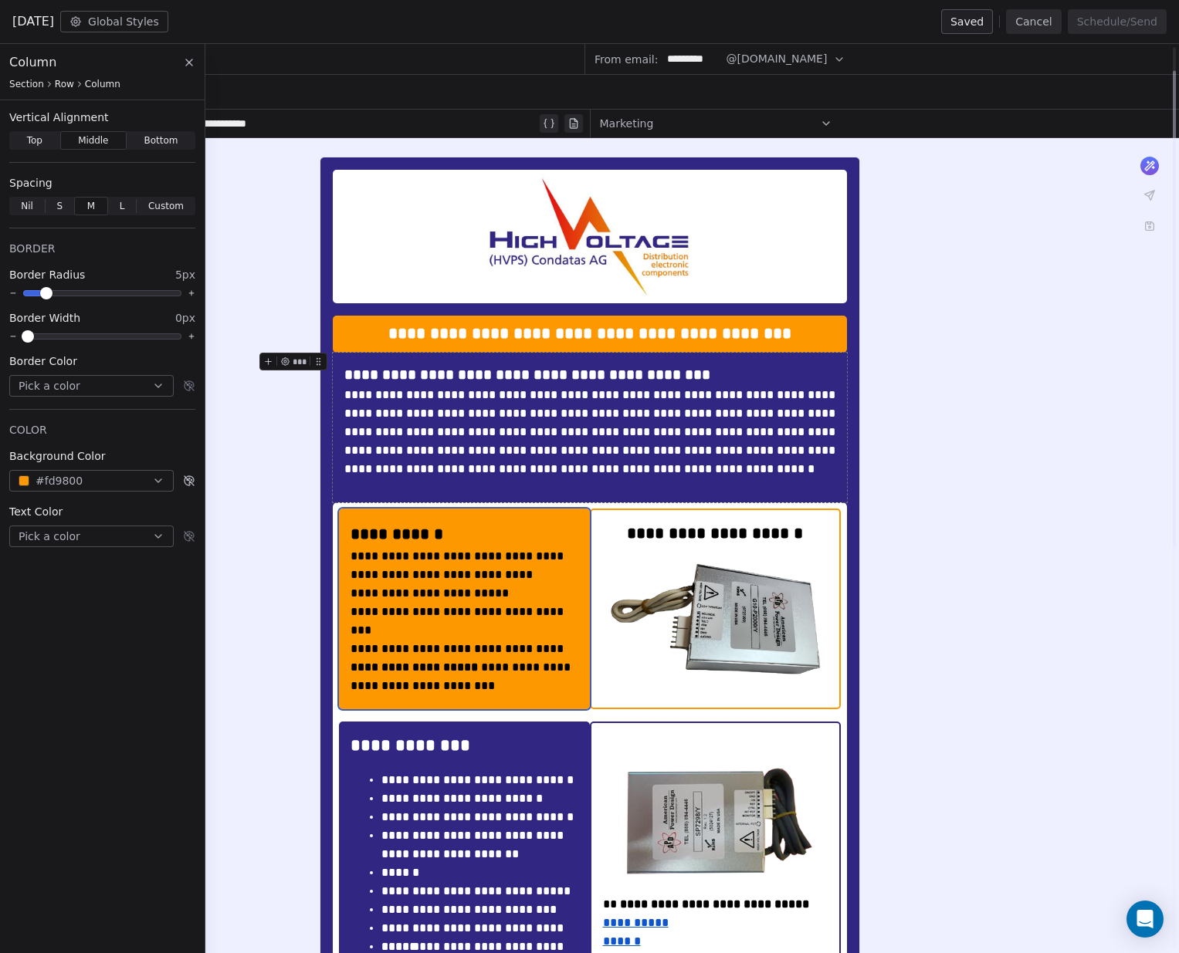
scroll to position [49, 0]
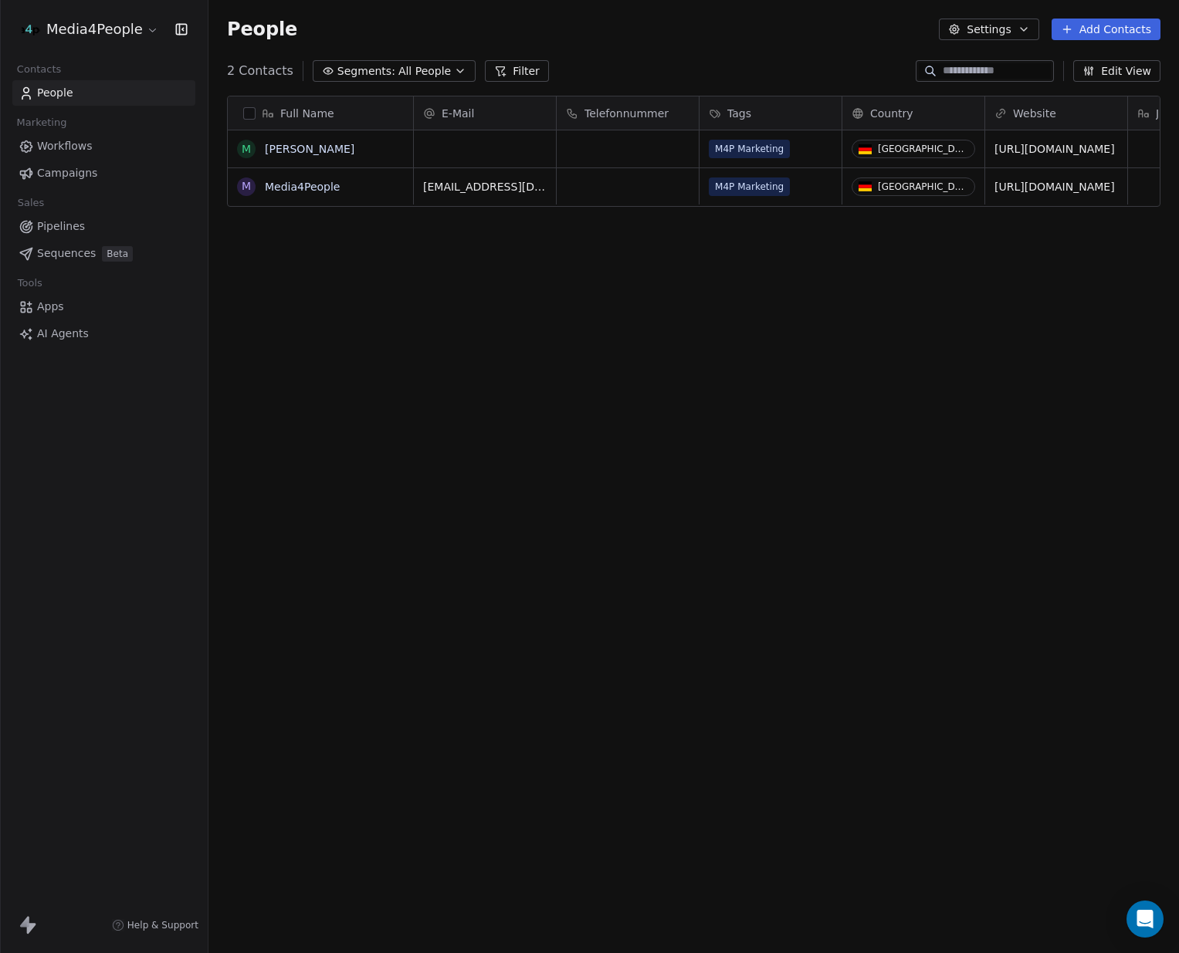
scroll to position [838, 970]
click at [74, 94] on link "People" at bounding box center [103, 92] width 183 height 25
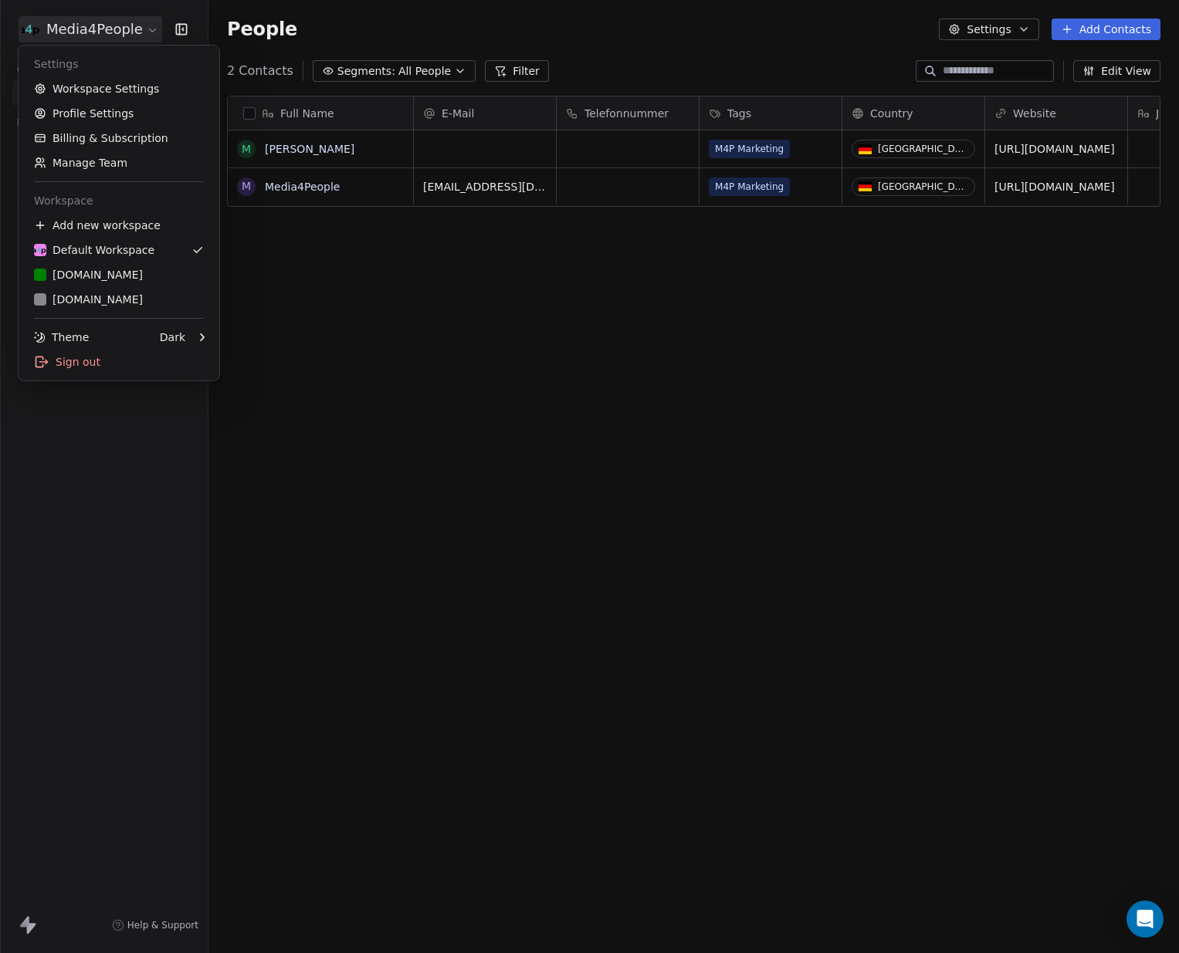
click at [103, 25] on html "Media4People Contacts People Marketing Workflows Campaigns Sales Pipelines Sequ…" at bounding box center [589, 476] width 1179 height 953
click at [122, 303] on div "[DOMAIN_NAME]" at bounding box center [88, 299] width 109 height 15
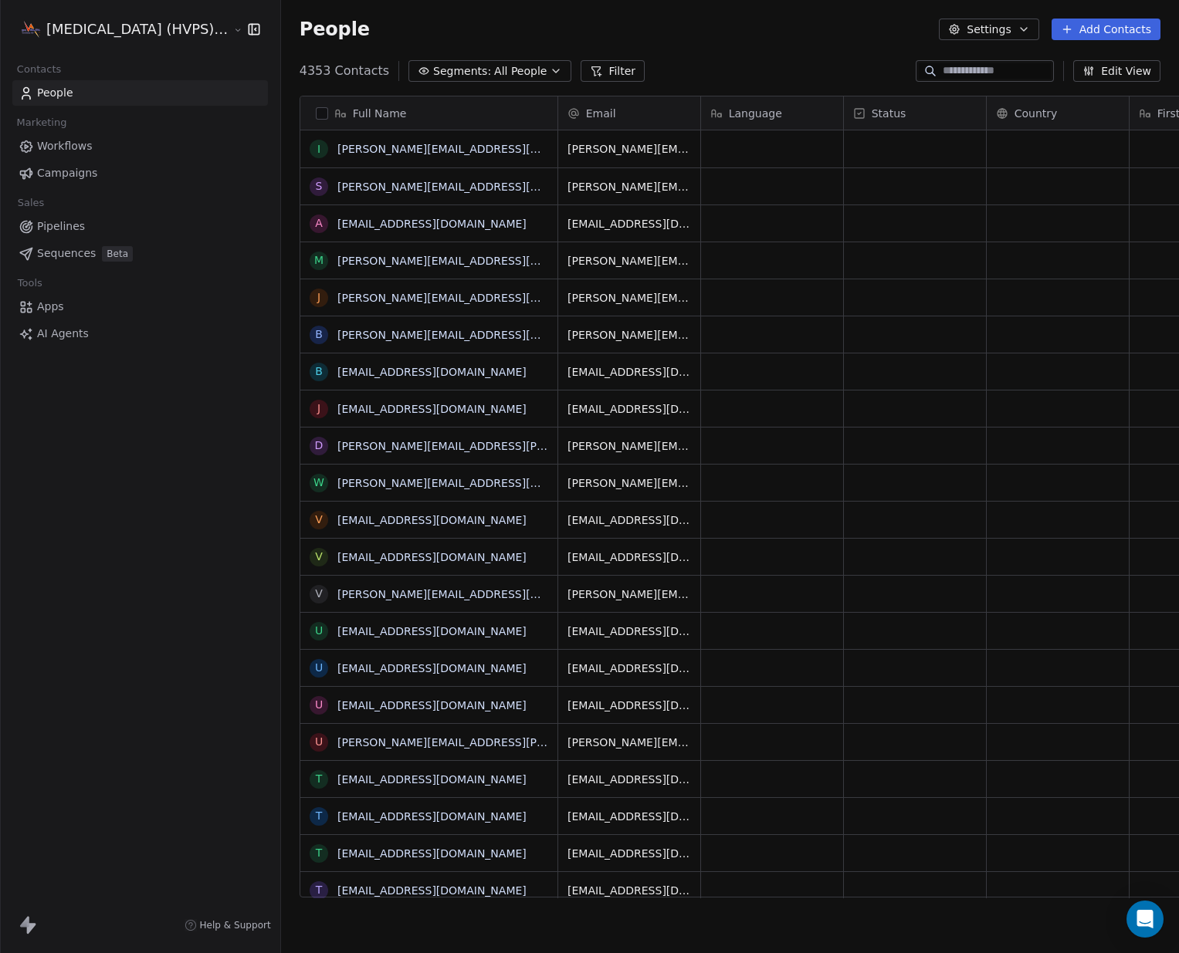
scroll to position [838, 925]
click at [72, 173] on span "Campaigns" at bounding box center [67, 173] width 60 height 16
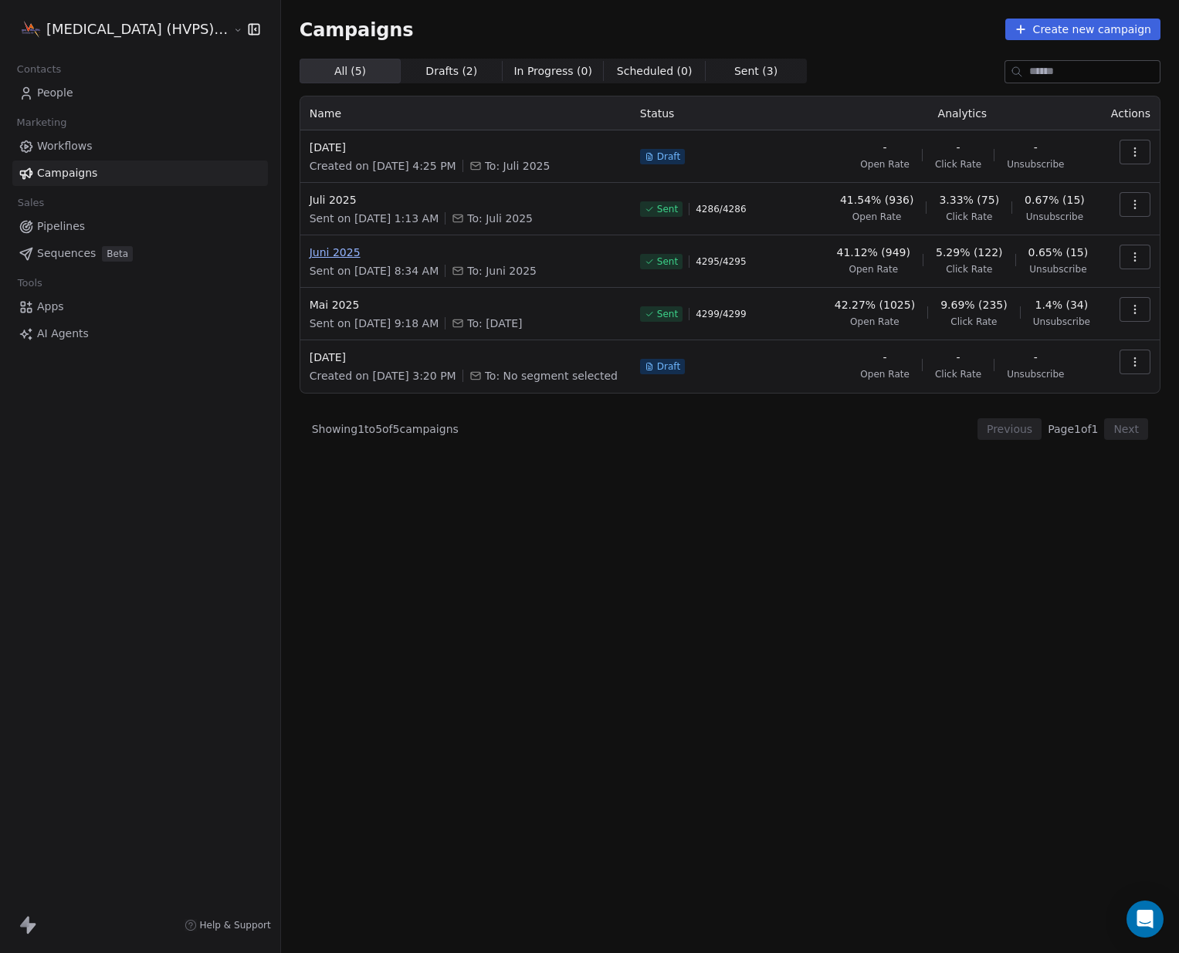
click at [313, 252] on span "Juni 2025" at bounding box center [466, 252] width 312 height 15
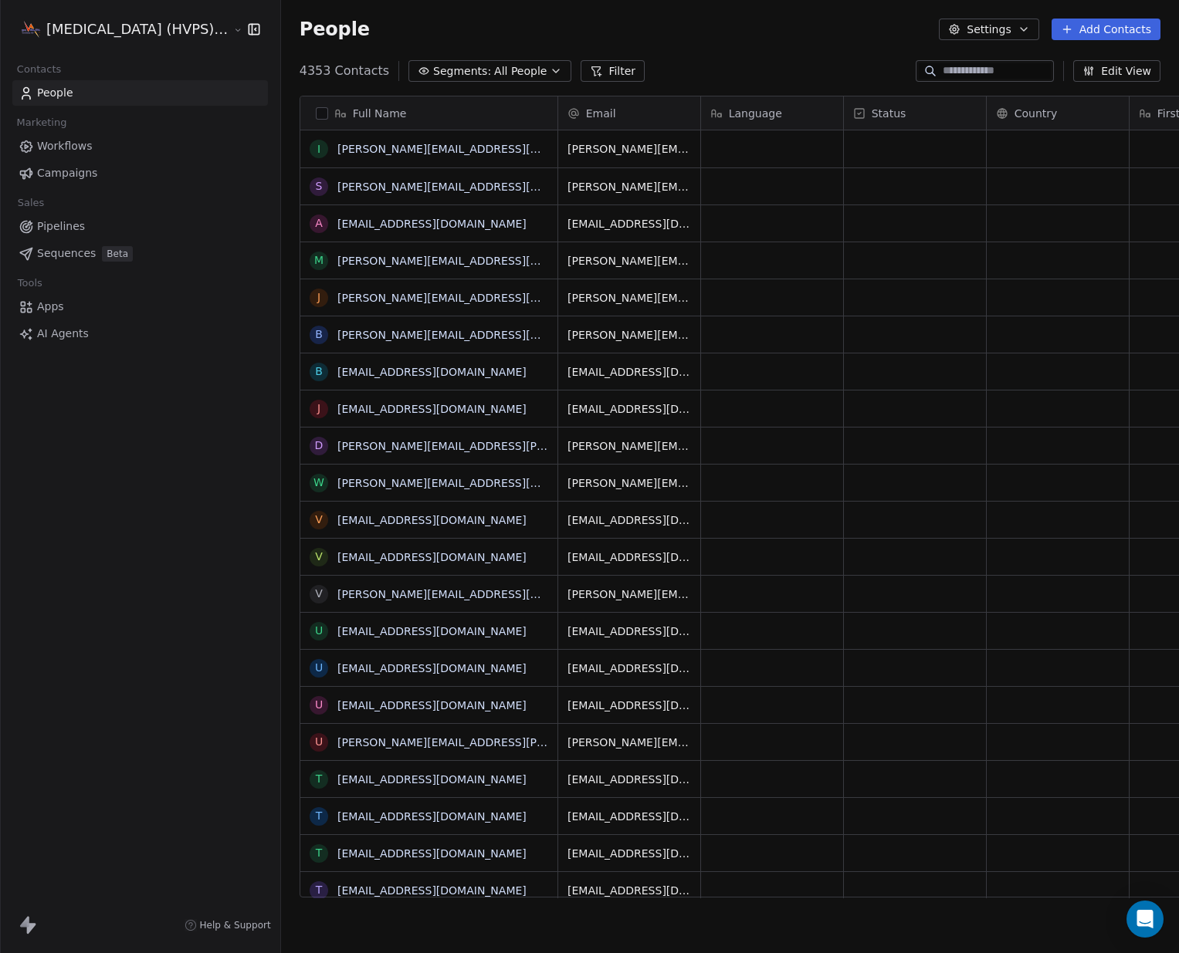
scroll to position [838, 925]
click at [66, 173] on span "Campaigns" at bounding box center [67, 173] width 60 height 16
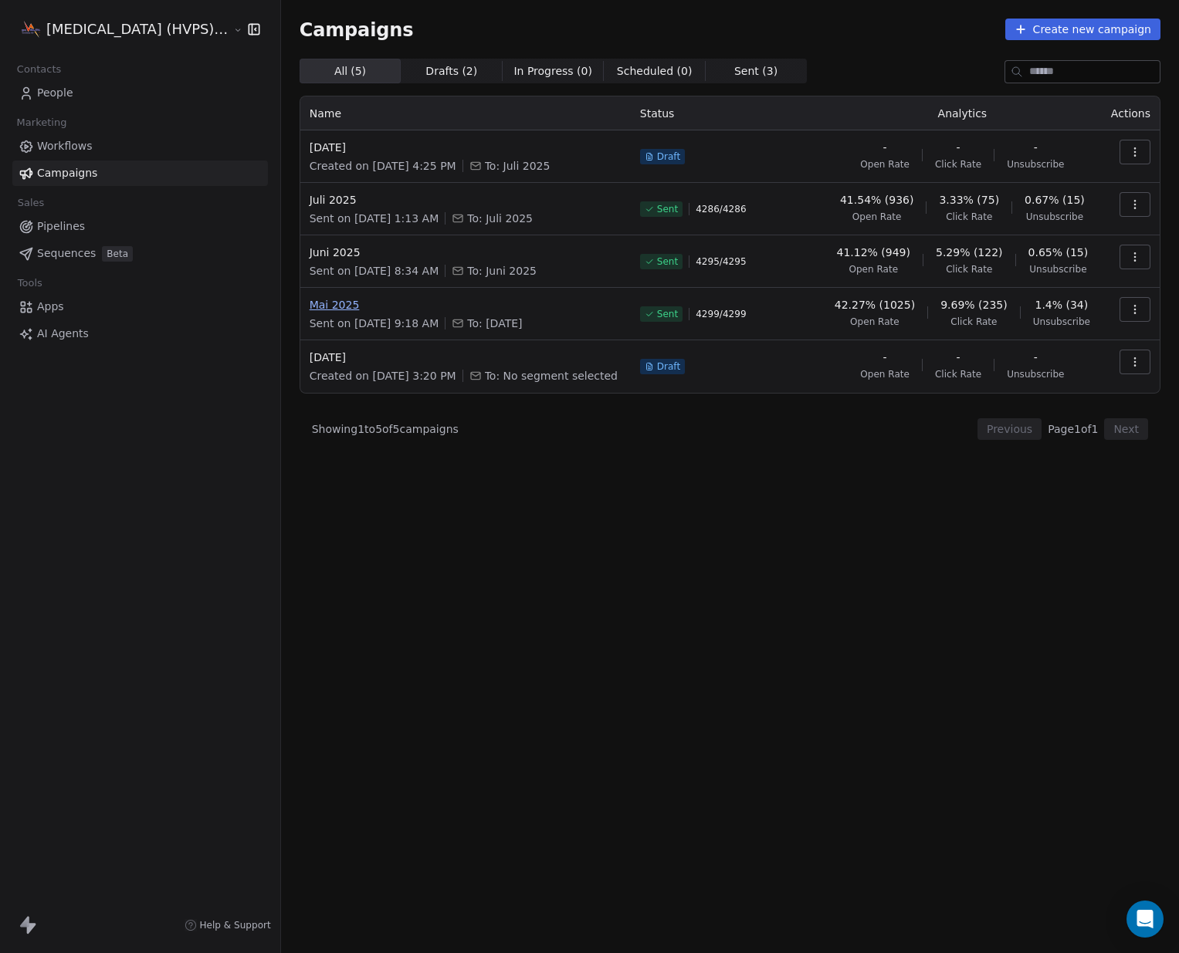
click at [310, 303] on span "Mai 2025" at bounding box center [466, 304] width 312 height 15
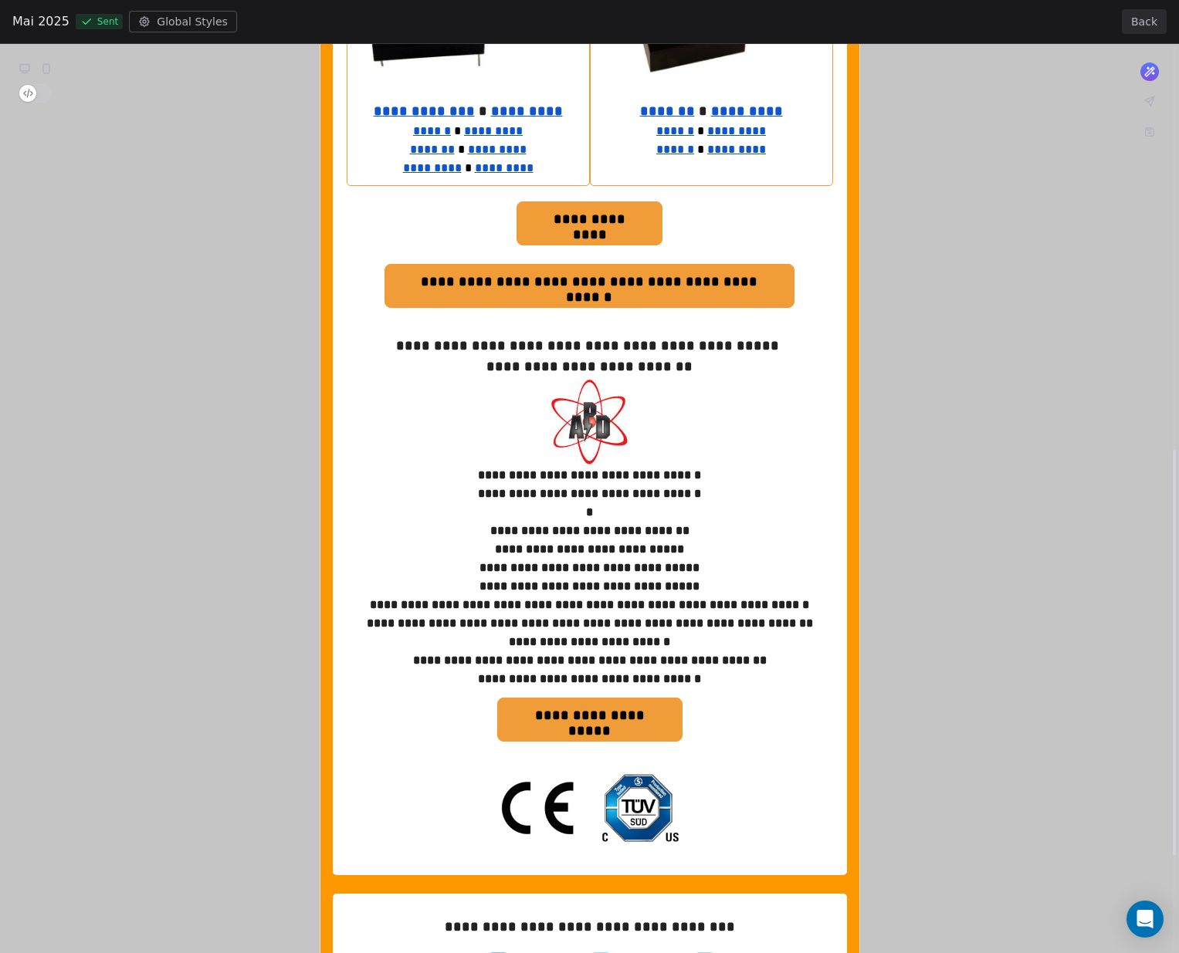
scroll to position [904, 0]
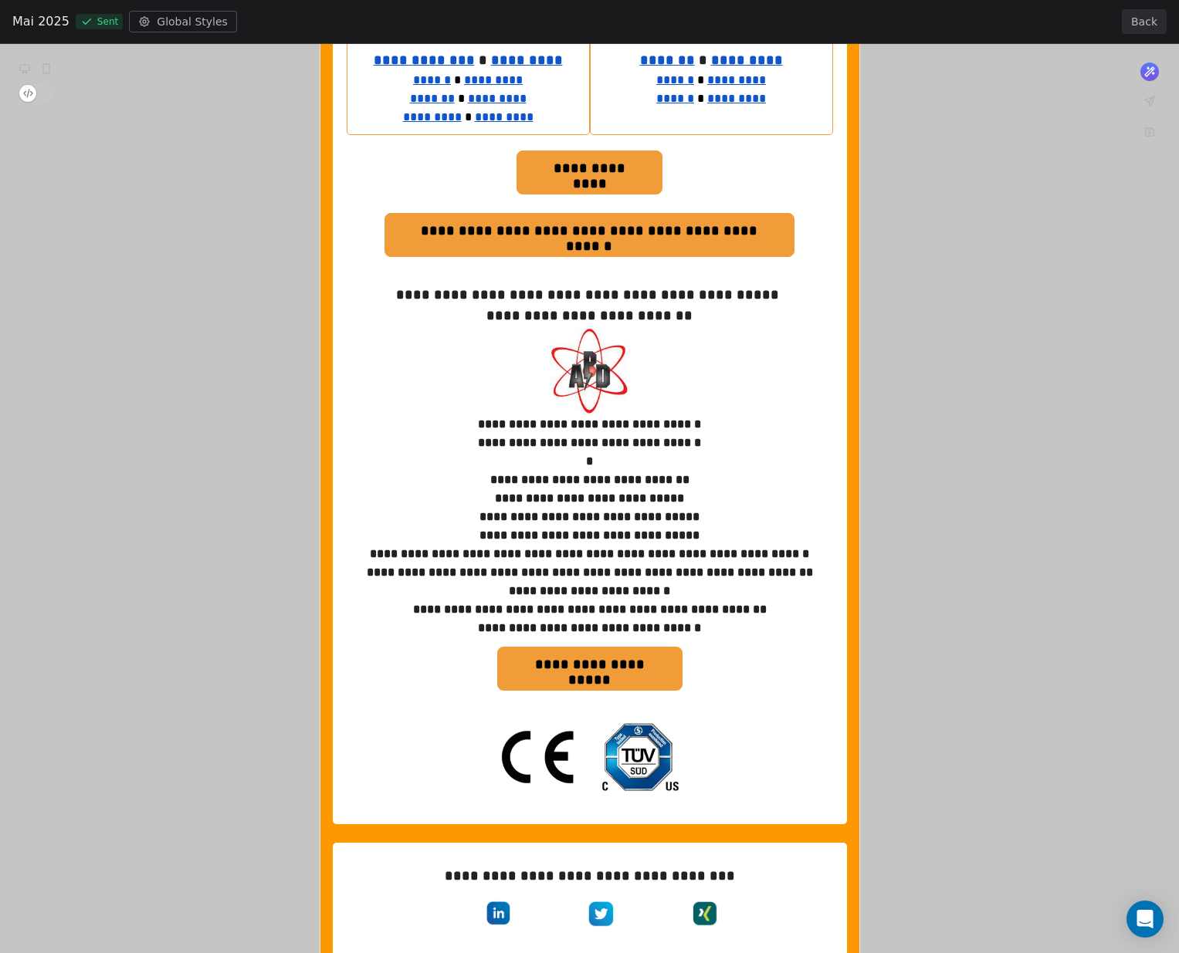
click at [521, 279] on div "**********" at bounding box center [589, 148] width 1179 height 2017
click at [532, 276] on div "**********" at bounding box center [589, 148] width 1179 height 2017
click at [515, 283] on div "**********" at bounding box center [589, 148] width 1179 height 2017
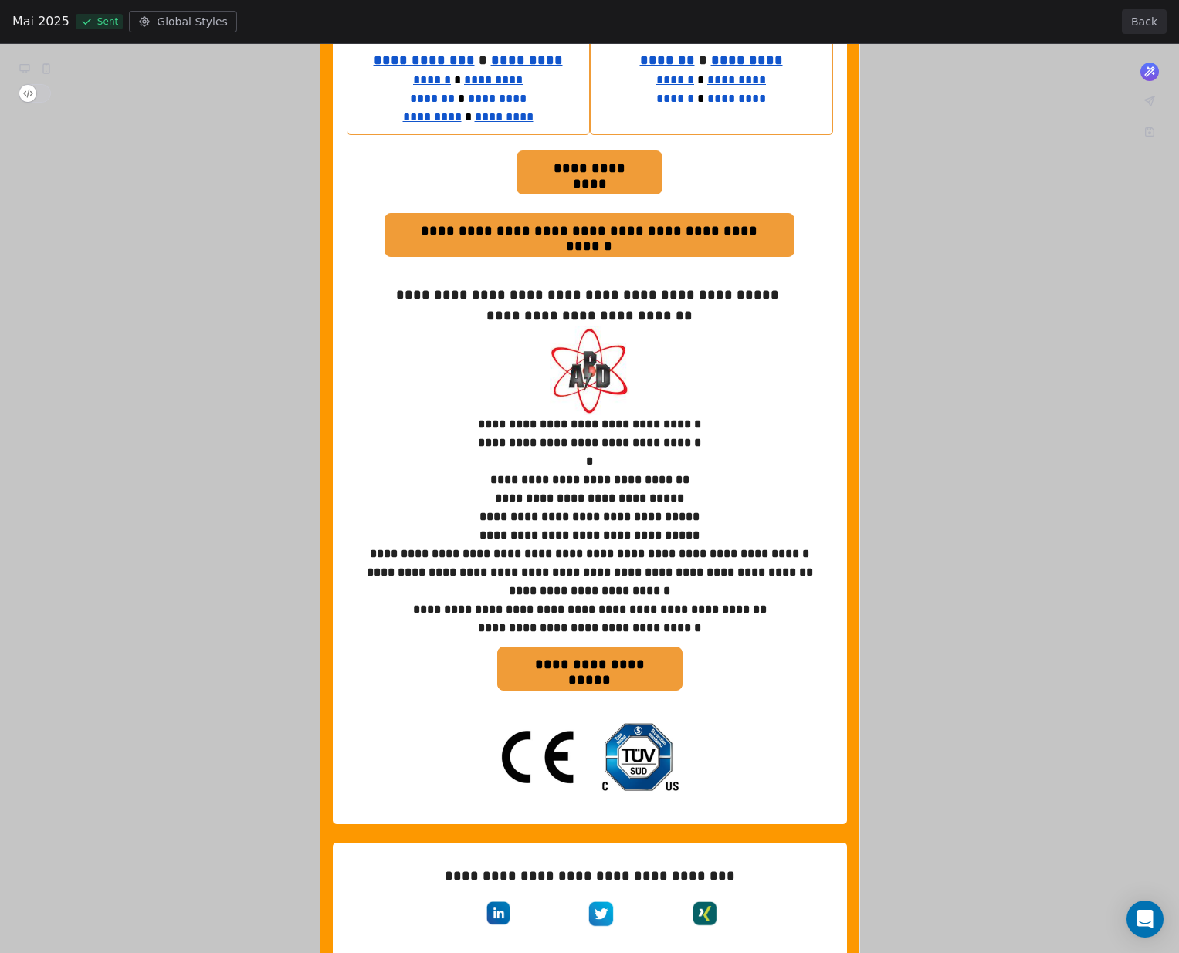
click at [515, 283] on div "**********" at bounding box center [589, 148] width 1179 height 2017
drag, startPoint x: 407, startPoint y: 283, endPoint x: 499, endPoint y: 284, distance: 91.9
click at [499, 284] on div "**********" at bounding box center [589, 148] width 1179 height 2017
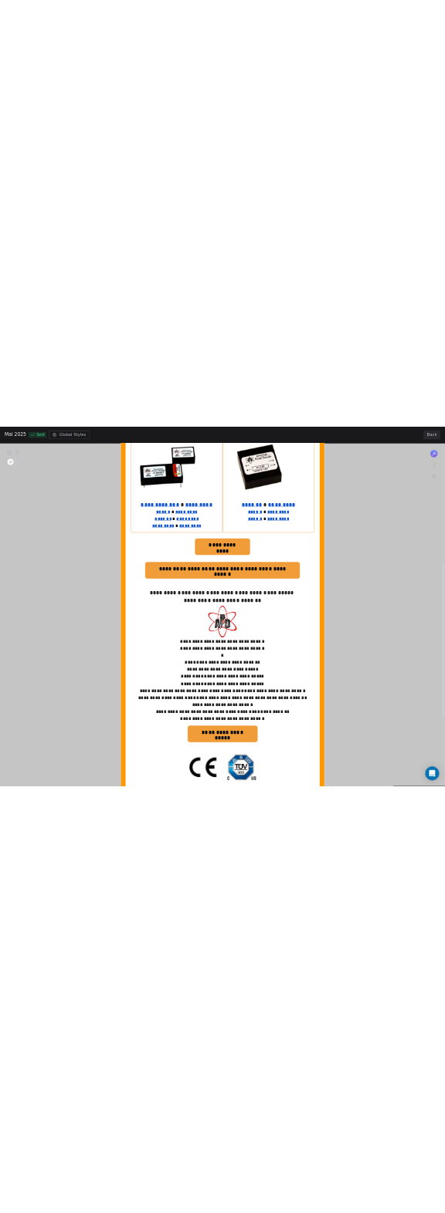
scroll to position [854, 0]
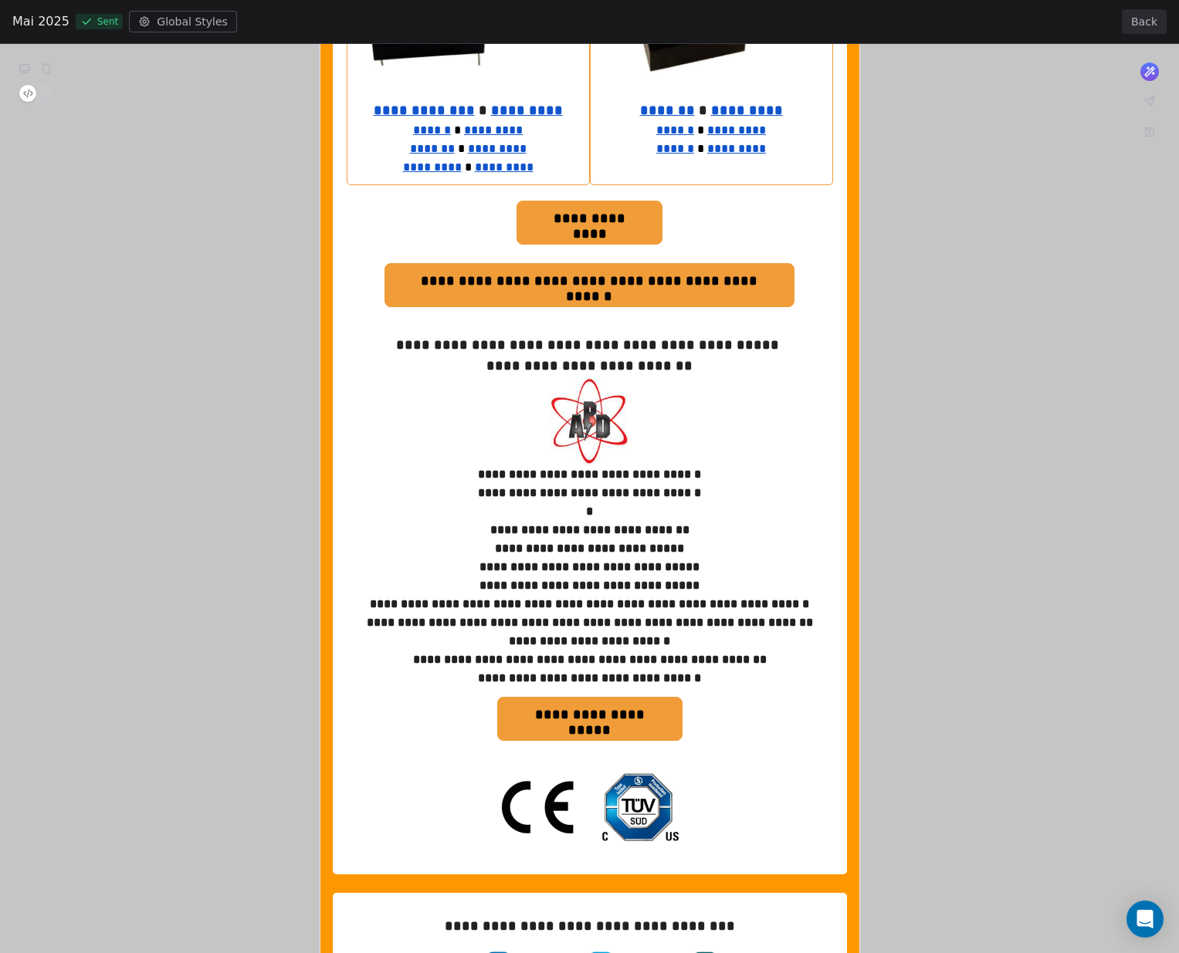
drag, startPoint x: 703, startPoint y: 354, endPoint x: 416, endPoint y: 330, distance: 288.1
click at [416, 330] on div "**********" at bounding box center [589, 198] width 1179 height 2017
drag, startPoint x: 710, startPoint y: 354, endPoint x: 435, endPoint y: 321, distance: 277.6
click at [435, 321] on div "**********" at bounding box center [589, 198] width 1179 height 2017
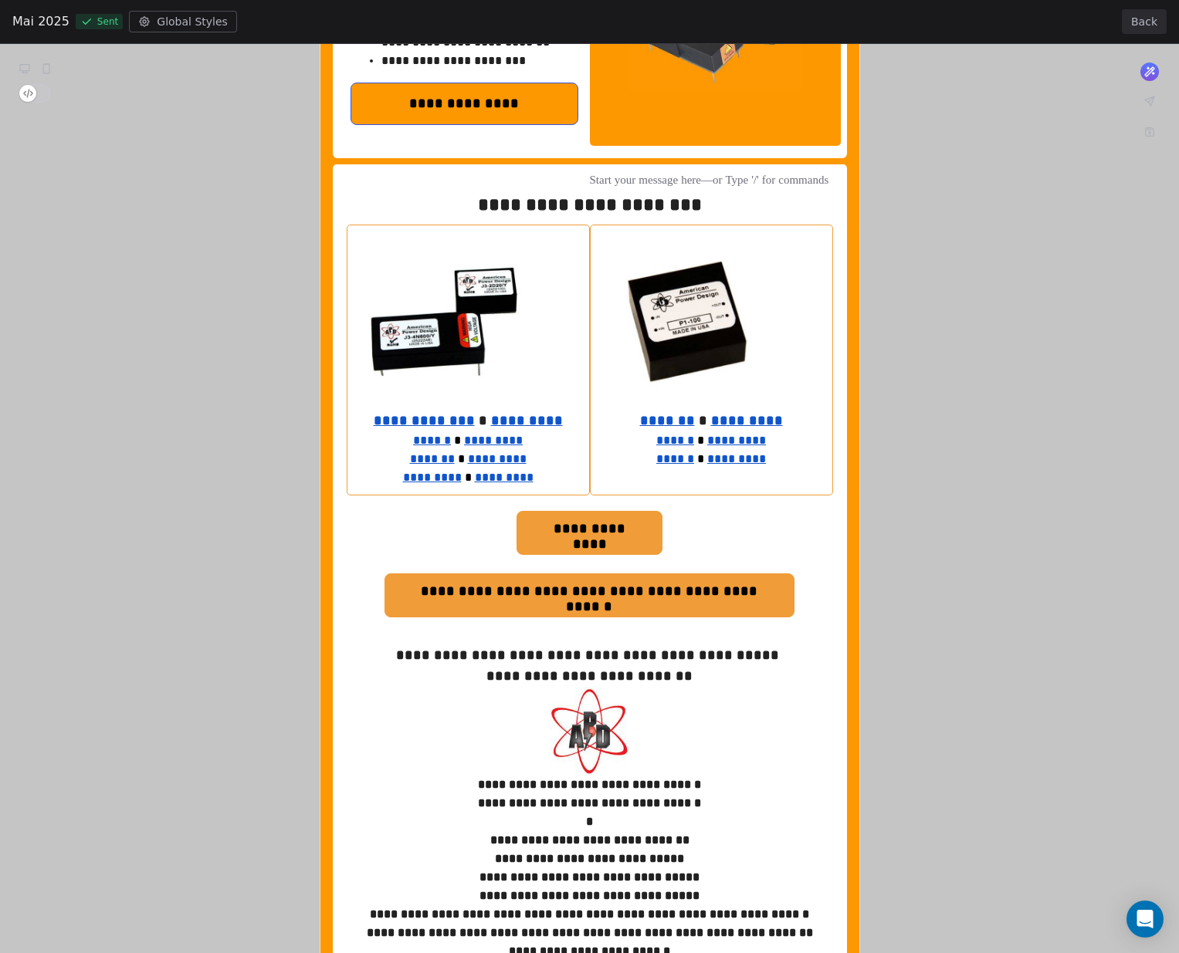
scroll to position [0, 0]
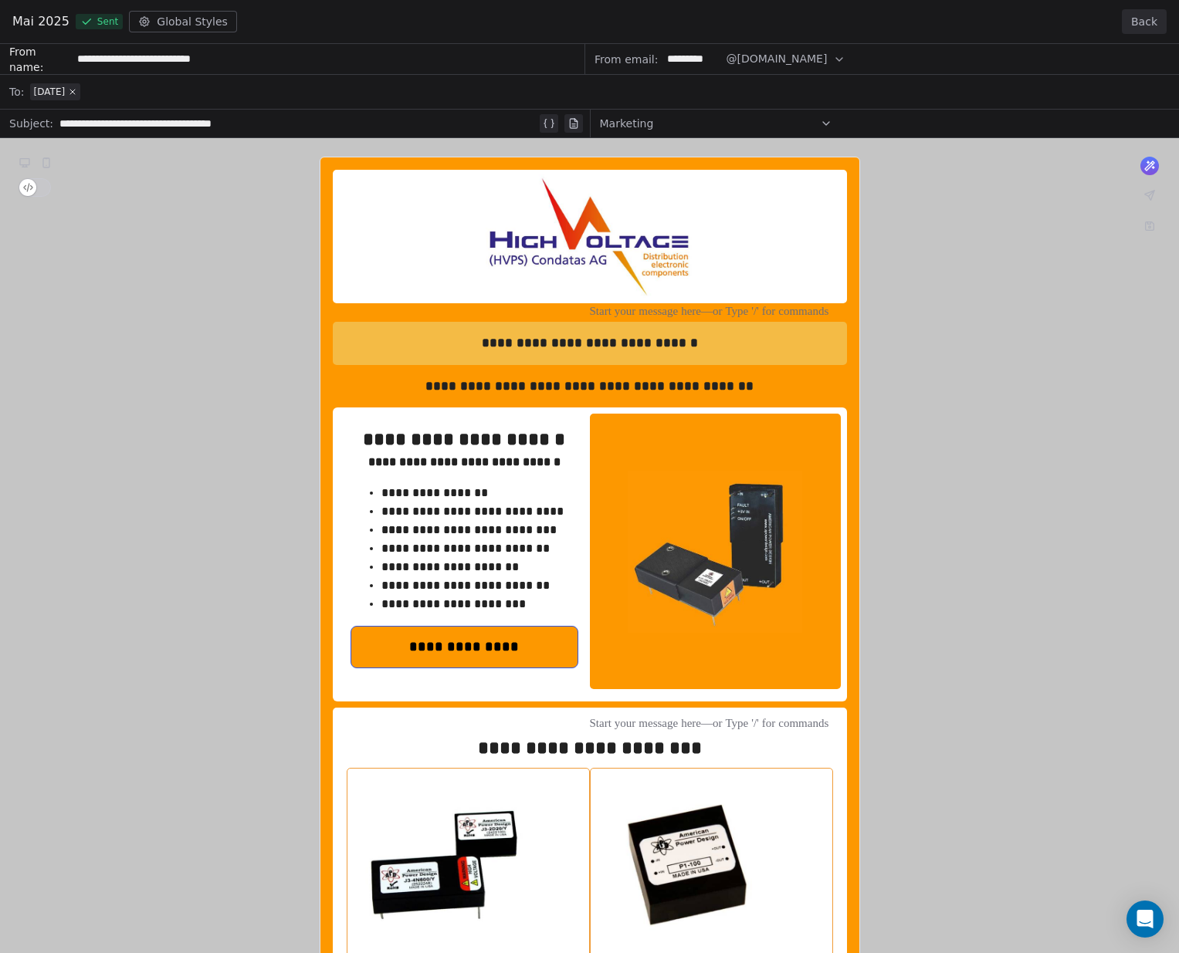
click at [1151, 18] on button "Back" at bounding box center [1144, 21] width 45 height 25
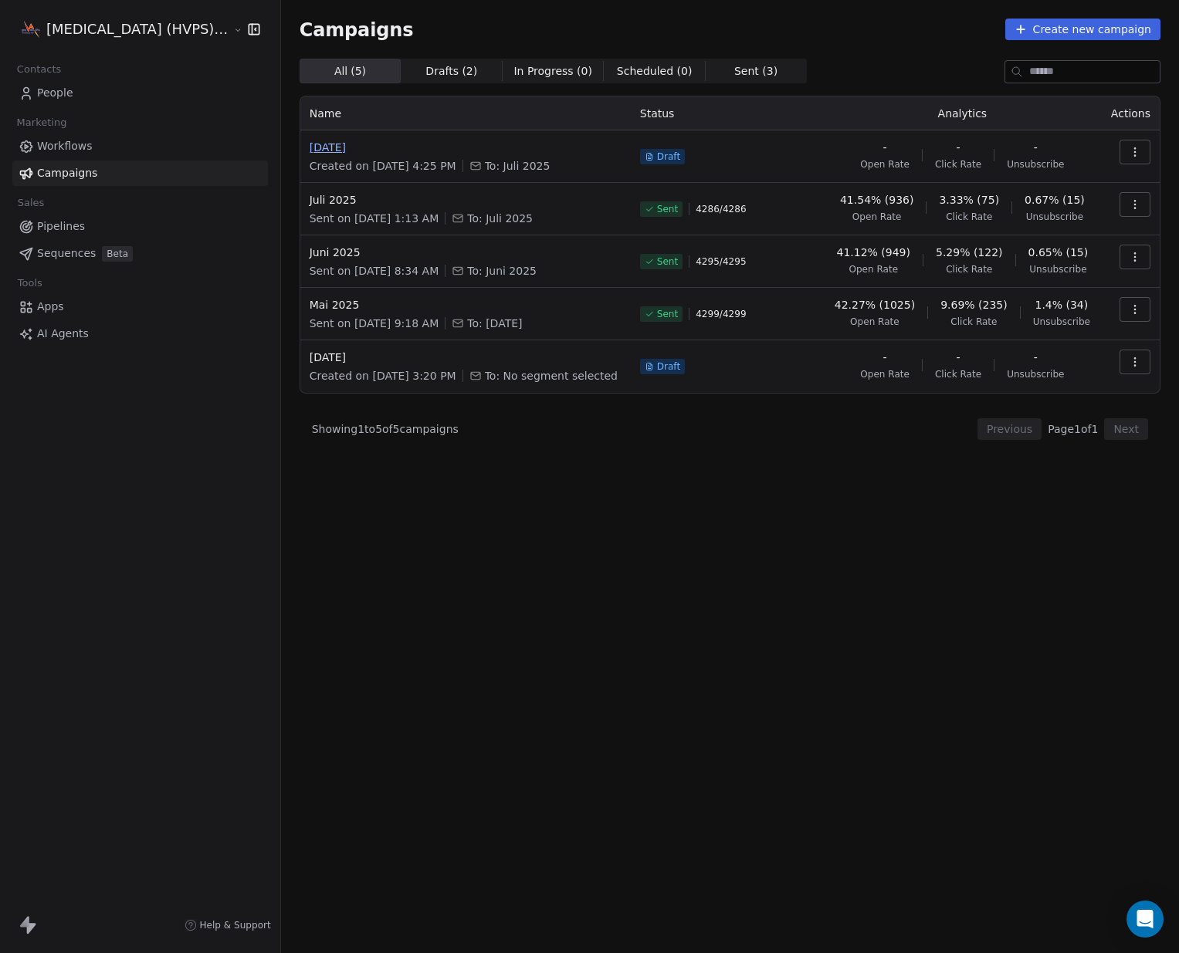
click at [326, 149] on span "[DATE]" at bounding box center [466, 147] width 312 height 15
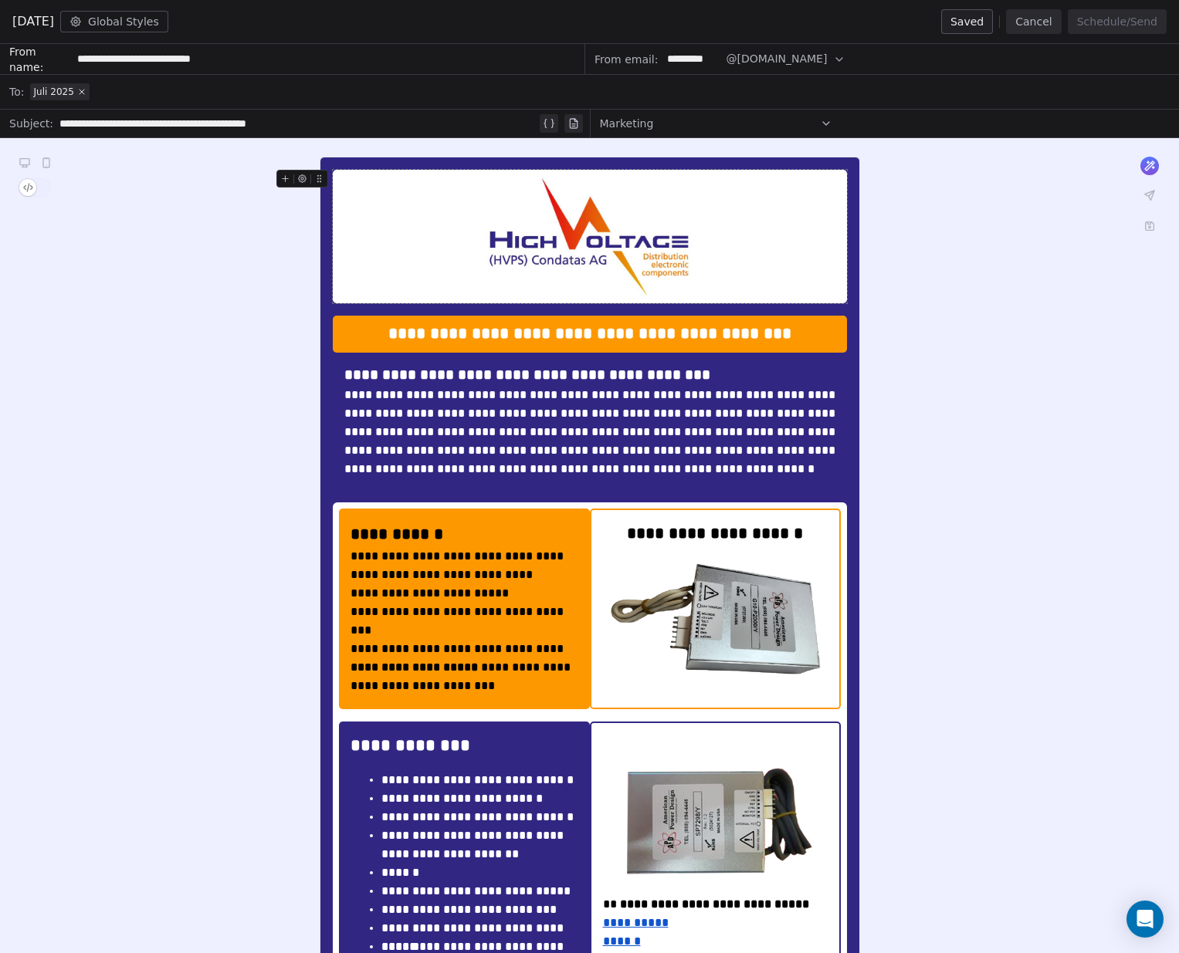
click at [1149, 194] on icon at bounding box center [1149, 195] width 9 height 9
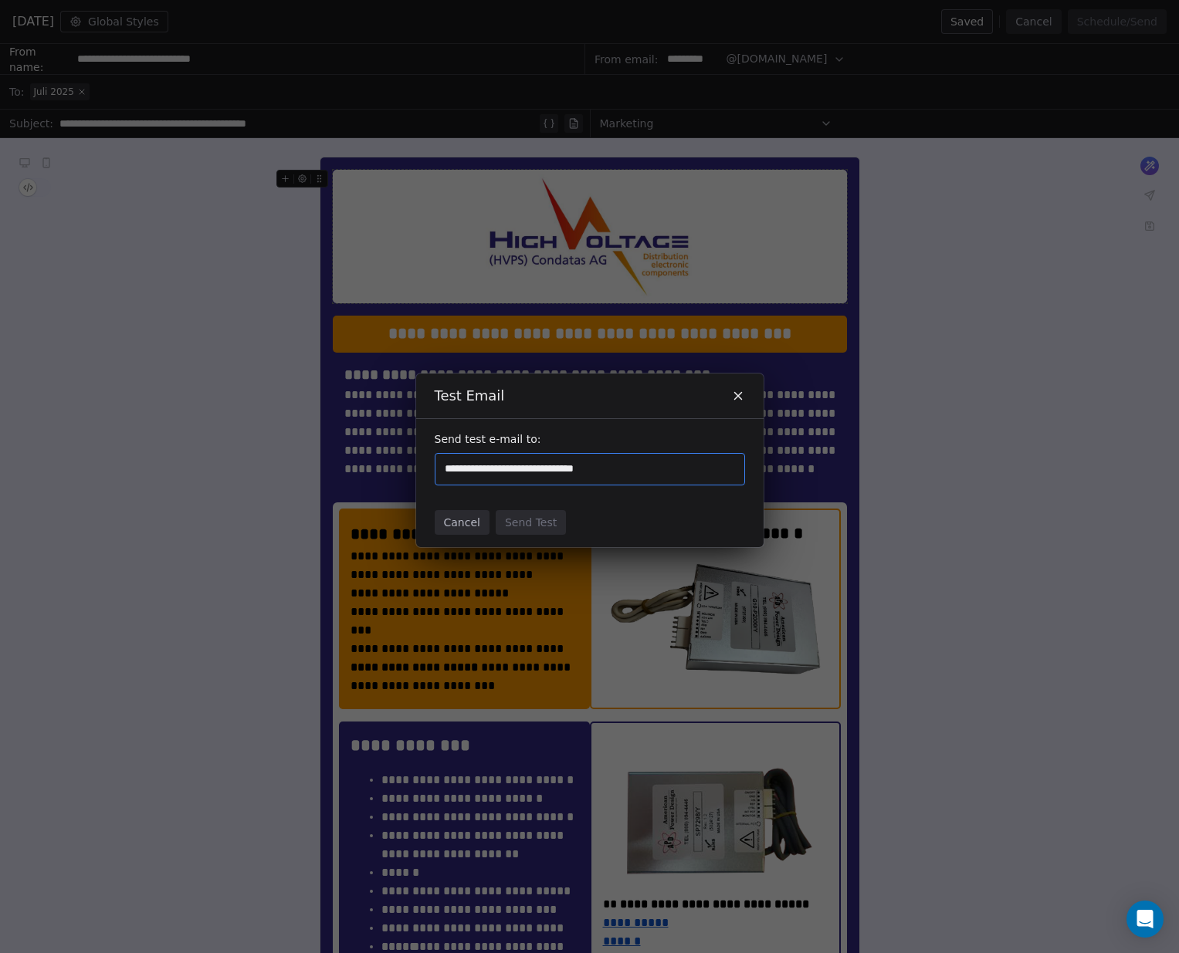
type input "**********"
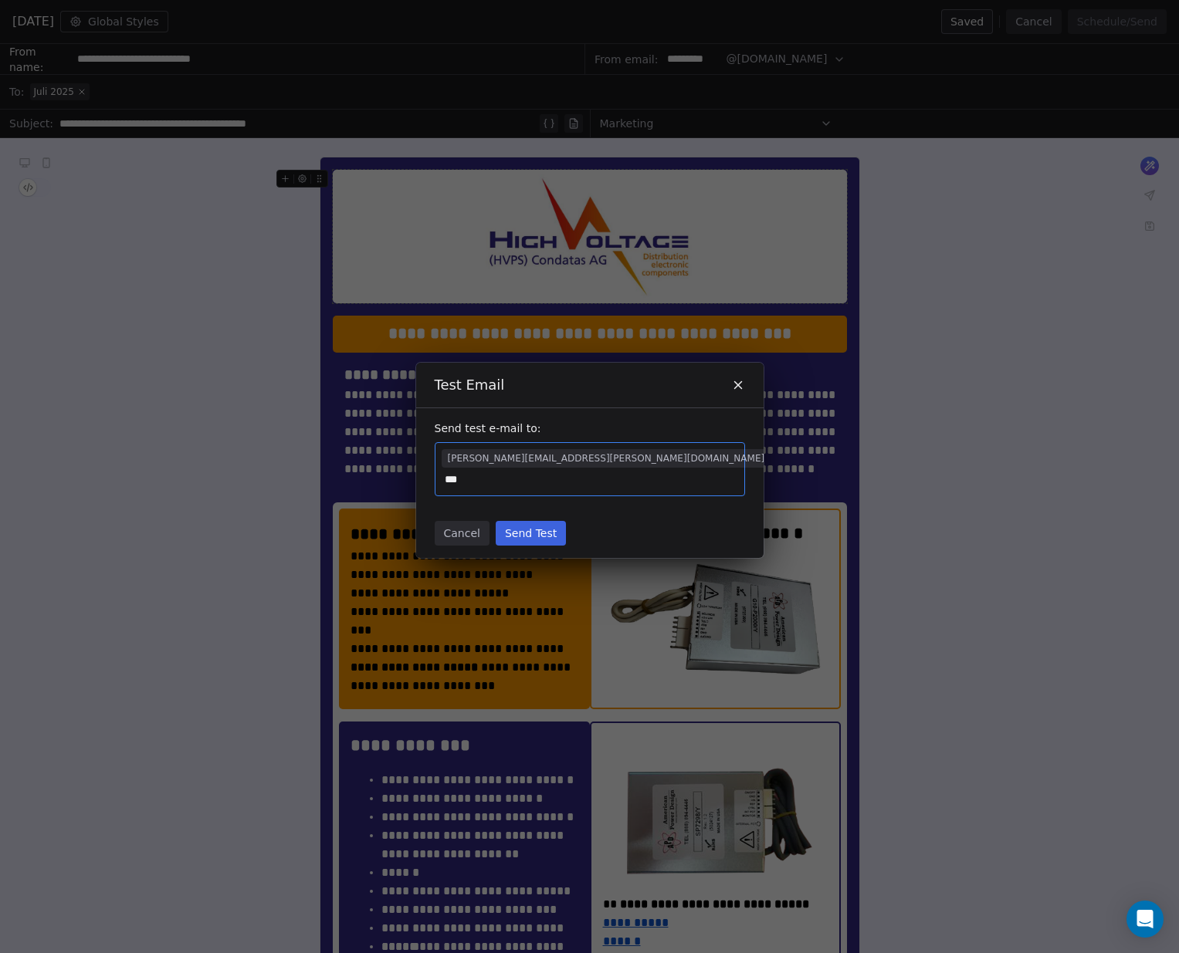
type input "**********"
click at [533, 531] on button "Send Test" at bounding box center [531, 533] width 70 height 25
